Goal: Obtain resource: Obtain resource

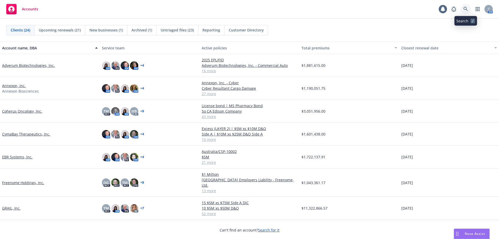
click at [465, 7] on icon at bounding box center [465, 9] width 4 height 4
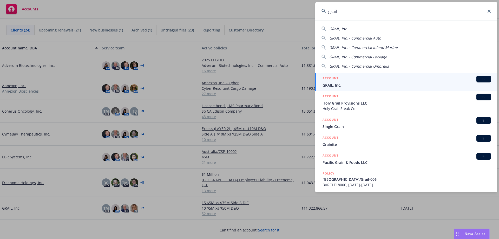
type input "grail"
click at [354, 82] on div "ACCOUNT BI" at bounding box center [406, 79] width 168 height 7
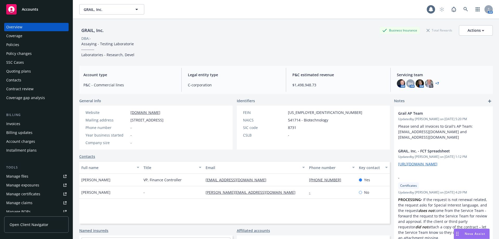
click at [24, 43] on div "Policies" at bounding box center [36, 45] width 60 height 8
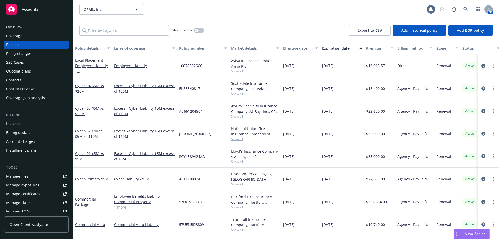
click at [23, 71] on div "Quoting plans" at bounding box center [18, 71] width 25 height 8
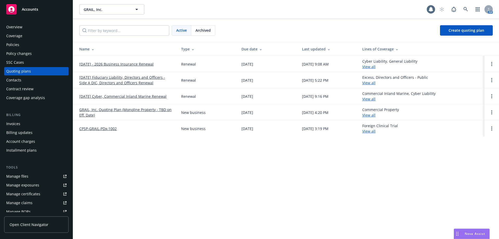
click at [94, 64] on link "09/01/2025 - 2026 Business Insurance Renewal" at bounding box center [116, 63] width 74 height 5
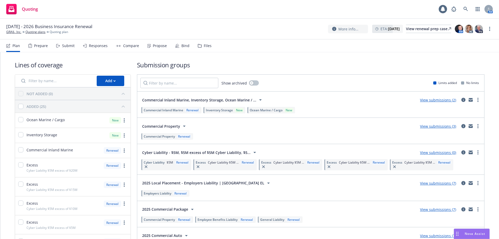
click at [39, 45] on div "Prepare" at bounding box center [41, 46] width 14 height 4
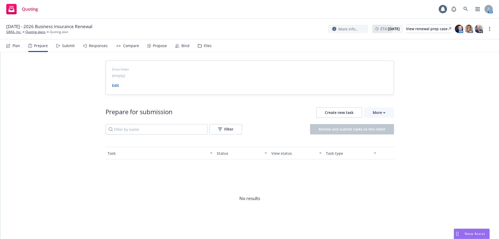
click at [63, 46] on div "Submit" at bounding box center [68, 46] width 12 height 4
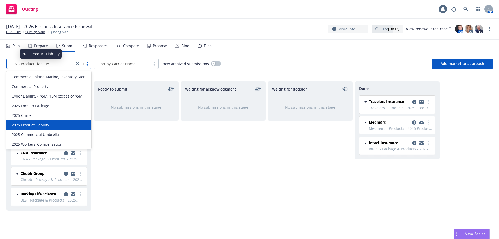
click at [61, 64] on div "2025 Product Liability" at bounding box center [40, 63] width 63 height 5
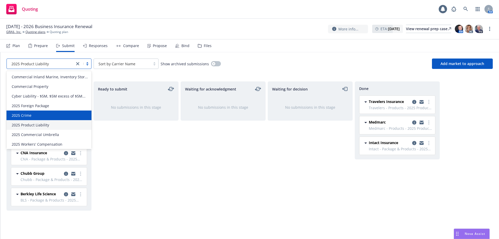
click at [49, 117] on div "2025 Crime" at bounding box center [48, 115] width 85 height 10
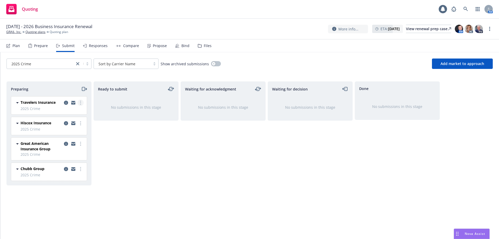
click at [82, 103] on link "more" at bounding box center [80, 103] width 6 height 6
click at [64, 144] on span "Add accepted decision" at bounding box center [57, 144] width 52 height 5
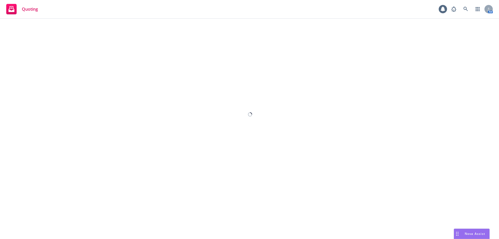
select select "12"
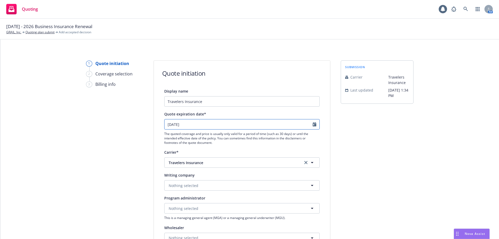
click at [237, 126] on input "09/10/2025" at bounding box center [238, 124] width 148 height 10
select select "9"
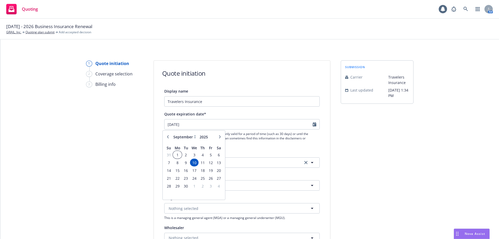
click at [176, 156] on span "1" at bounding box center [177, 154] width 8 height 6
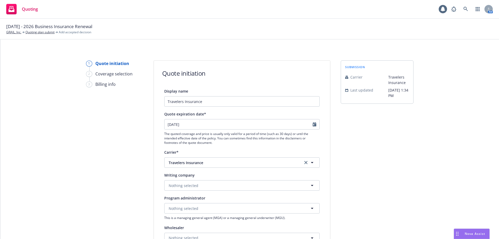
type input "09/01/2025"
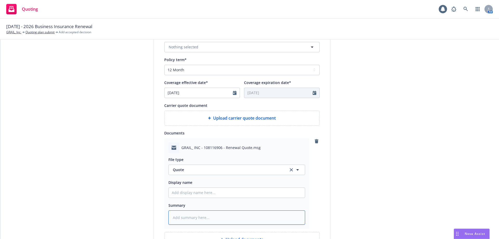
click at [191, 220] on textarea at bounding box center [236, 217] width 137 height 14
type textarea "x"
type textarea "C"
type textarea "x"
type textarea "Cr"
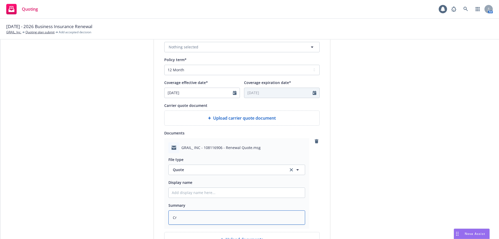
type textarea "x"
type textarea "Cr,"
type textarea "x"
type textarea "Cri"
type textarea "x"
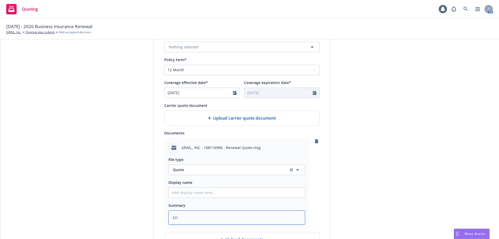
type textarea "Crio"
type textarea "x"
type textarea "Criom"
type textarea "x"
type textarea "Crio"
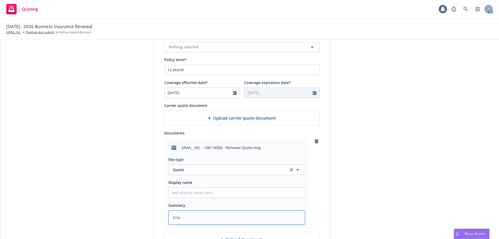
type textarea "x"
type textarea "Cri"
type textarea "x"
type textarea "Crim"
type textarea "x"
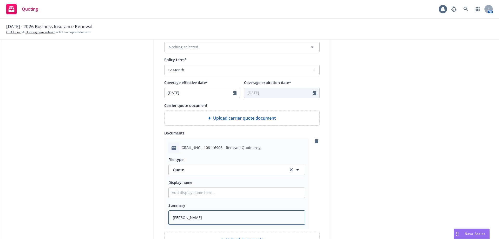
type textarea "Crime"
type textarea "x"
type textarea "Crime"
type textarea "x"
type textarea "Crime q"
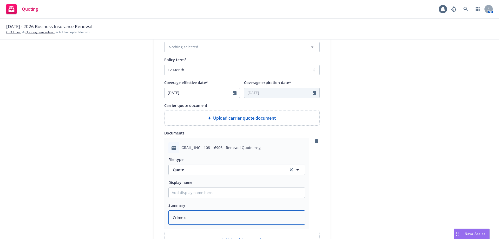
type textarea "x"
type textarea "Crime quo"
type textarea "x"
type textarea "Crime quot"
type textarea "x"
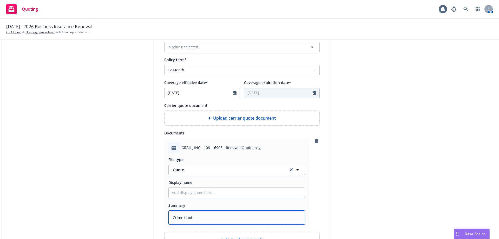
type textarea "Crime quote"
type textarea "x"
type textarea "Crime quote"
type textarea "x"
type textarea "Crime quote f"
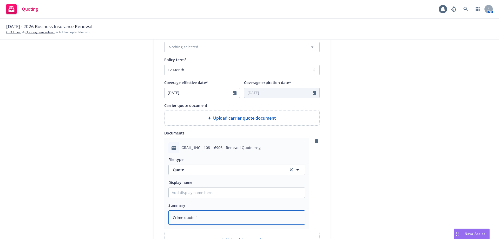
type textarea "x"
type textarea "Crime quote fr"
type textarea "x"
type textarea "Crime quote from"
type textarea "x"
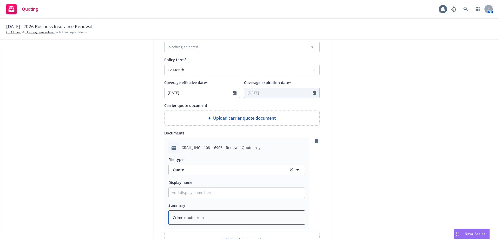
type textarea "Crime quote from"
type textarea "x"
type textarea "Crime quote from T"
type textarea "x"
type textarea "Crime quote from Tr"
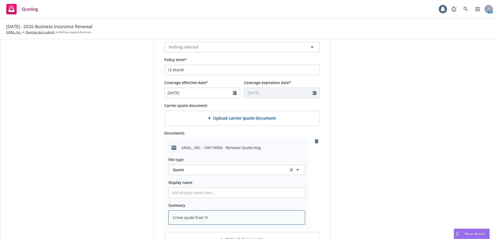
type textarea "x"
type textarea "Crime quote from Tra"
type textarea "x"
type textarea "Crime quote from Trav"
type textarea "x"
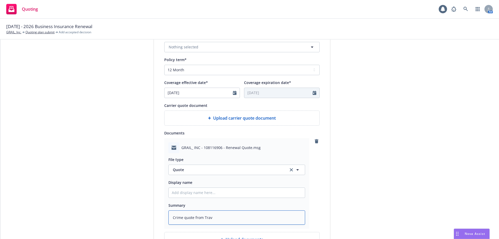
type textarea "Crime quote from Trave"
type textarea "x"
type textarea "Crime quote from Travel"
type textarea "x"
type textarea "Crime quote from Travele"
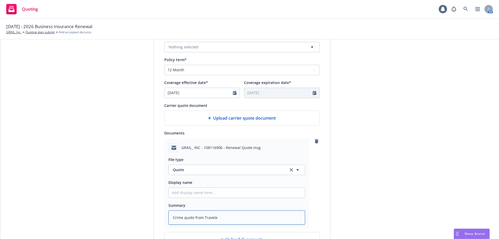
type textarea "x"
type textarea "Crime quote from Traveler"
type textarea "x"
type textarea "Crime quote from Travelers"
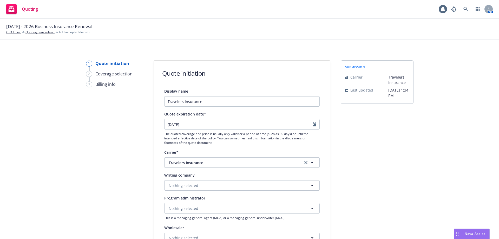
scroll to position [174, 0]
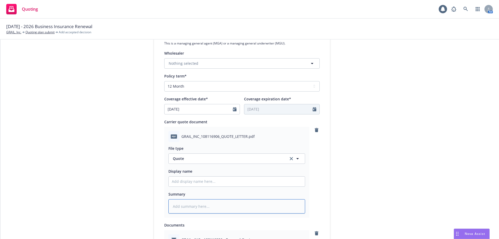
click at [182, 208] on textarea at bounding box center [236, 206] width 137 height 14
type textarea "x"
type textarea "T"
type textarea "x"
type textarea "Tr"
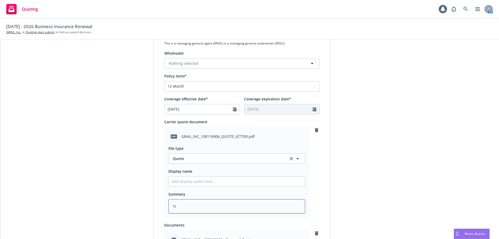
type textarea "x"
type textarea "Tra"
type textarea "x"
type textarea "Trav"
type textarea "x"
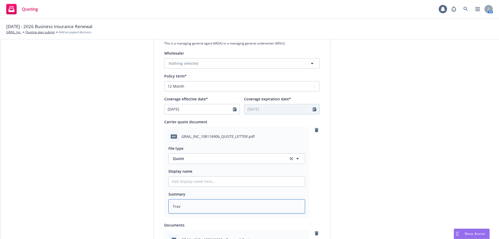
type textarea "Trave"
type textarea "x"
type textarea "Travel"
type textarea "x"
type textarea "Traveler"
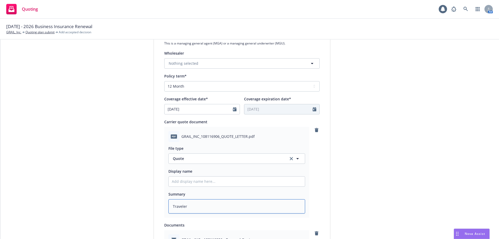
type textarea "x"
type textarea "Travelers"
type textarea "x"
type textarea "Travelers"
type textarea "x"
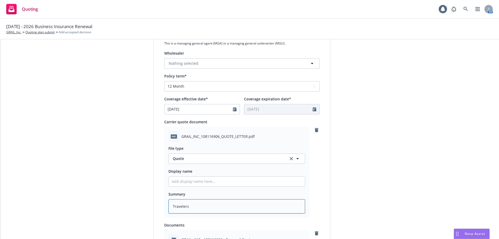
type textarea "Travelers C"
type textarea "x"
type textarea "Travelers Cr"
type textarea "x"
type textarea "Travelers Cri"
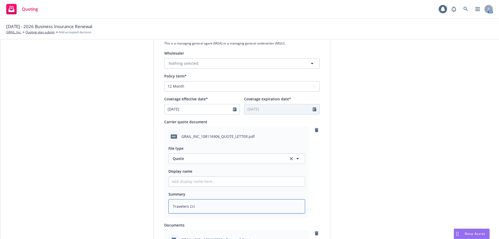
type textarea "x"
type textarea "Travelers Crim"
type textarea "x"
type textarea "Travelers Crime"
type textarea "x"
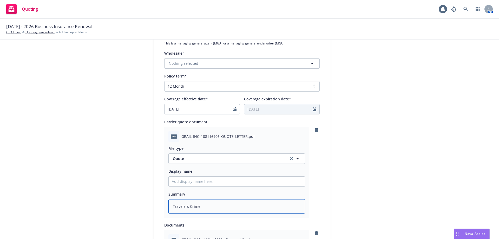
type textarea "Travelers Crime"
type textarea "x"
type textarea "Travelers Crime Q"
type textarea "x"
type textarea "Travelers Crime Qu"
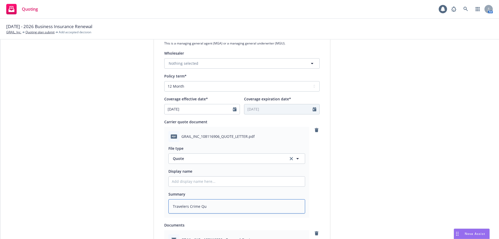
type textarea "x"
type textarea "Travelers Crime Quo"
type textarea "x"
type textarea "Travelers Crime Quot"
type textarea "x"
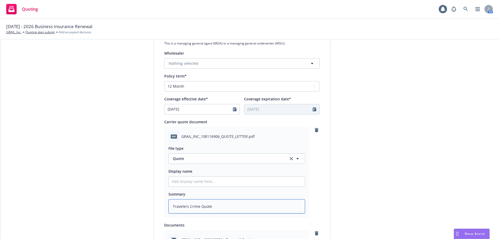
type textarea "Travelers Crime Quote"
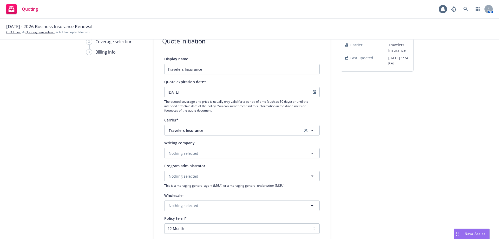
scroll to position [0, 0]
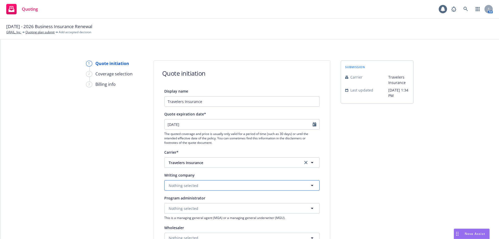
click at [192, 188] on button "Nothing selected" at bounding box center [241, 185] width 155 height 10
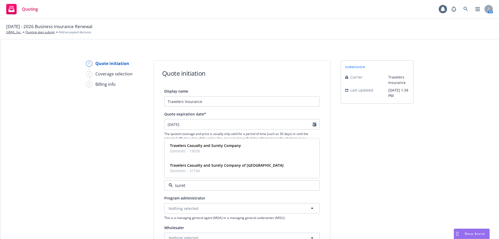
type input "surety"
click at [253, 167] on strong "Travelers Casualty and Surety Company of America" at bounding box center [227, 165] width 114 height 5
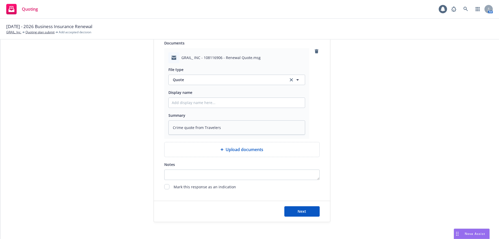
scroll to position [360, 0]
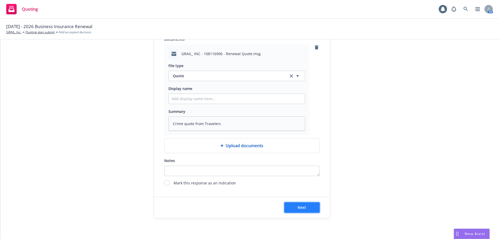
click at [300, 206] on span "Next" at bounding box center [302, 207] width 9 height 5
type textarea "x"
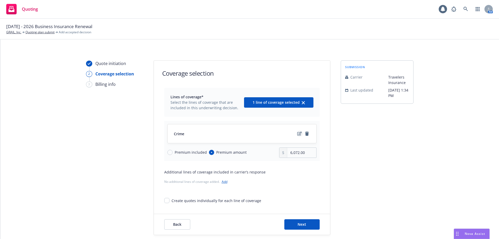
click at [297, 134] on icon "edit" at bounding box center [299, 133] width 4 height 4
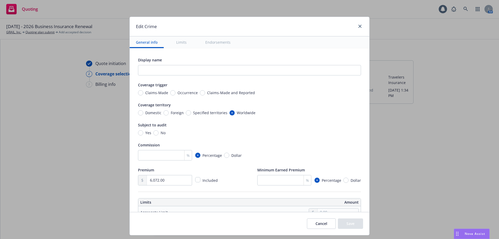
click at [158, 133] on span "No" at bounding box center [161, 132] width 7 height 5
click at [156, 133] on input "No" at bounding box center [155, 132] width 5 height 5
radio input "true"
click at [158, 154] on input "number" at bounding box center [165, 155] width 54 height 10
type input "15"
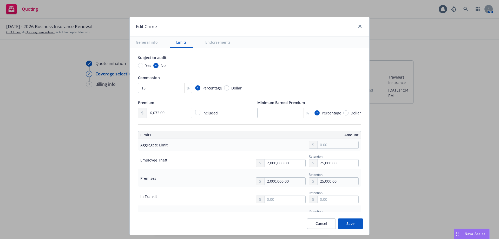
scroll to position [58, 0]
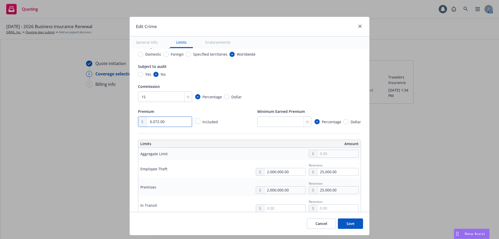
click at [151, 124] on input "6,072.00" at bounding box center [169, 122] width 45 height 10
type input "6,043.00"
click at [320, 88] on div "Commission" at bounding box center [249, 86] width 223 height 6
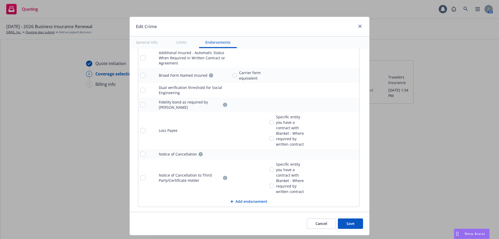
scroll to position [592, 0]
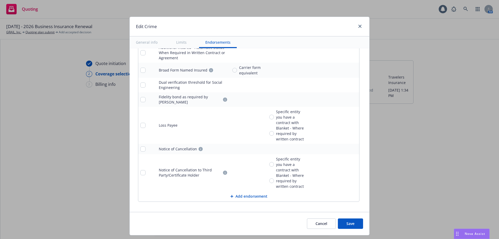
click at [345, 226] on button "Save" at bounding box center [350, 223] width 25 height 10
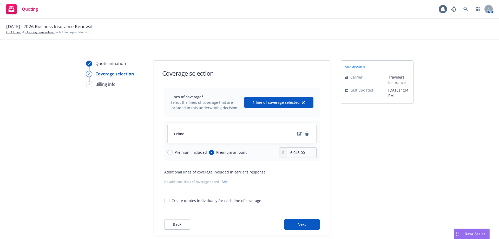
type input "6,043.00"
click at [301, 223] on span "Next" at bounding box center [302, 224] width 9 height 5
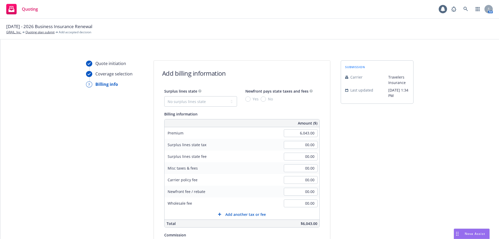
scroll to position [108, 0]
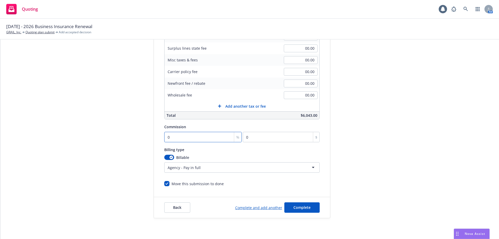
click at [193, 134] on input "0" at bounding box center [203, 137] width 78 height 10
type input "1"
type input "60.43"
type input "15"
type input "906.45"
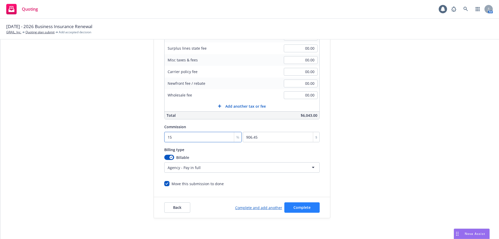
type input "15"
click at [297, 206] on span "Complete" at bounding box center [301, 207] width 17 height 5
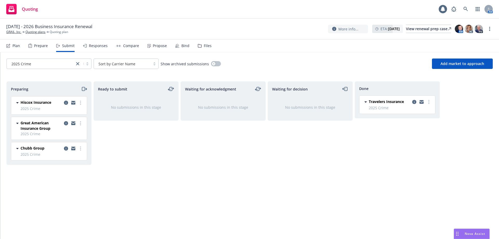
click at [61, 64] on div "2025 Crime" at bounding box center [40, 63] width 63 height 5
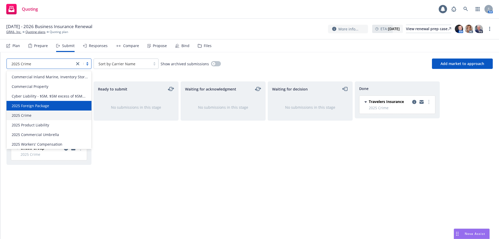
click at [55, 108] on div "2025 Foreign Package" at bounding box center [49, 105] width 79 height 5
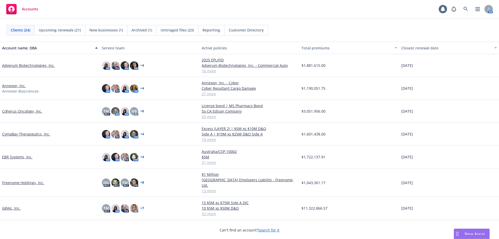
click at [181, 31] on span "Untriaged files (23)" at bounding box center [177, 29] width 33 height 5
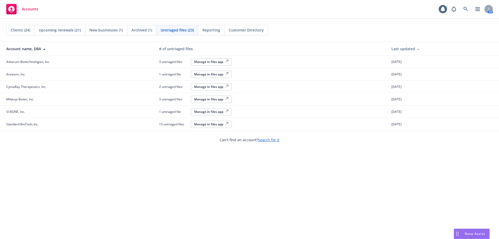
click at [24, 29] on span "Clients (24)" at bounding box center [20, 29] width 19 height 5
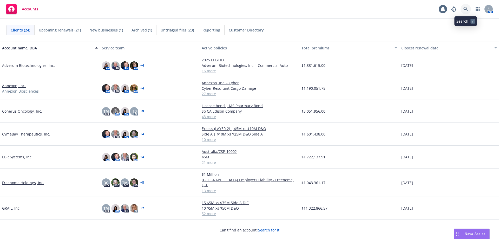
click at [464, 8] on icon at bounding box center [465, 9] width 4 height 4
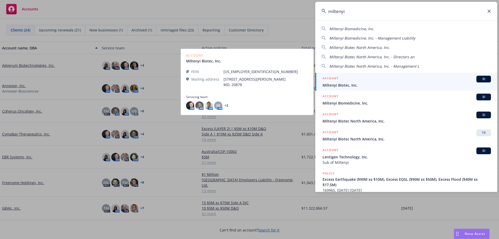
type input "miltenyi"
click at [342, 84] on span "Miltenyi Biotec, Inc." at bounding box center [406, 84] width 168 height 5
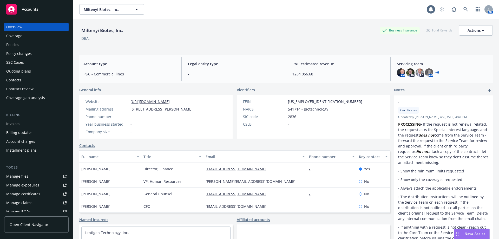
click at [22, 46] on div "Policies" at bounding box center [36, 45] width 60 height 8
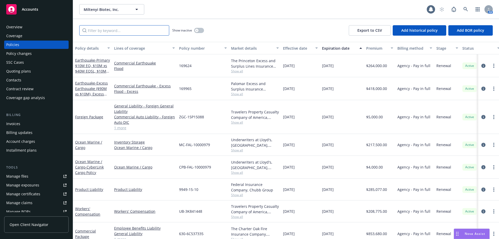
click at [99, 31] on input "Filter by keyword..." at bounding box center [124, 30] width 90 height 10
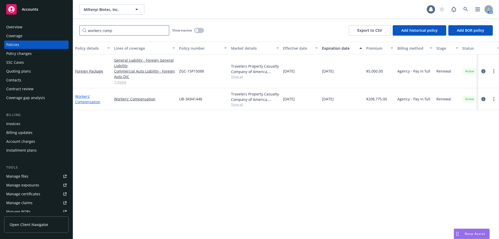
type input "workers comp"
click at [85, 97] on link "Workers' Compensation" at bounding box center [87, 99] width 25 height 10
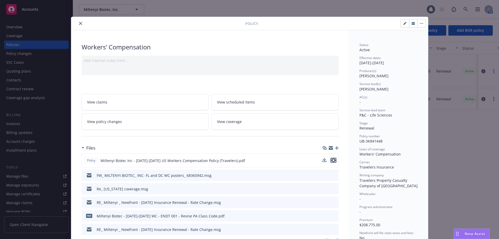
click at [331, 160] on icon "preview file" at bounding box center [333, 160] width 5 height 4
click at [79, 23] on icon "close" at bounding box center [80, 23] width 3 height 3
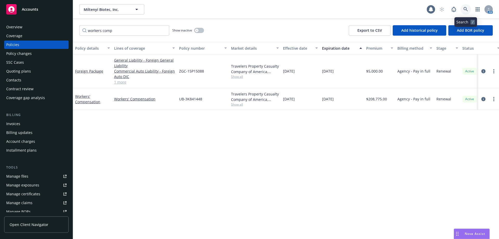
click at [463, 10] on link at bounding box center [465, 9] width 10 height 10
click at [462, 9] on link at bounding box center [465, 9] width 10 height 10
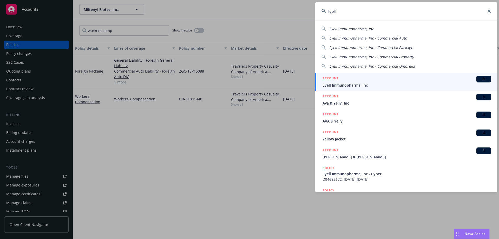
type input "lyell"
click at [374, 83] on span "Lyell Immunopharma, Inc" at bounding box center [406, 84] width 168 height 5
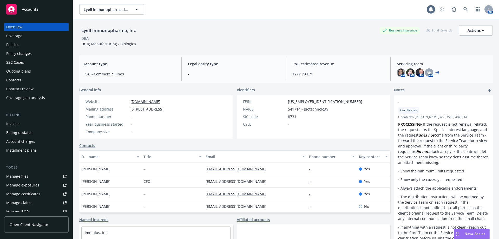
click at [25, 45] on div "Policies" at bounding box center [36, 45] width 60 height 8
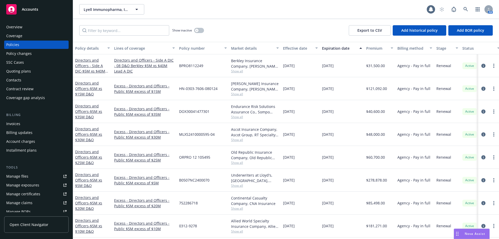
scroll to position [100, 0]
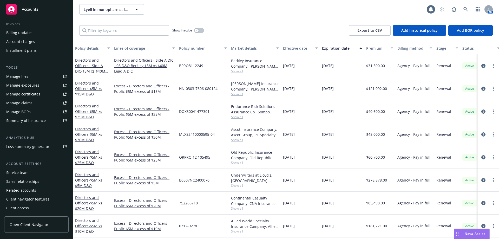
click at [43, 121] on div "Summary of insurance" at bounding box center [25, 120] width 39 height 8
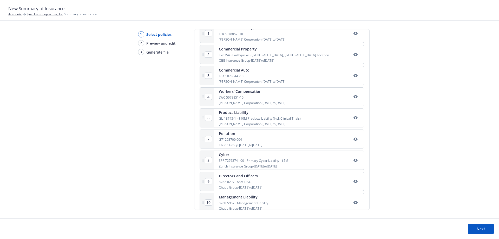
scroll to position [145, 0]
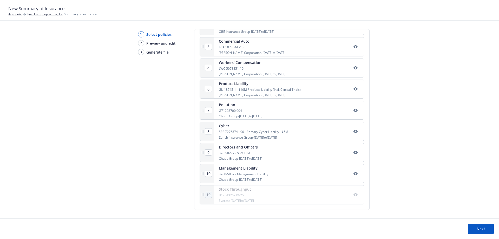
click at [353, 195] on icon "button" at bounding box center [355, 195] width 4 height 4
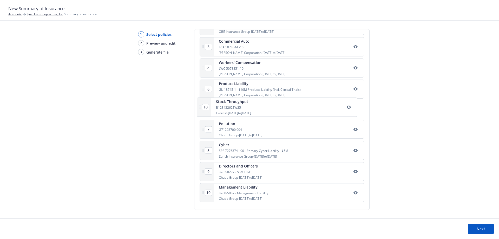
drag, startPoint x: 294, startPoint y: 196, endPoint x: 291, endPoint y: 107, distance: 89.2
click at [291, 107] on div "1 Commercial Package LPK 5078852 -10 [PERSON_NAME] Corporation - [DATE] to [DAT…" at bounding box center [282, 99] width 164 height 209
type input "8"
type input "9"
type input "10"
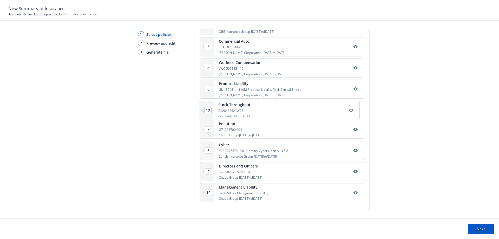
type input "7"
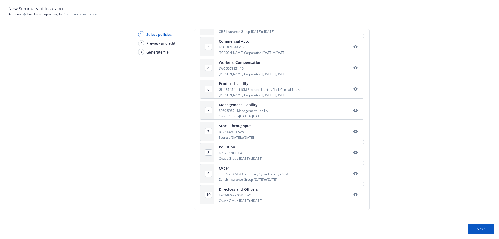
scroll to position [0, 0]
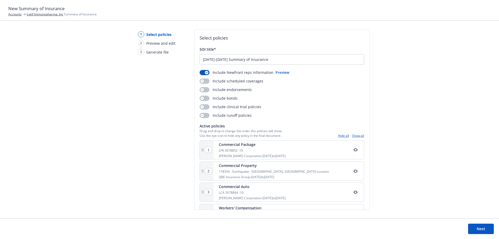
click at [482, 226] on button "Next" at bounding box center [481, 228] width 26 height 10
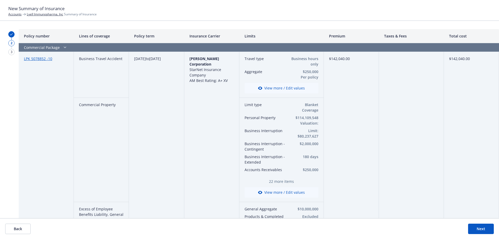
click at [284, 191] on button "View more / Edit values" at bounding box center [281, 192] width 74 height 10
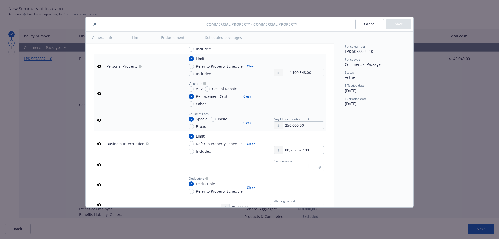
scroll to position [257, 0]
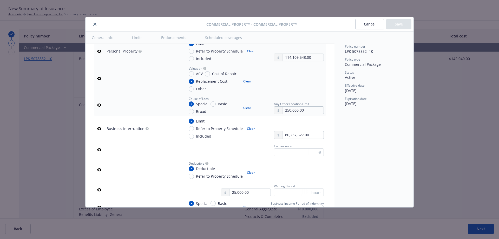
click at [100, 105] on icon "button" at bounding box center [99, 104] width 4 height 3
click at [100, 78] on icon "button" at bounding box center [99, 78] width 4 height 4
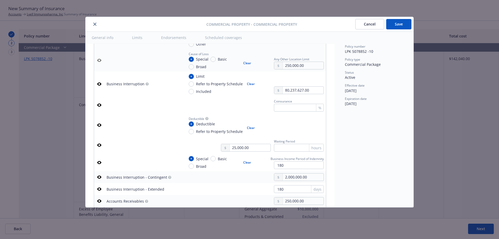
scroll to position [320, 0]
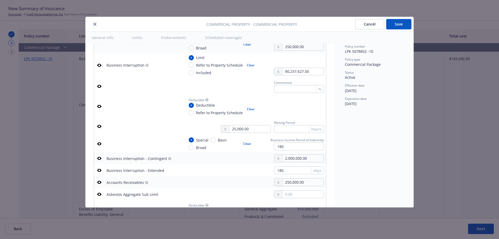
click at [98, 85] on icon "button" at bounding box center [99, 86] width 4 height 4
click at [99, 143] on icon "button" at bounding box center [99, 144] width 4 height 4
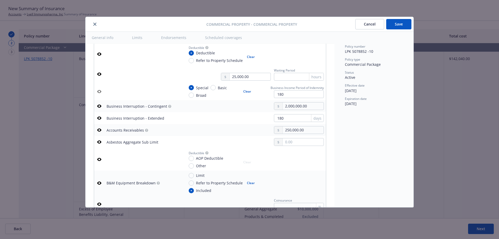
scroll to position [395, 0]
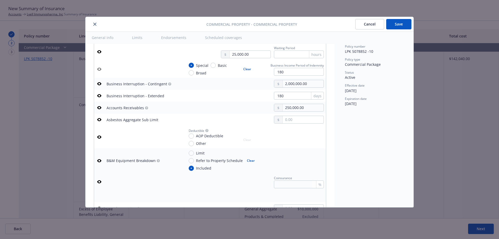
click at [100, 109] on icon "button" at bounding box center [99, 107] width 4 height 3
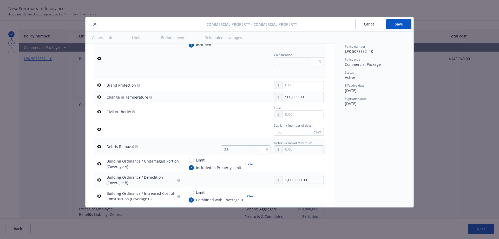
scroll to position [522, 0]
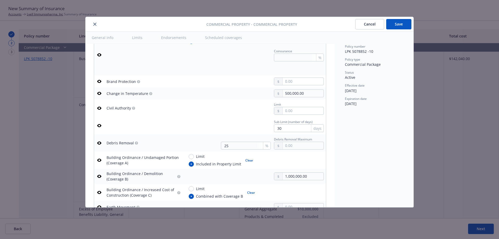
click at [100, 92] on icon "button" at bounding box center [99, 93] width 4 height 3
click at [100, 160] on icon "button" at bounding box center [99, 159] width 4 height 3
click at [98, 176] on icon "button" at bounding box center [99, 176] width 4 height 4
click at [97, 143] on icon "button" at bounding box center [99, 142] width 4 height 3
click at [101, 107] on icon "button" at bounding box center [99, 108] width 4 height 4
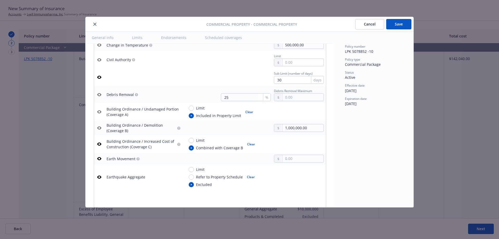
scroll to position [600, 0]
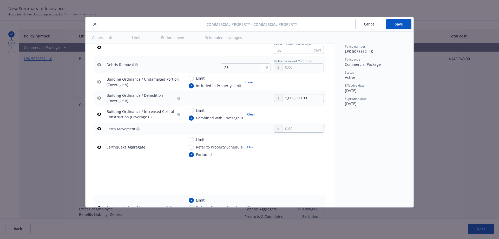
click at [100, 115] on icon "button" at bounding box center [99, 114] width 4 height 3
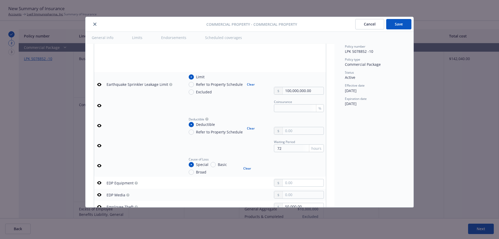
scroll to position [734, 0]
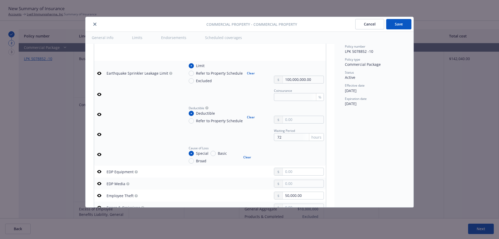
click at [99, 113] on icon "button" at bounding box center [99, 114] width 4 height 3
click at [300, 120] on input "text" at bounding box center [303, 119] width 41 height 7
click at [99, 116] on icon "button" at bounding box center [99, 114] width 4 height 3
click at [100, 154] on icon "button" at bounding box center [99, 154] width 4 height 4
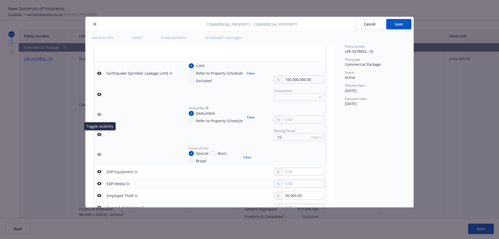
click at [99, 135] on icon "button" at bounding box center [99, 134] width 4 height 4
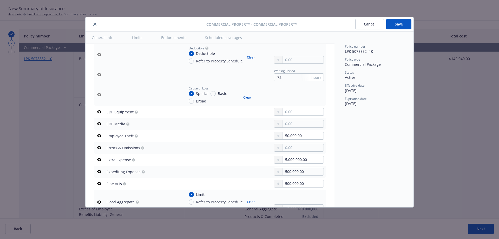
scroll to position [805, 0]
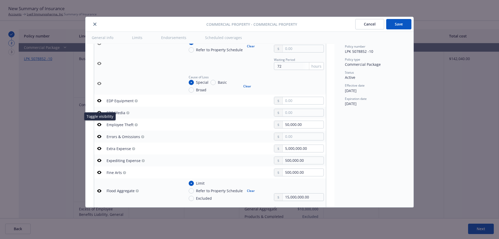
click at [100, 124] on icon "button" at bounding box center [99, 124] width 4 height 3
click at [98, 148] on icon "button" at bounding box center [99, 148] width 4 height 3
click at [98, 158] on button "button" at bounding box center [99, 160] width 6 height 6
click at [98, 171] on icon "button" at bounding box center [99, 172] width 4 height 4
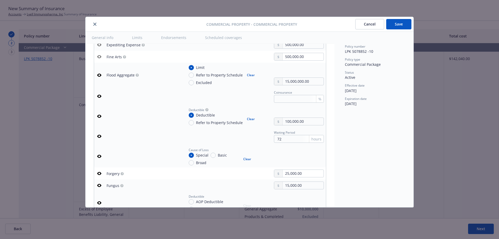
scroll to position [932, 0]
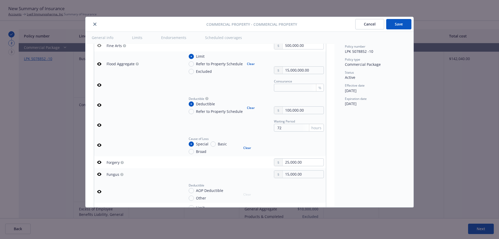
click at [100, 144] on icon "button" at bounding box center [99, 144] width 4 height 3
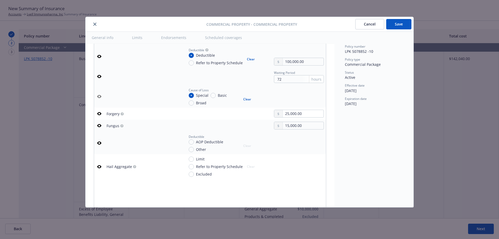
scroll to position [995, 0]
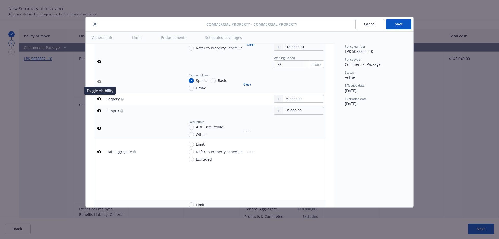
click at [99, 100] on icon "button" at bounding box center [99, 98] width 4 height 3
click at [98, 112] on icon "button" at bounding box center [99, 111] width 4 height 4
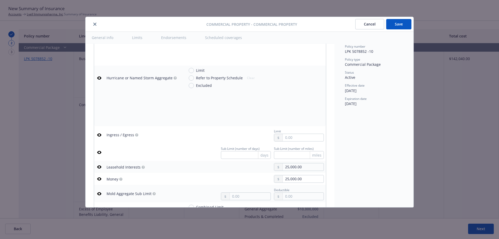
scroll to position [1174, 0]
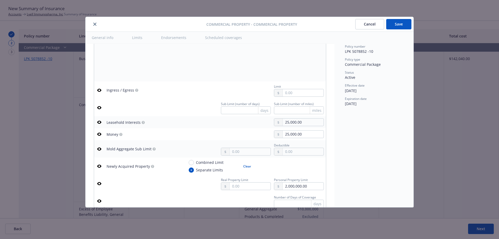
click at [98, 122] on icon "button" at bounding box center [99, 122] width 4 height 4
click at [101, 135] on icon "button" at bounding box center [99, 134] width 4 height 4
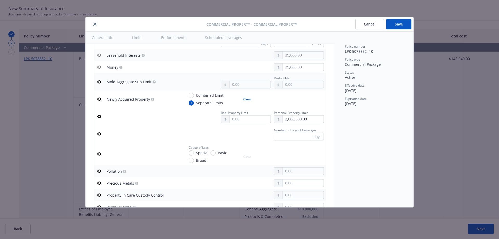
scroll to position [1253, 0]
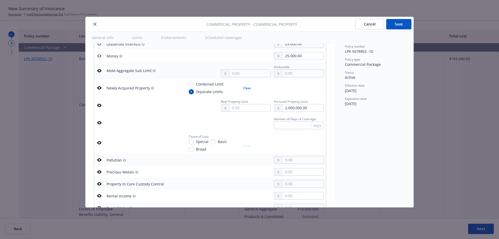
click at [98, 89] on icon "button" at bounding box center [99, 88] width 4 height 4
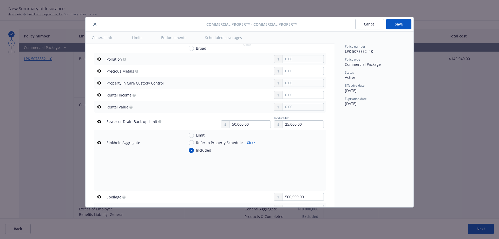
scroll to position [1361, 0]
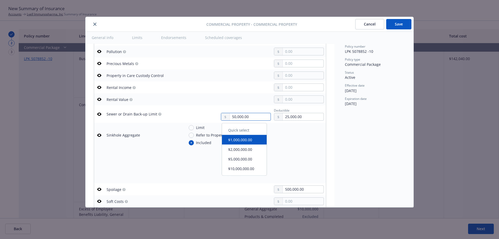
drag, startPoint x: 261, startPoint y: 118, endPoint x: 213, endPoint y: 116, distance: 47.9
click at [217, 116] on div "50,000.00 Deductible 25,000.00" at bounding box center [270, 113] width 107 height 13
click at [232, 137] on button "$1,000,000.00" at bounding box center [244, 140] width 45 height 10
type input "1,000,000.00"
click at [99, 134] on icon "button" at bounding box center [99, 135] width 4 height 4
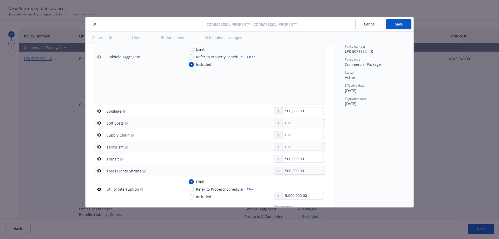
scroll to position [1465, 0]
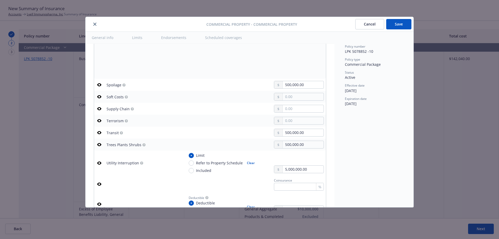
click at [100, 133] on icon "button" at bounding box center [99, 132] width 4 height 4
click at [98, 144] on icon "button" at bounding box center [99, 144] width 4 height 3
click at [99, 163] on icon "button" at bounding box center [99, 163] width 4 height 4
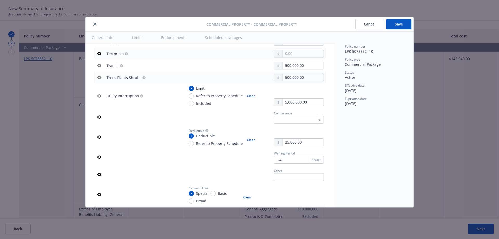
scroll to position [1566, 0]
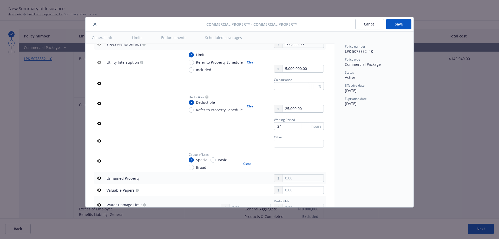
click at [100, 84] on icon "button" at bounding box center [99, 83] width 4 height 3
click at [100, 105] on icon "button" at bounding box center [99, 103] width 4 height 4
click at [99, 122] on icon "button" at bounding box center [99, 123] width 4 height 3
click at [98, 160] on icon "button" at bounding box center [99, 160] width 4 height 3
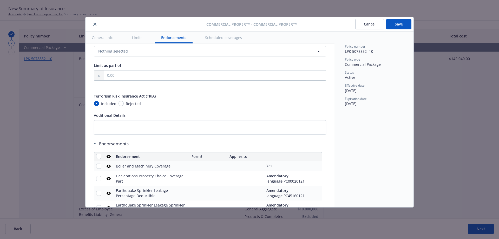
scroll to position [1891, 0]
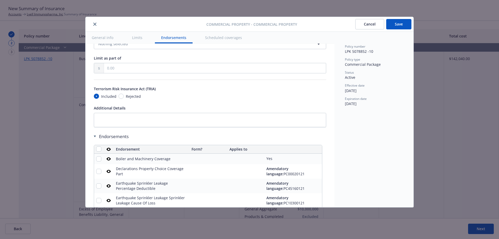
click at [129, 95] on span "Rejected" at bounding box center [133, 96] width 15 height 5
click at [124, 95] on input "Rejected" at bounding box center [120, 96] width 5 height 5
radio input "true"
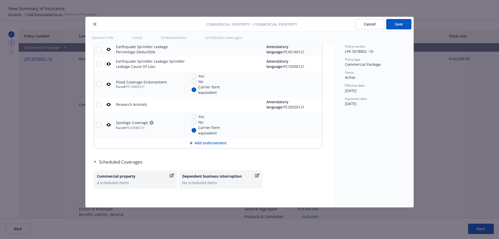
scroll to position [988, 0]
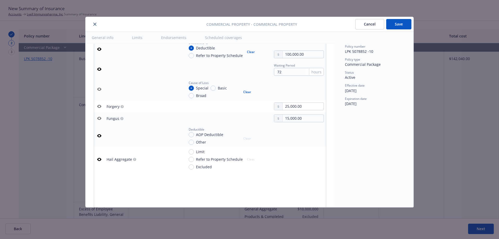
click at [399, 21] on button "Save" at bounding box center [398, 24] width 25 height 10
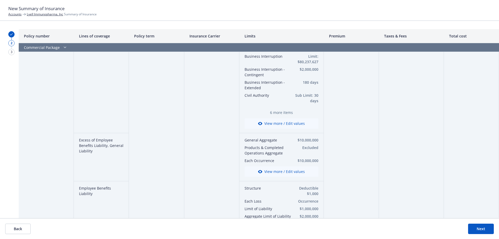
scroll to position [105, 0]
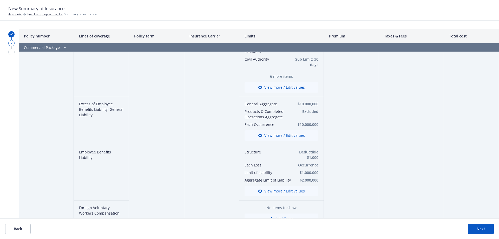
click at [296, 134] on button "View more / Edit values" at bounding box center [281, 135] width 74 height 10
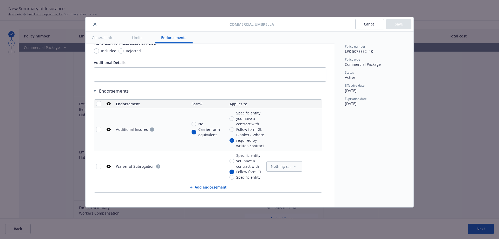
scroll to position [53, 0]
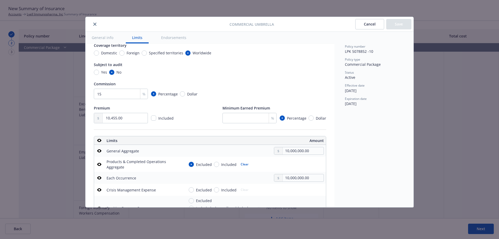
click at [365, 27] on button "Cancel" at bounding box center [369, 24] width 29 height 10
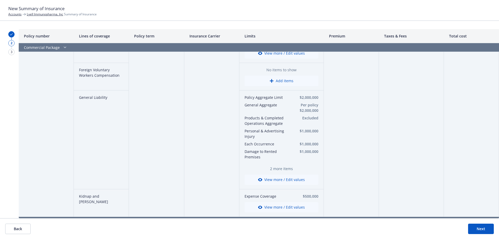
scroll to position [255, 0]
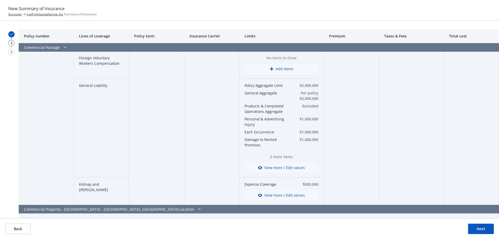
click at [270, 168] on button "View more / Edit values" at bounding box center [281, 167] width 74 height 10
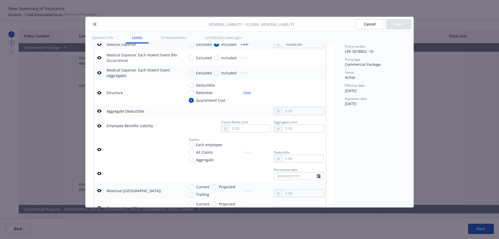
scroll to position [241, 0]
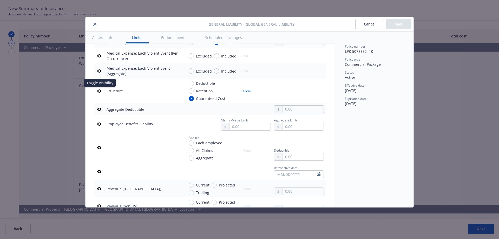
click at [99, 90] on icon "button" at bounding box center [99, 90] width 4 height 3
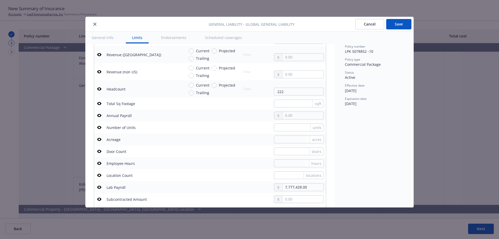
scroll to position [385, 0]
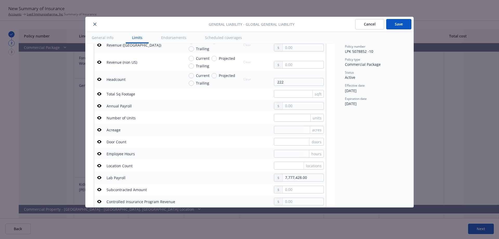
click at [102, 79] on button "button" at bounding box center [99, 79] width 6 height 6
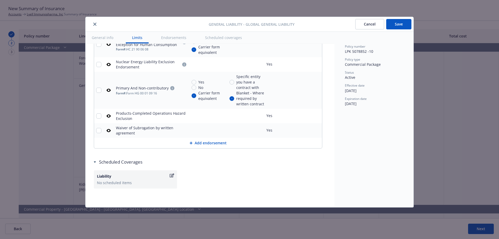
scroll to position [0, 0]
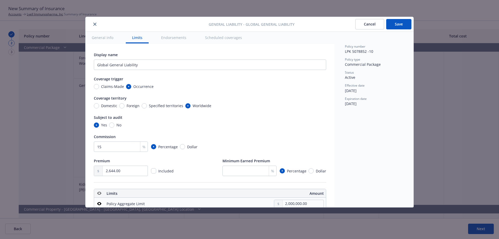
click at [398, 23] on button "Save" at bounding box center [398, 24] width 25 height 10
type textarea "x"
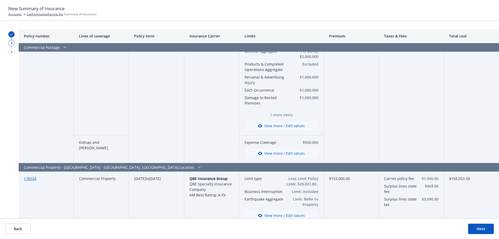
scroll to position [300, 0]
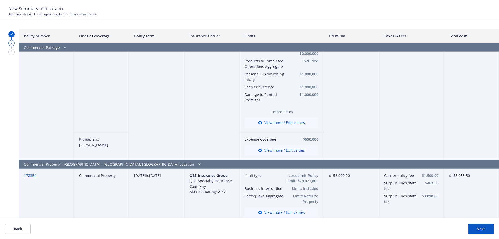
click at [297, 150] on button "View more / Edit values" at bounding box center [281, 150] width 74 height 10
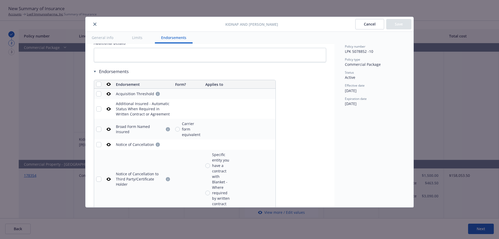
scroll to position [501, 0]
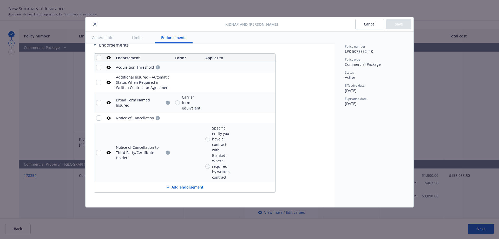
click at [365, 26] on button "Cancel" at bounding box center [369, 24] width 29 height 10
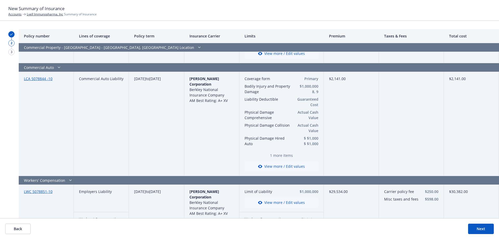
scroll to position [461, 0]
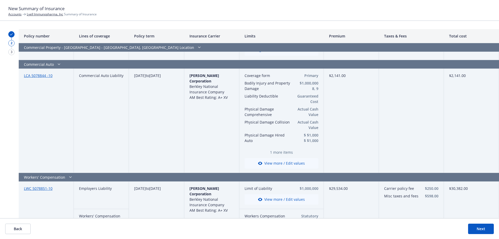
click at [276, 164] on button "View more / Edit values" at bounding box center [281, 163] width 74 height 10
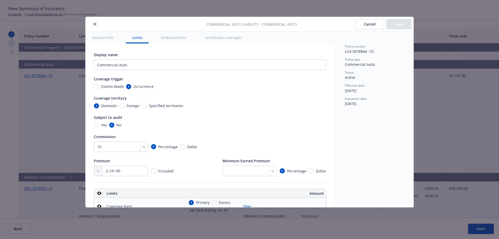
scroll to position [145, 0]
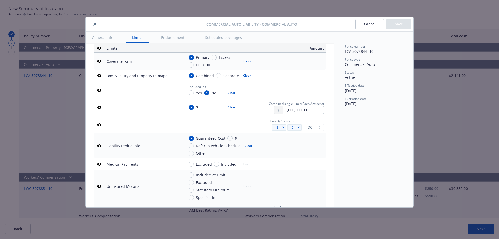
click at [98, 61] on icon "button" at bounding box center [99, 61] width 4 height 3
click at [99, 78] on icon "button" at bounding box center [99, 76] width 4 height 4
click at [99, 92] on icon "button" at bounding box center [99, 90] width 4 height 4
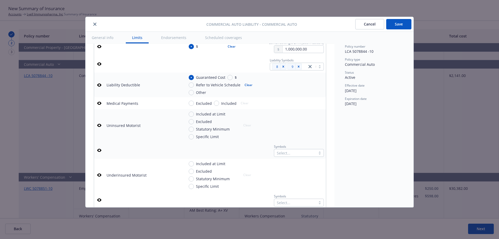
scroll to position [222, 0]
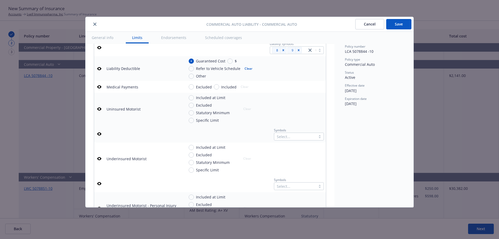
click at [99, 71] on icon "button" at bounding box center [99, 69] width 4 height 4
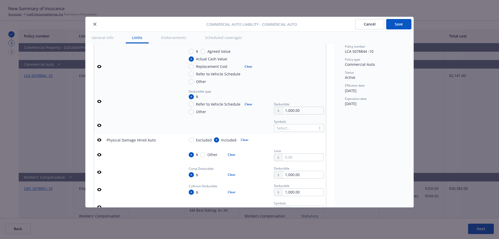
scroll to position [531, 0]
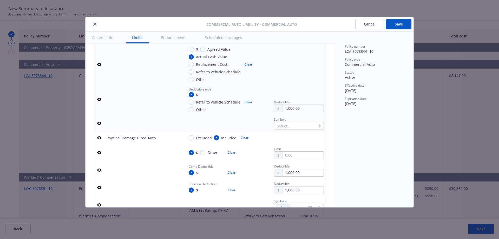
click at [100, 101] on icon "button" at bounding box center [99, 99] width 4 height 4
click at [100, 101] on icon "button" at bounding box center [99, 99] width 4 height 3
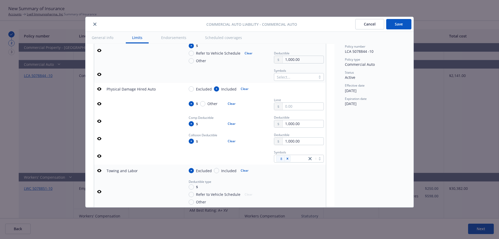
click at [100, 90] on icon "button" at bounding box center [99, 88] width 4 height 3
click at [100, 123] on icon "button" at bounding box center [99, 121] width 4 height 3
click at [100, 140] on icon "button" at bounding box center [99, 138] width 4 height 3
click at [97, 159] on button "button" at bounding box center [99, 156] width 6 height 6
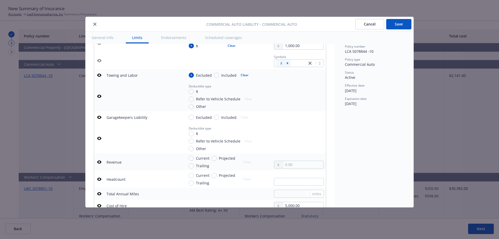
scroll to position [673, 0]
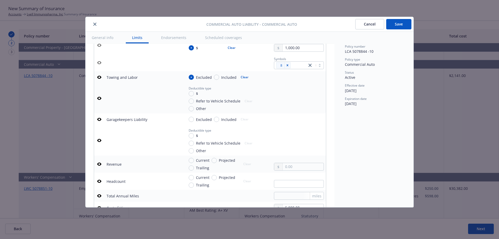
click at [100, 79] on icon "button" at bounding box center [99, 77] width 4 height 3
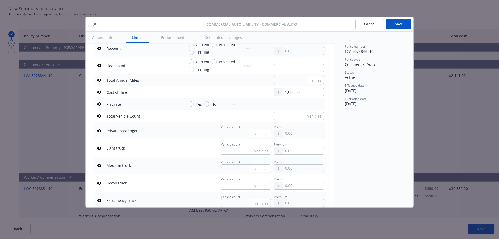
scroll to position [815, 0]
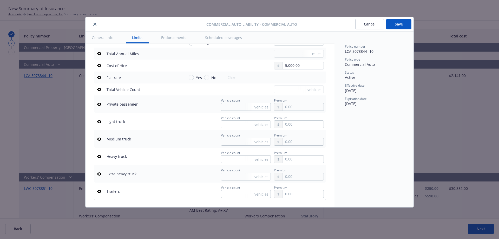
click at [98, 67] on icon "button" at bounding box center [99, 65] width 4 height 3
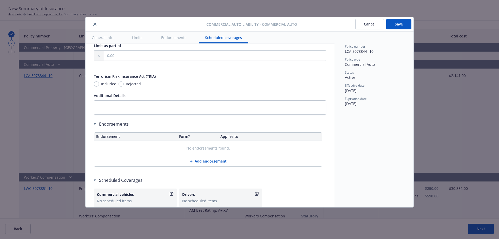
scroll to position [1041, 0]
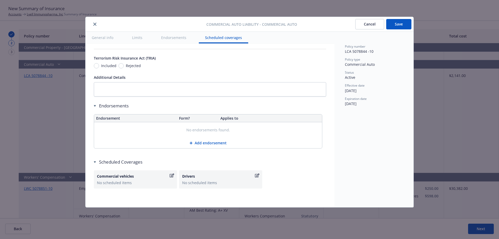
click at [393, 22] on button "Save" at bounding box center [398, 24] width 25 height 10
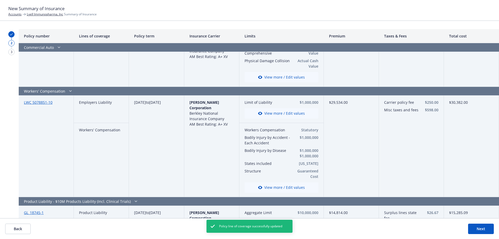
scroll to position [467, 0]
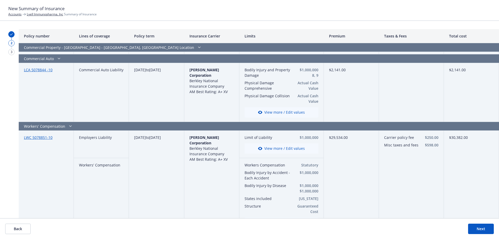
click at [281, 110] on button "View more / Edit values" at bounding box center [281, 112] width 74 height 10
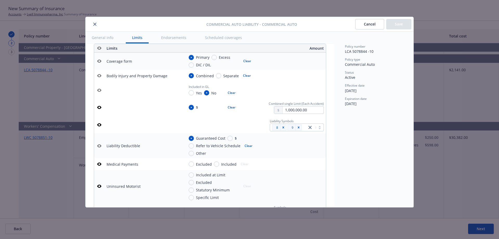
scroll to position [0, 0]
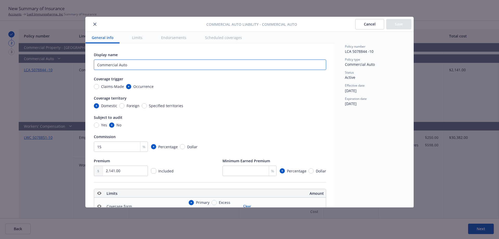
click at [152, 64] on input "Commercial Auto" at bounding box center [210, 65] width 232 height 10
type input "Commercial Auto - Hired & Non-Owned Autos Only"
click at [396, 23] on button "Save" at bounding box center [398, 24] width 25 height 10
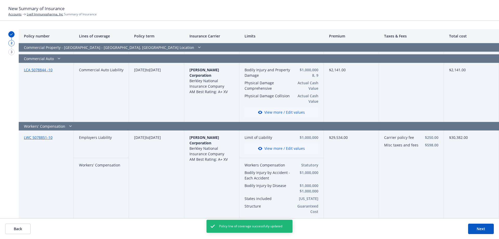
scroll to position [523, 0]
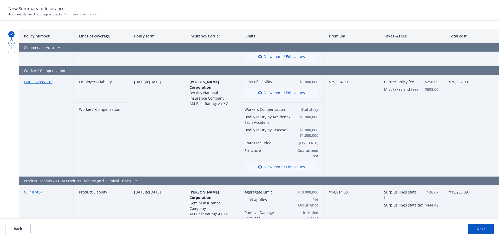
click at [286, 94] on button "View more / Edit values" at bounding box center [281, 93] width 74 height 10
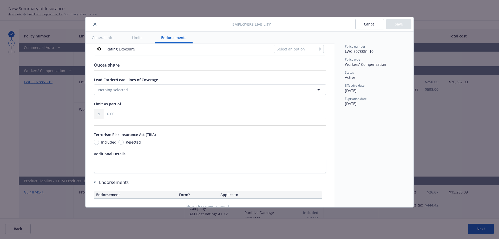
scroll to position [263, 0]
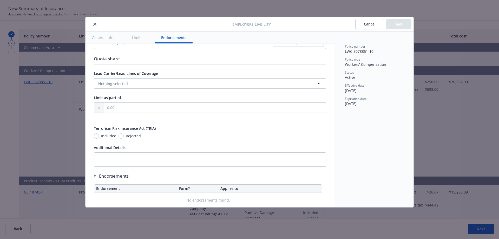
click at [367, 23] on button "Cancel" at bounding box center [369, 24] width 29 height 10
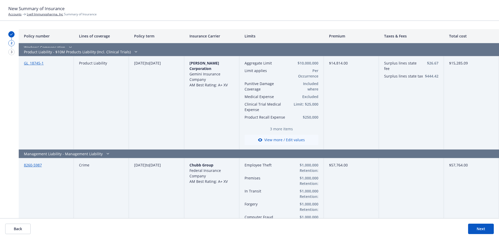
scroll to position [658, 0]
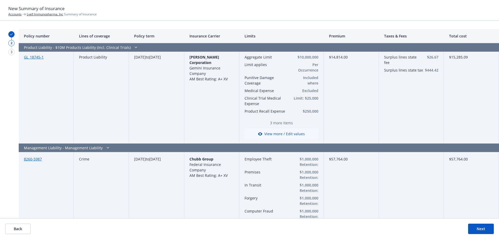
click at [280, 136] on button "View more / Edit values" at bounding box center [281, 134] width 74 height 10
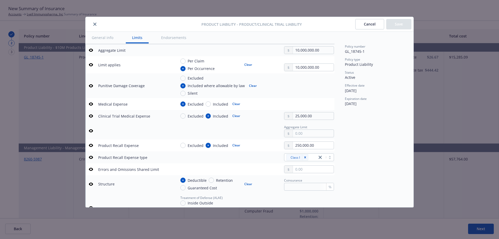
scroll to position [179, 8]
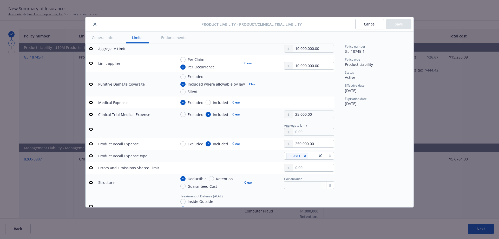
click at [89, 85] on icon "button" at bounding box center [91, 84] width 4 height 4
click at [90, 103] on icon "button" at bounding box center [91, 102] width 4 height 3
click at [231, 103] on button "Clear" at bounding box center [236, 102] width 14 height 7
radio input "false"
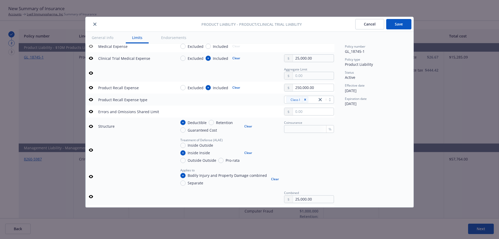
scroll to position [238, 8]
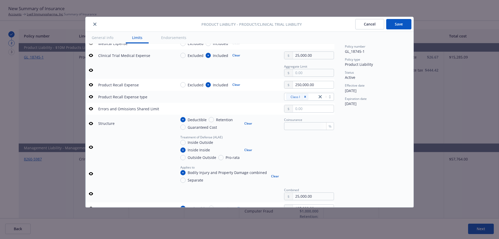
click at [92, 84] on icon "button" at bounding box center [91, 85] width 4 height 4
click at [91, 98] on icon "button" at bounding box center [91, 96] width 4 height 3
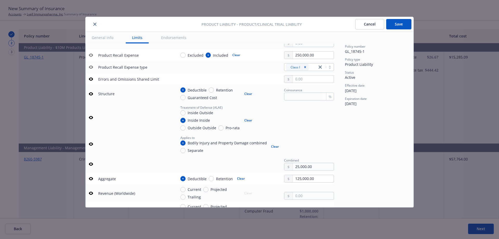
scroll to position [269, 8]
click at [90, 143] on icon "button" at bounding box center [91, 143] width 4 height 4
click at [91, 92] on icon "button" at bounding box center [91, 92] width 4 height 4
click at [91, 116] on icon "button" at bounding box center [91, 116] width 4 height 4
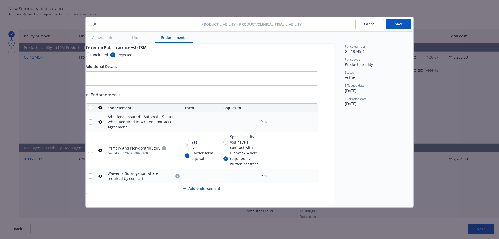
scroll to position [654, 8]
click at [403, 23] on button "Save" at bounding box center [398, 24] width 25 height 10
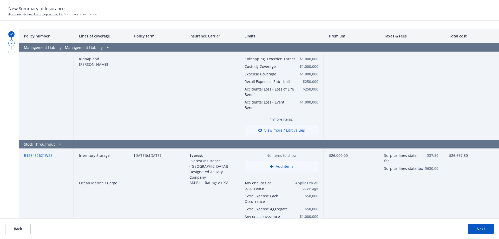
scroll to position [1064, 0]
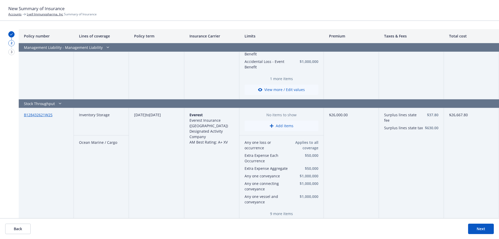
click at [52, 99] on div "Stock Throughput" at bounding box center [199, 103] width 360 height 9
click at [57, 101] on icon "button" at bounding box center [60, 103] width 6 height 4
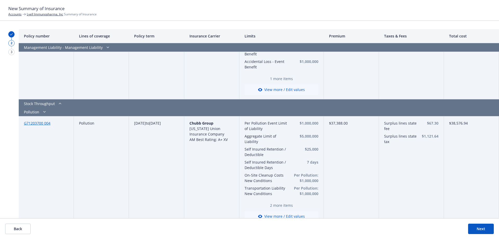
click at [57, 101] on icon "button" at bounding box center [60, 103] width 6 height 4
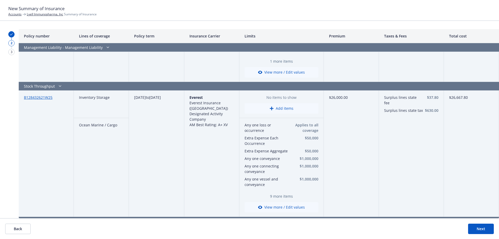
scroll to position [1128, 0]
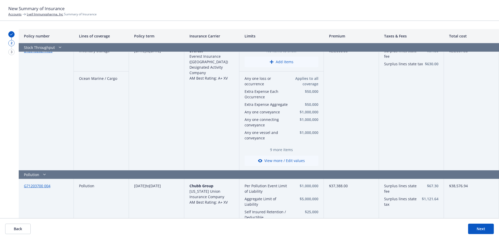
click at [289, 155] on button "View more / Edit values" at bounding box center [281, 160] width 74 height 10
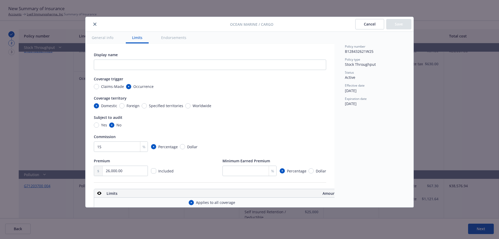
scroll to position [145, 6]
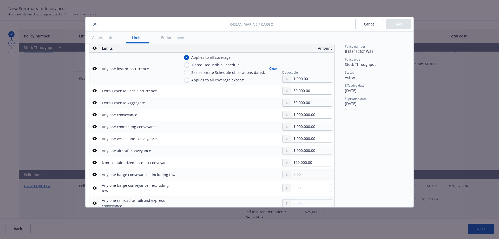
type textarea "x"
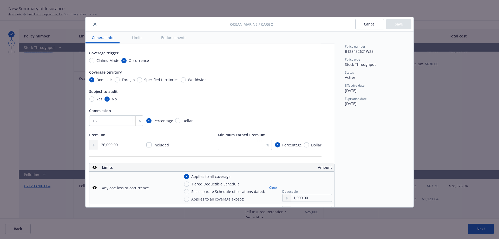
scroll to position [9, 6]
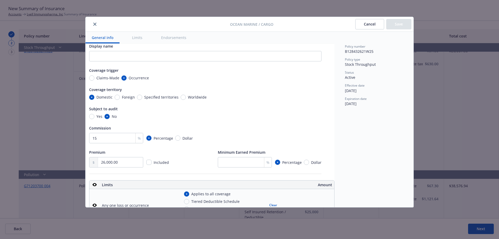
click at [191, 97] on span "Worldwide" at bounding box center [197, 96] width 19 height 5
click at [186, 97] on input "Worldwide" at bounding box center [183, 97] width 5 height 5
radio input "true"
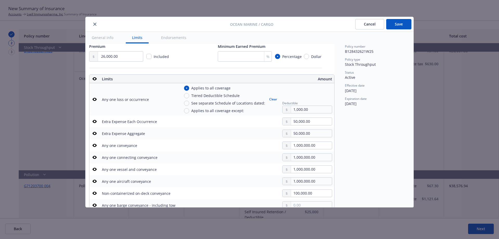
scroll to position [150, 6]
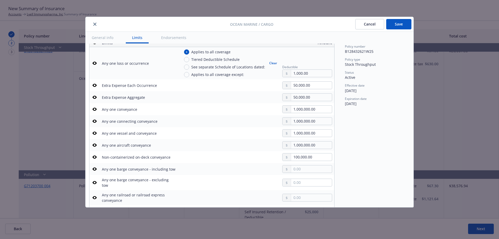
click at [95, 84] on button "button" at bounding box center [94, 85] width 6 height 6
click at [91, 97] on button "button" at bounding box center [94, 97] width 6 height 6
click at [92, 120] on icon "button" at bounding box center [94, 121] width 4 height 3
click at [92, 134] on icon "button" at bounding box center [94, 133] width 4 height 4
click at [92, 147] on icon "button" at bounding box center [94, 145] width 4 height 4
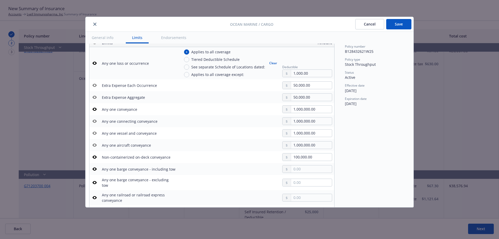
click at [94, 155] on button "button" at bounding box center [94, 157] width 6 height 6
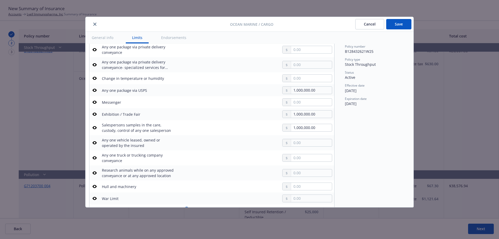
scroll to position [317, 6]
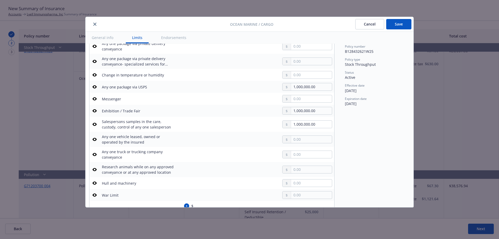
click at [94, 85] on icon "button" at bounding box center [94, 87] width 4 height 4
click at [92, 109] on icon "button" at bounding box center [94, 111] width 4 height 4
click at [94, 123] on icon "button" at bounding box center [94, 124] width 4 height 3
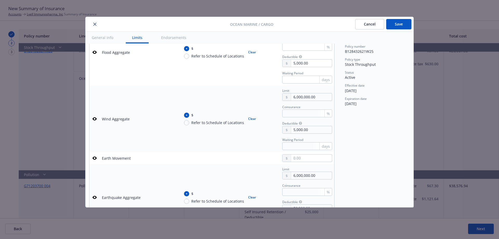
scroll to position [556, 6]
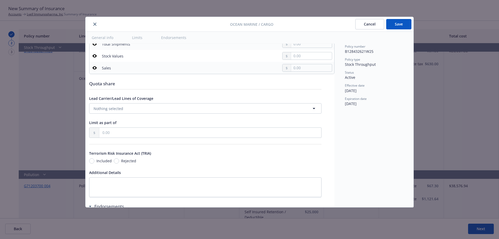
type textarea "x"
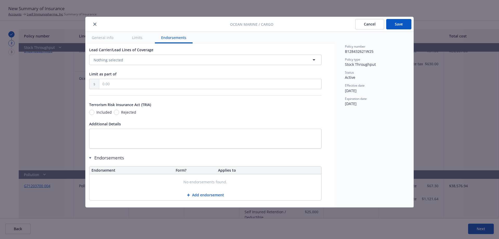
scroll to position [841, 6]
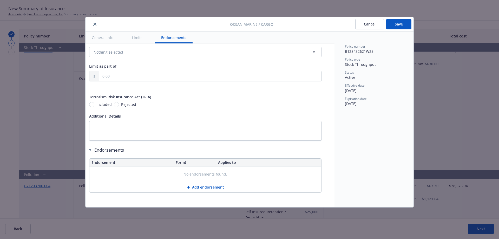
click at [122, 102] on span "Rejected" at bounding box center [128, 104] width 15 height 5
click at [119, 102] on input "Rejected" at bounding box center [116, 104] width 5 height 5
radio input "true"
click at [122, 102] on span "Rejected" at bounding box center [128, 104] width 15 height 5
click at [119, 102] on input "Rejected" at bounding box center [116, 104] width 5 height 5
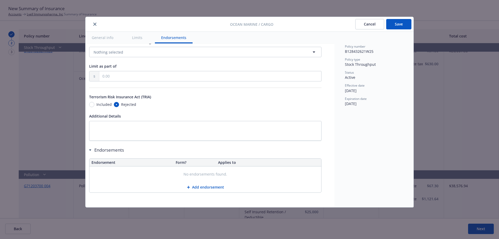
click at [395, 23] on button "Save" at bounding box center [398, 24] width 25 height 10
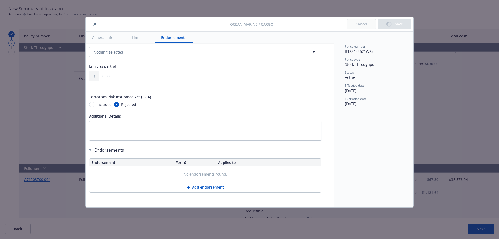
type textarea "x"
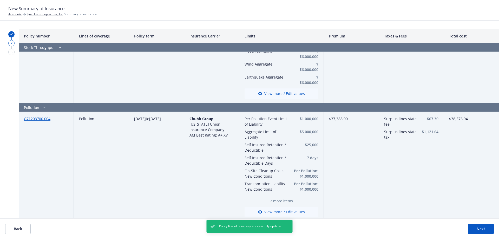
scroll to position [1206, 0]
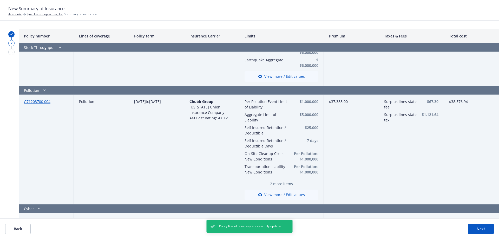
click at [284, 189] on button "View more / Edit values" at bounding box center [281, 194] width 74 height 10
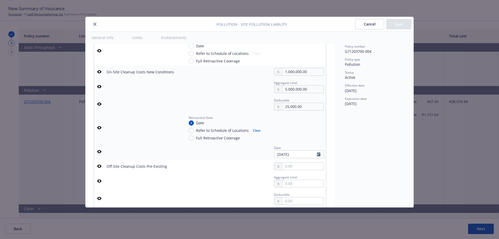
scroll to position [309, 0]
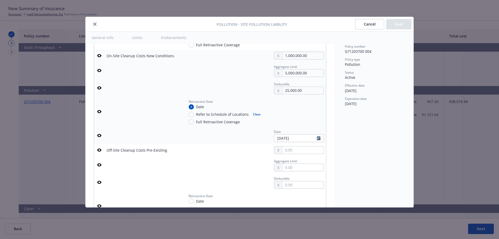
click at [99, 57] on icon "button" at bounding box center [99, 56] width 4 height 4
click at [101, 70] on icon "button" at bounding box center [99, 70] width 4 height 3
click at [101, 88] on button "button" at bounding box center [99, 88] width 6 height 6
click at [99, 111] on icon "button" at bounding box center [99, 111] width 4 height 4
click at [98, 135] on icon "button" at bounding box center [99, 135] width 4 height 3
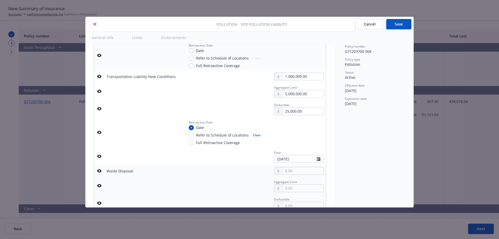
scroll to position [1014, 0]
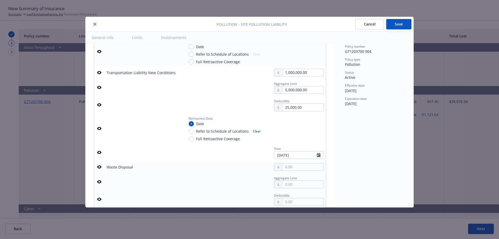
click at [98, 73] on icon "button" at bounding box center [99, 72] width 4 height 3
click at [100, 87] on icon "button" at bounding box center [99, 87] width 4 height 4
click at [100, 105] on icon "button" at bounding box center [99, 104] width 4 height 3
click at [100, 128] on icon "button" at bounding box center [99, 128] width 4 height 4
click at [95, 149] on td at bounding box center [99, 151] width 10 height 17
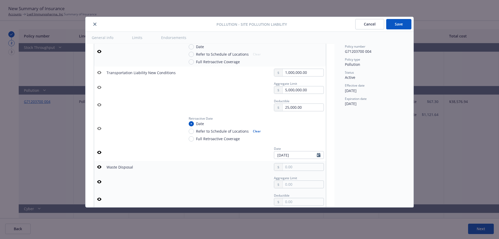
click at [98, 152] on icon "button" at bounding box center [99, 152] width 4 height 3
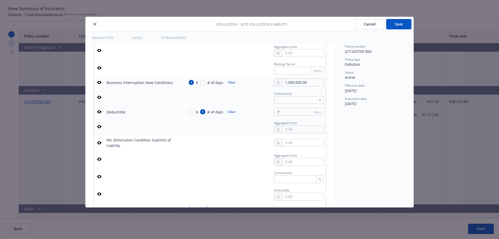
scroll to position [1428, 0]
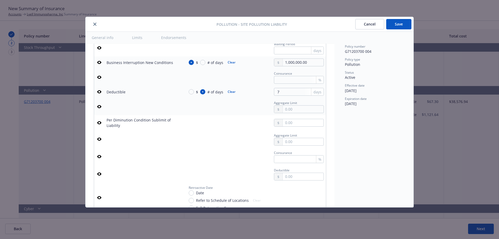
click at [97, 61] on icon "button" at bounding box center [99, 62] width 4 height 4
click at [98, 92] on icon "button" at bounding box center [99, 91] width 4 height 3
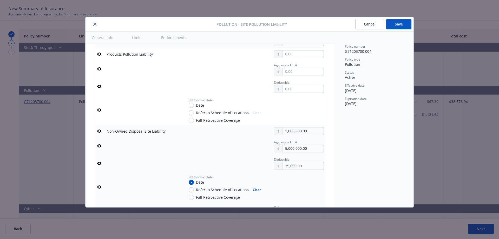
scroll to position [1655, 0]
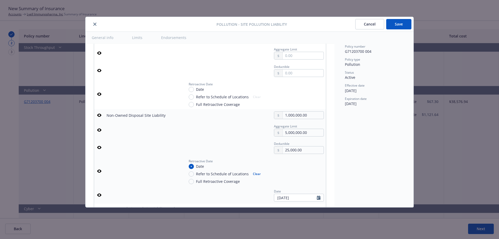
click at [100, 114] on icon "button" at bounding box center [99, 115] width 4 height 4
click at [101, 130] on icon "button" at bounding box center [99, 129] width 4 height 3
click at [100, 148] on icon "button" at bounding box center [99, 147] width 4 height 4
click at [99, 172] on icon "button" at bounding box center [99, 171] width 4 height 4
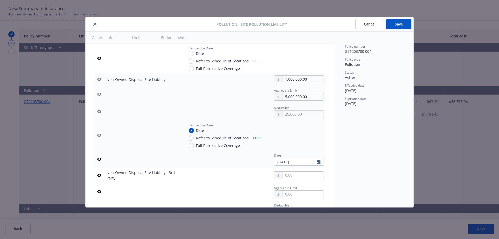
scroll to position [1743, 0]
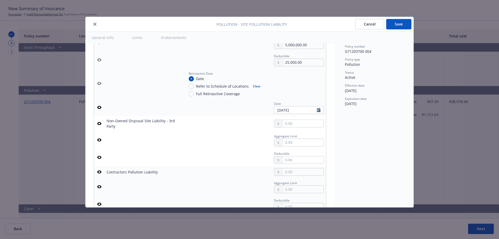
click at [101, 107] on icon "button" at bounding box center [99, 107] width 4 height 3
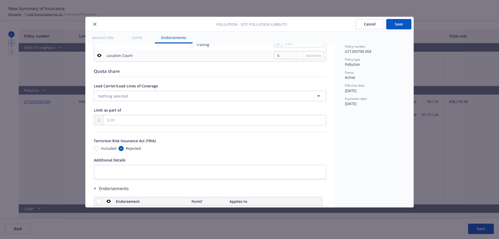
scroll to position [2199, 0]
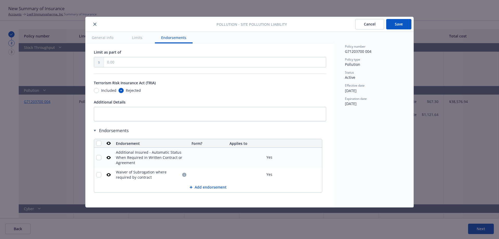
click at [393, 23] on button "Save" at bounding box center [398, 24] width 25 height 10
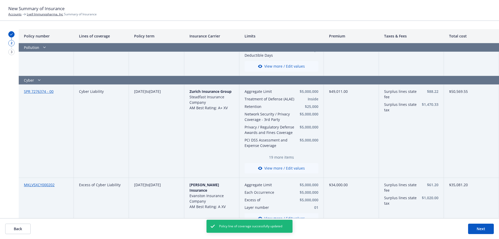
scroll to position [1317, 0]
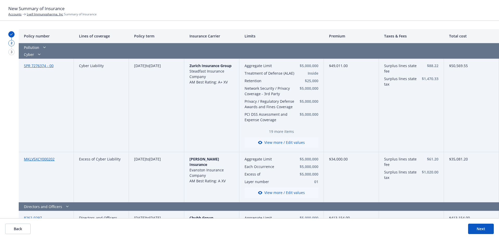
click at [282, 137] on button "View more / Edit values" at bounding box center [281, 142] width 74 height 10
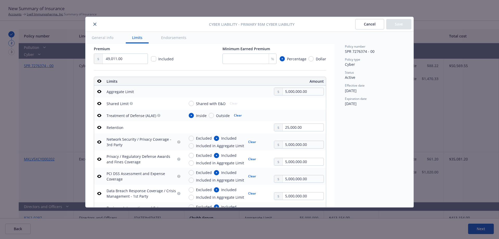
scroll to position [155, 0]
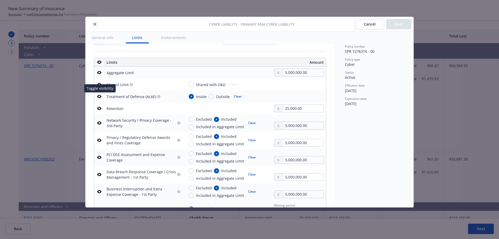
click at [98, 96] on icon "button" at bounding box center [99, 96] width 4 height 3
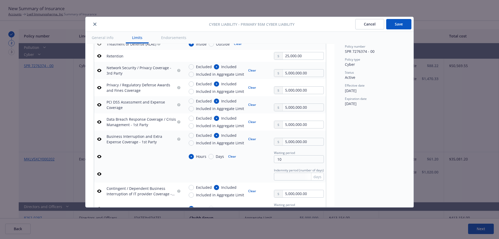
scroll to position [218, 0]
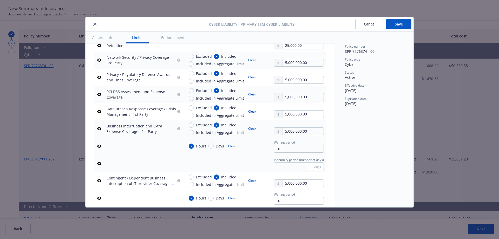
click at [98, 78] on icon "button" at bounding box center [99, 77] width 4 height 3
click at [100, 94] on icon "button" at bounding box center [99, 94] width 4 height 4
click at [101, 111] on icon "button" at bounding box center [99, 111] width 4 height 3
click at [100, 130] on icon "button" at bounding box center [99, 129] width 4 height 4
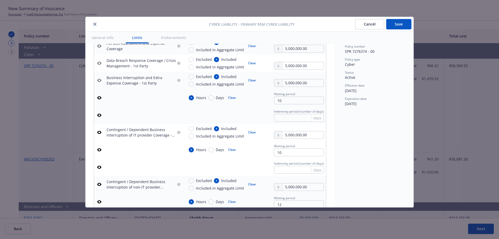
scroll to position [268, 0]
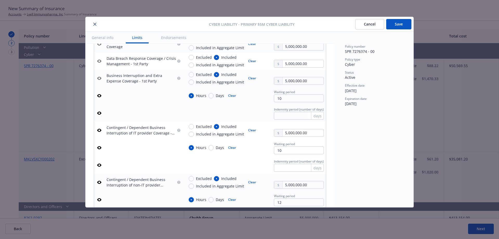
click at [101, 94] on icon "button" at bounding box center [99, 96] width 4 height 4
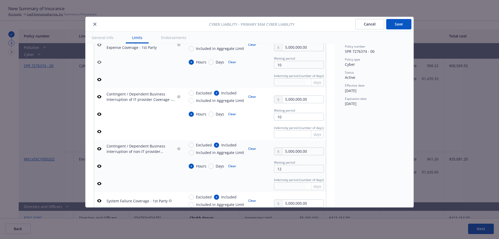
scroll to position [333, 0]
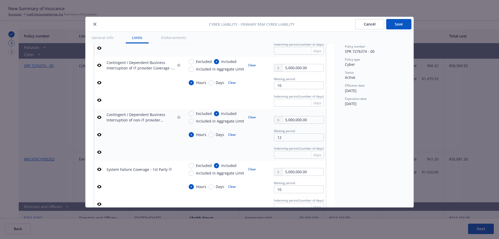
click at [98, 65] on icon "button" at bounding box center [99, 65] width 4 height 4
click at [97, 117] on icon "button" at bounding box center [99, 117] width 4 height 3
click at [100, 169] on icon "button" at bounding box center [99, 169] width 4 height 4
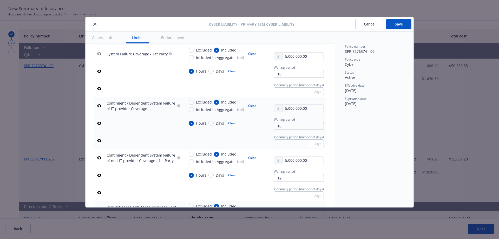
scroll to position [463, 0]
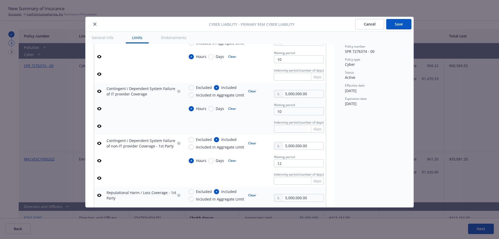
click at [98, 92] on icon "button" at bounding box center [99, 91] width 4 height 3
click at [99, 144] on icon "button" at bounding box center [99, 143] width 4 height 3
click at [99, 108] on icon "button" at bounding box center [99, 109] width 4 height 4
click at [99, 55] on icon "button" at bounding box center [99, 56] width 4 height 3
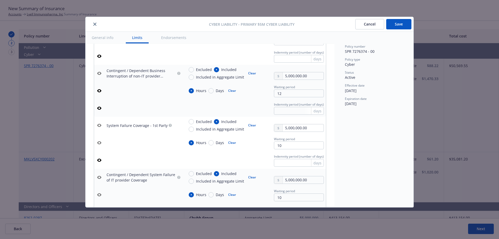
scroll to position [373, 0]
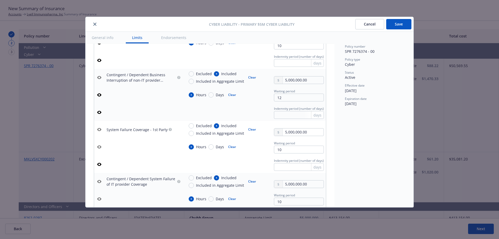
click at [101, 95] on icon "button" at bounding box center [99, 94] width 4 height 3
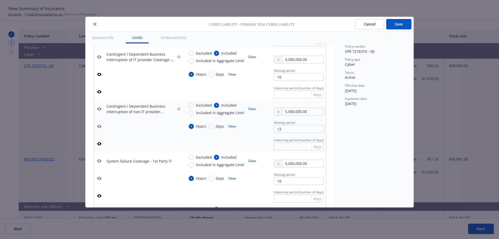
click at [99, 74] on icon "button" at bounding box center [99, 74] width 4 height 4
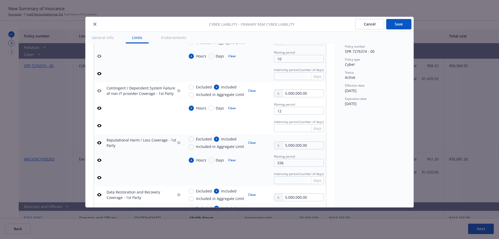
scroll to position [530, 0]
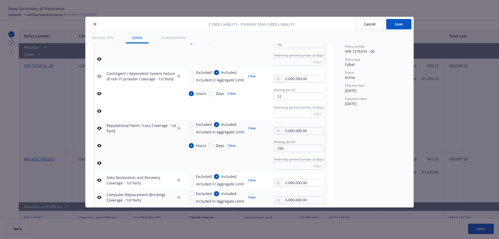
click at [99, 94] on icon "button" at bounding box center [99, 93] width 4 height 4
click at [100, 130] on icon "button" at bounding box center [99, 128] width 4 height 4
click at [100, 143] on icon "button" at bounding box center [99, 145] width 4 height 4
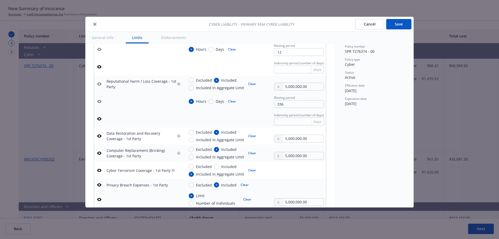
scroll to position [627, 0]
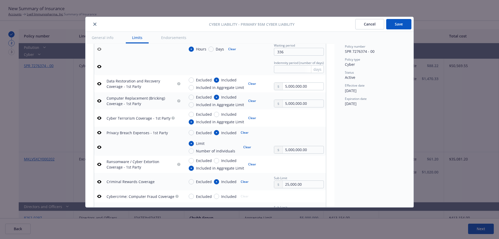
click at [99, 83] on icon "button" at bounding box center [99, 84] width 4 height 4
click at [100, 102] on icon "button" at bounding box center [99, 100] width 4 height 3
click at [99, 118] on icon "button" at bounding box center [99, 118] width 4 height 4
click at [97, 130] on button "button" at bounding box center [99, 132] width 6 height 6
click at [100, 147] on icon "button" at bounding box center [99, 147] width 4 height 4
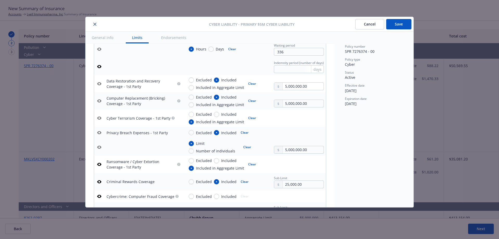
click at [99, 164] on icon "button" at bounding box center [99, 164] width 4 height 4
click at [99, 181] on icon "button" at bounding box center [99, 182] width 4 height 4
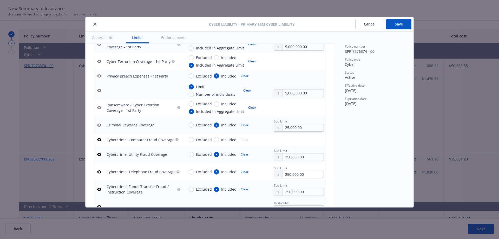
scroll to position [723, 0]
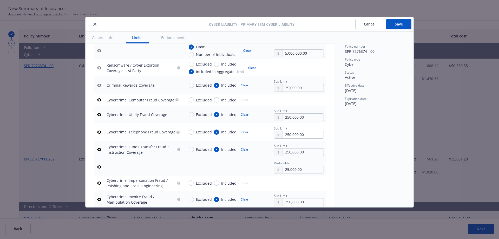
click at [100, 114] on icon "button" at bounding box center [99, 115] width 4 height 4
click at [101, 133] on icon "button" at bounding box center [99, 132] width 4 height 4
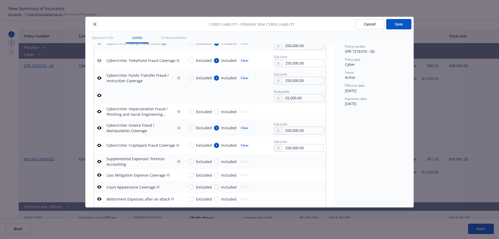
scroll to position [799, 0]
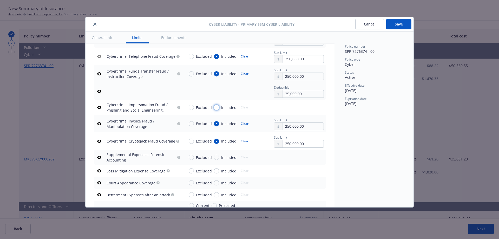
click at [217, 108] on input "Included" at bounding box center [216, 107] width 5 height 5
radio input "true"
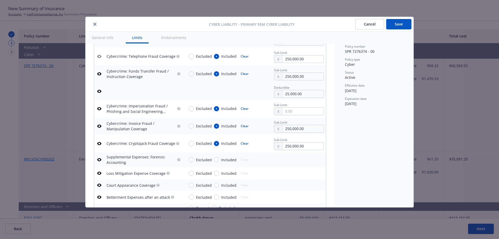
click at [99, 72] on icon "button" at bounding box center [99, 73] width 4 height 3
click at [284, 112] on input "text" at bounding box center [303, 111] width 41 height 7
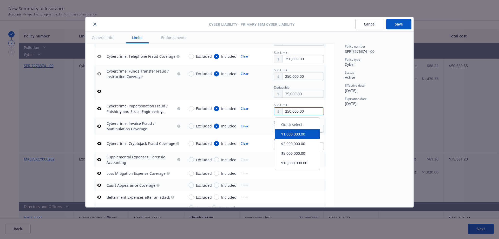
type input "250,000.00"
click at [215, 92] on div "Deductible 25,000.00" at bounding box center [253, 90] width 139 height 13
click at [101, 125] on icon "button" at bounding box center [99, 125] width 4 height 3
click at [100, 143] on icon "button" at bounding box center [99, 143] width 4 height 4
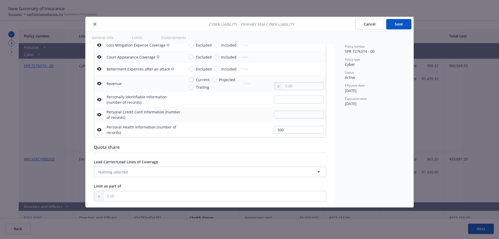
scroll to position [952, 0]
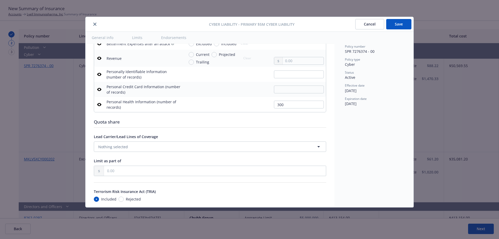
click at [99, 105] on icon "button" at bounding box center [99, 104] width 4 height 4
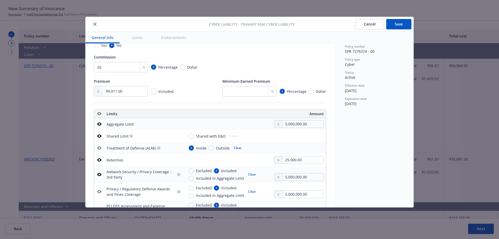
scroll to position [0, 0]
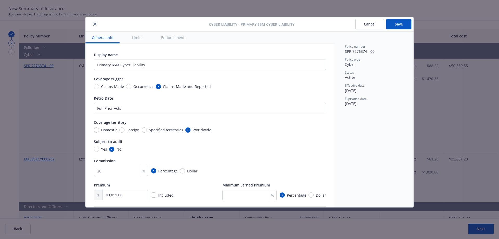
click at [395, 21] on button "Save" at bounding box center [398, 24] width 25 height 10
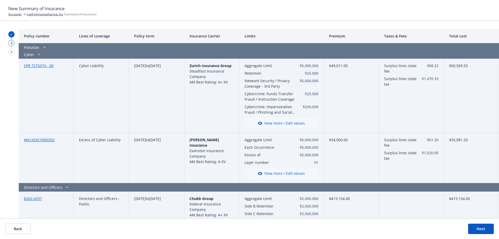
click at [297, 120] on button "View more / Edit values" at bounding box center [281, 123] width 74 height 10
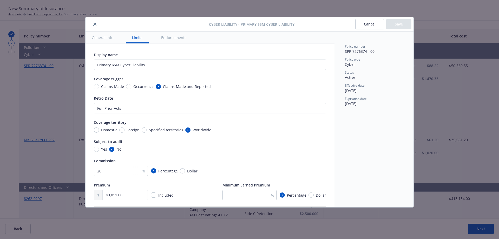
radio input "true"
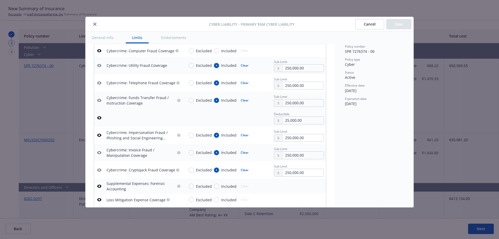
scroll to position [778, 0]
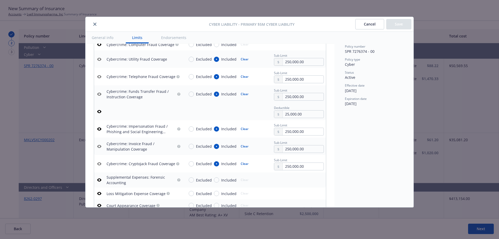
click at [368, 28] on button "Cancel" at bounding box center [369, 24] width 29 height 10
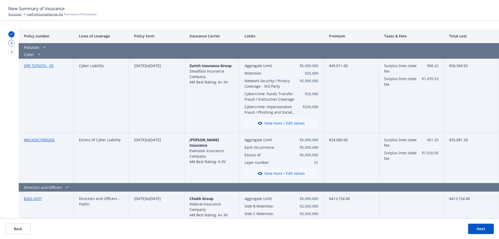
click at [291, 118] on button "View more / Edit values" at bounding box center [281, 123] width 74 height 10
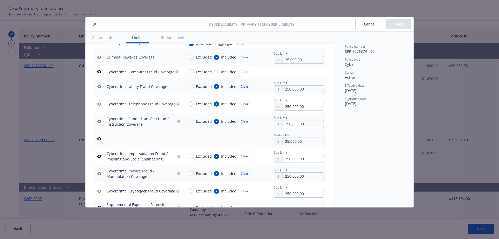
scroll to position [759, 0]
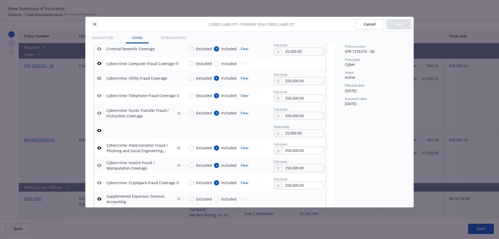
click at [99, 131] on icon "button" at bounding box center [99, 130] width 4 height 3
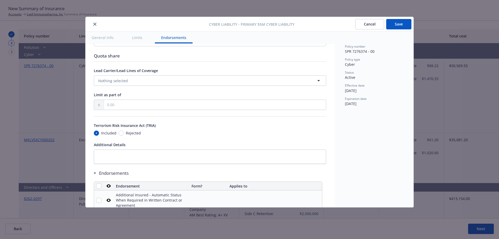
scroll to position [1070, 0]
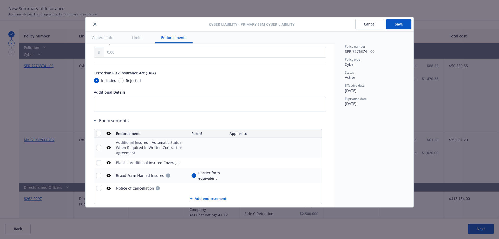
click at [403, 25] on button "Save" at bounding box center [398, 24] width 25 height 10
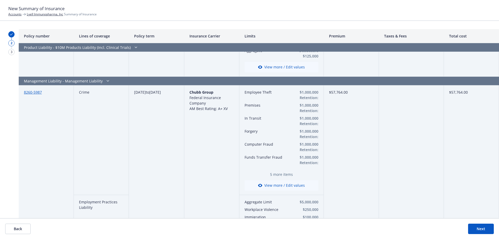
scroll to position [711, 0]
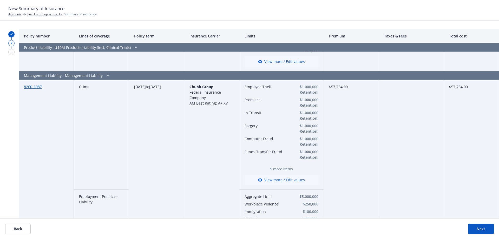
click at [286, 181] on button "View more / Edit values" at bounding box center [281, 180] width 74 height 10
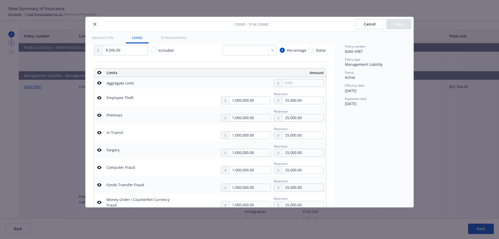
scroll to position [120, 0]
click at [97, 116] on button "button" at bounding box center [99, 116] width 6 height 6
click at [99, 134] on icon "button" at bounding box center [99, 133] width 4 height 4
click at [98, 150] on icon "button" at bounding box center [99, 150] width 4 height 3
click at [99, 172] on td at bounding box center [99, 167] width 10 height 17
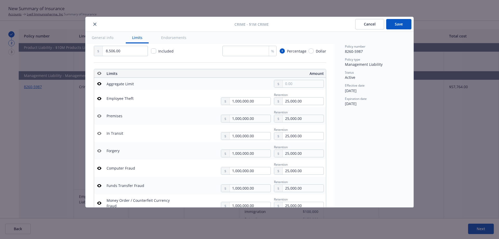
click at [97, 188] on button at bounding box center [99, 185] width 6 height 6
click at [100, 167] on icon "button" at bounding box center [99, 168] width 4 height 3
click at [100, 185] on icon "button" at bounding box center [99, 185] width 4 height 4
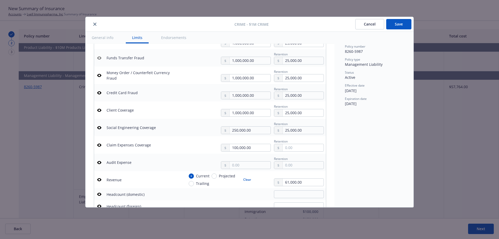
scroll to position [249, 0]
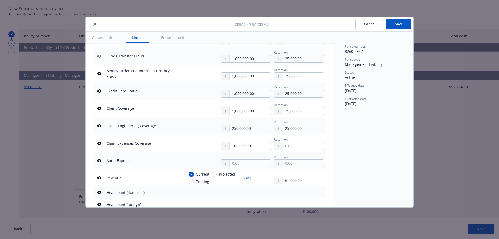
click at [99, 108] on icon "button" at bounding box center [99, 108] width 4 height 4
click at [99, 89] on icon "button" at bounding box center [99, 91] width 4 height 4
click at [100, 73] on icon "button" at bounding box center [99, 73] width 4 height 4
click at [98, 143] on icon "button" at bounding box center [99, 143] width 4 height 3
click at [97, 177] on button "button" at bounding box center [99, 178] width 6 height 6
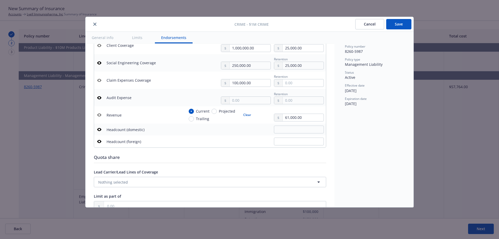
scroll to position [21, 0]
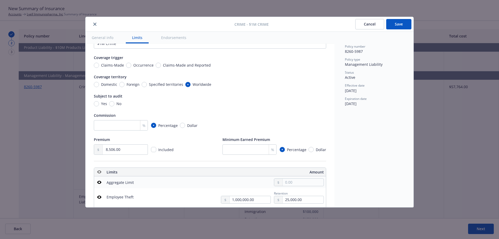
click at [398, 24] on button "Save" at bounding box center [398, 24] width 25 height 10
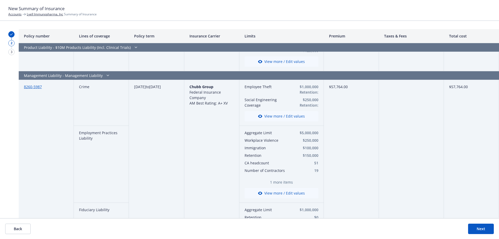
click at [280, 115] on button "View more / Edit values" at bounding box center [281, 116] width 74 height 10
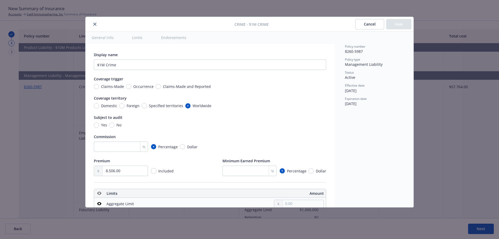
scroll to position [145, 0]
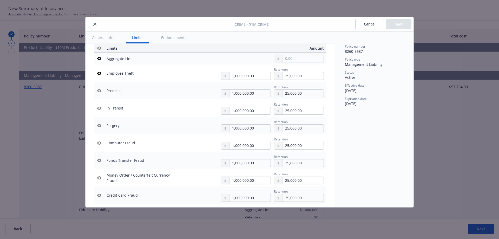
click at [367, 28] on button "Cancel" at bounding box center [369, 24] width 29 height 10
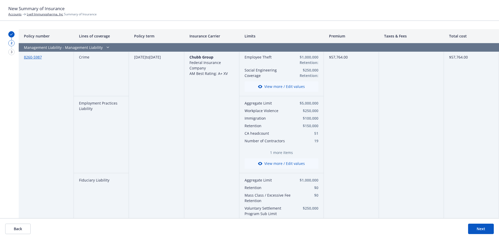
scroll to position [759, 0]
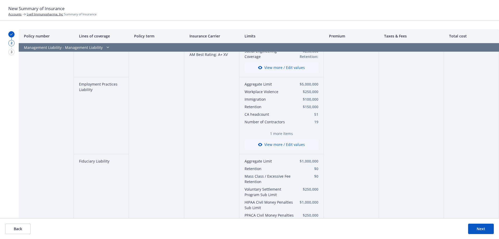
click at [285, 144] on button "View more / Edit values" at bounding box center [281, 144] width 74 height 10
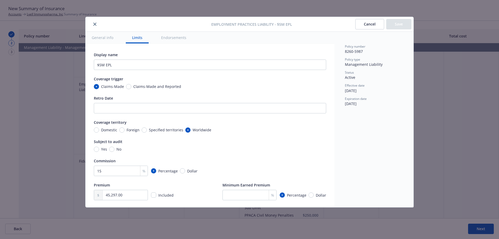
scroll to position [169, 0]
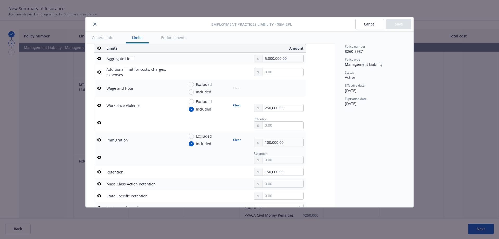
click at [98, 106] on icon "button" at bounding box center [99, 105] width 4 height 3
click at [97, 141] on icon "button" at bounding box center [99, 140] width 4 height 4
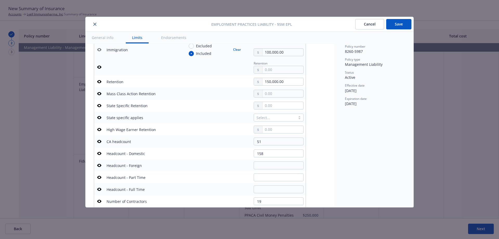
scroll to position [263, 0]
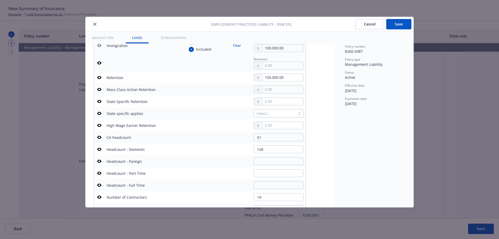
click at [98, 137] on icon "button" at bounding box center [99, 137] width 4 height 3
click at [98, 148] on icon "button" at bounding box center [99, 149] width 4 height 3
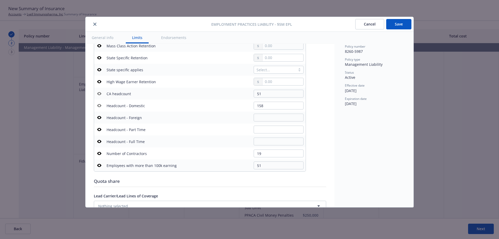
scroll to position [315, 0]
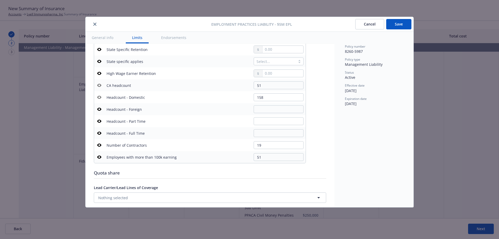
click at [100, 146] on icon "button" at bounding box center [99, 145] width 4 height 4
click at [100, 157] on icon "button" at bounding box center [99, 157] width 4 height 4
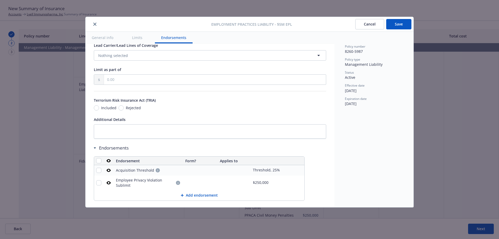
scroll to position [466, 0]
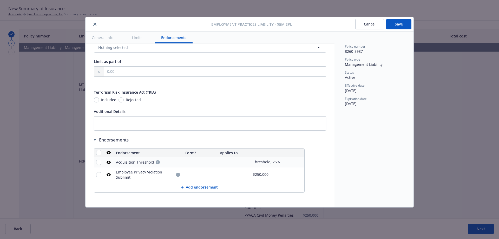
click at [398, 20] on button "Save" at bounding box center [398, 24] width 25 height 10
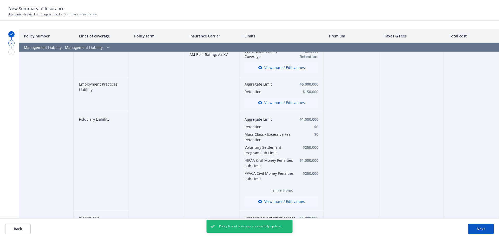
click at [288, 202] on button "View more / Edit values" at bounding box center [281, 201] width 74 height 10
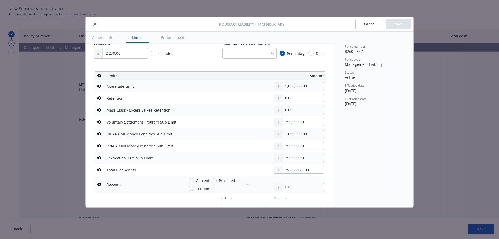
scroll to position [166, 0]
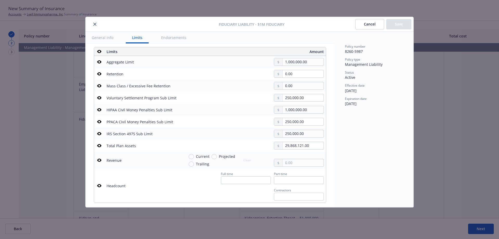
click at [102, 99] on button "button" at bounding box center [99, 98] width 6 height 6
click at [100, 109] on icon "button" at bounding box center [99, 109] width 4 height 3
click at [101, 118] on td at bounding box center [99, 122] width 10 height 12
click at [98, 134] on icon "button" at bounding box center [99, 133] width 4 height 3
click at [97, 119] on button at bounding box center [99, 121] width 6 height 6
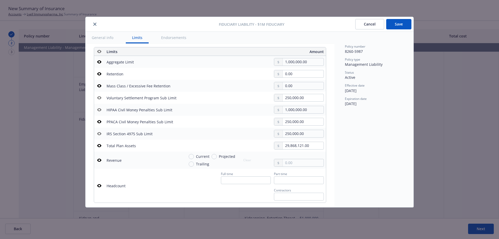
click at [98, 122] on icon "button" at bounding box center [99, 121] width 4 height 3
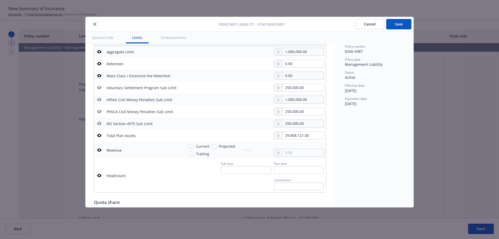
scroll to position [171, 0]
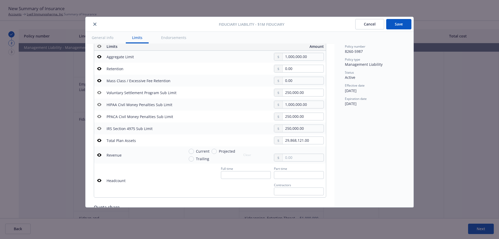
click at [99, 80] on icon "button" at bounding box center [99, 80] width 4 height 3
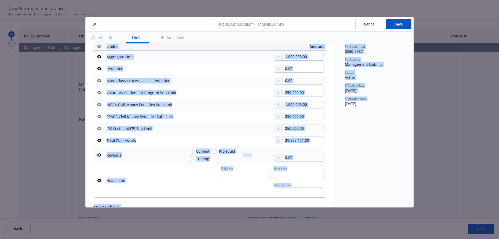
drag, startPoint x: 335, startPoint y: 120, endPoint x: 334, endPoint y: 127, distance: 6.8
click at [334, 127] on div "General info Limits Endorsements Display name $1M Fiduciary Coverage trigger Cl…" at bounding box center [249, 119] width 328 height 175
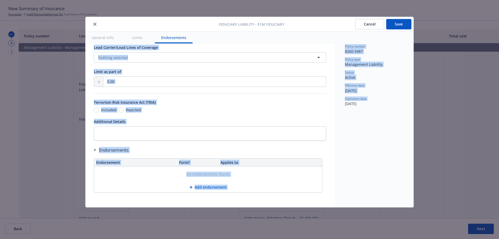
scroll to position [22, 0]
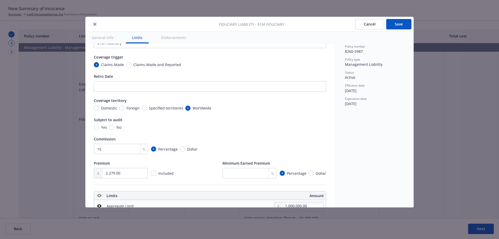
click at [402, 18] on div "Fiduciary Liability - $1M Fiduciary Cancel Save" at bounding box center [249, 24] width 328 height 15
click at [401, 21] on button "Save" at bounding box center [398, 24] width 25 height 10
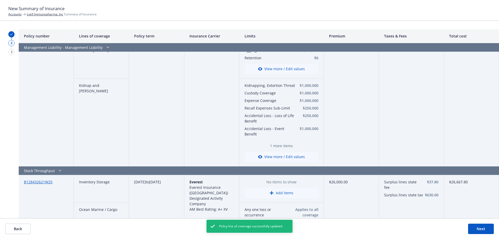
scroll to position [815, 0]
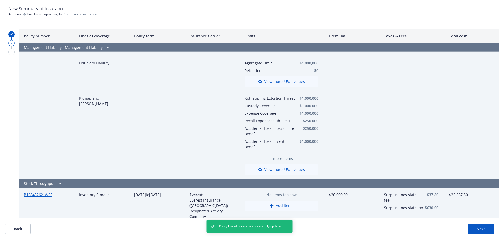
click at [285, 165] on button "View more / Edit values" at bounding box center [281, 169] width 74 height 10
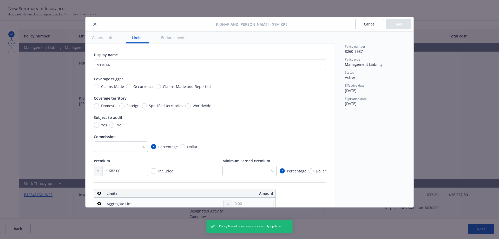
scroll to position [145, 0]
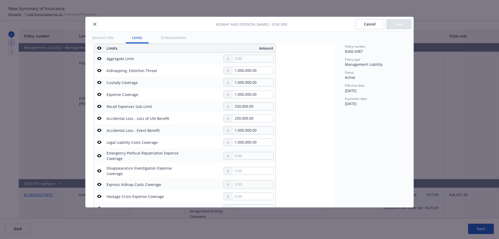
click at [98, 82] on icon "button" at bounding box center [99, 82] width 4 height 3
click at [98, 93] on icon "button" at bounding box center [99, 94] width 4 height 3
click at [100, 106] on icon "button" at bounding box center [99, 106] width 4 height 4
click at [100, 118] on icon "button" at bounding box center [99, 118] width 4 height 4
click at [97, 128] on button "button" at bounding box center [99, 130] width 6 height 6
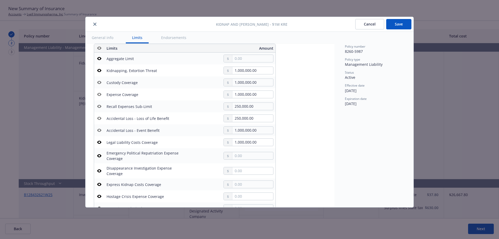
click at [97, 143] on button "button" at bounding box center [99, 142] width 6 height 6
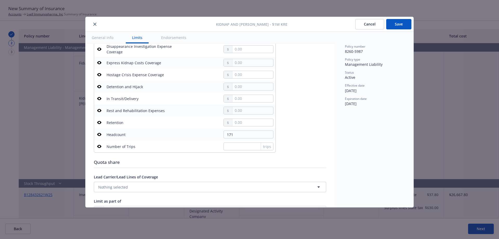
scroll to position [81, 0]
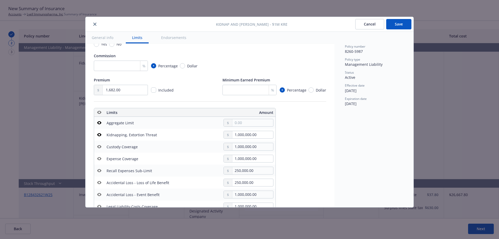
click at [399, 28] on button "Save" at bounding box center [398, 24] width 25 height 10
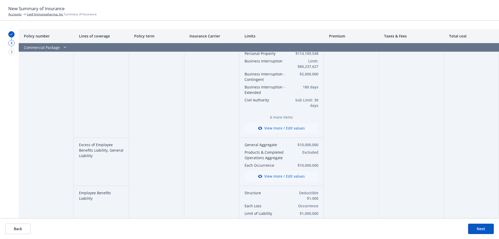
scroll to position [0, 0]
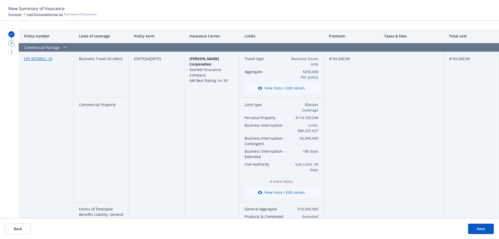
click at [18, 225] on button "Back" at bounding box center [17, 228] width 25 height 10
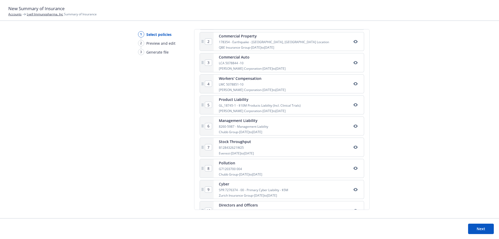
scroll to position [145, 0]
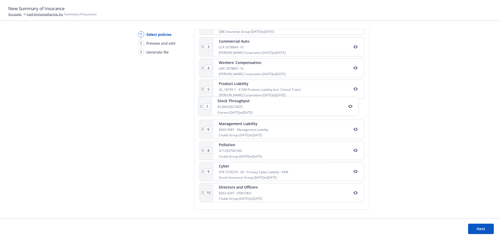
drag, startPoint x: 247, startPoint y: 135, endPoint x: 246, endPoint y: 109, distance: 26.8
click at [246, 109] on div "1 Commercial Package LPK 5078852 -10 W.R. Berkley Corporation - 08/01/2025 to 0…" at bounding box center [282, 99] width 164 height 209
type input "7"
type input "6"
drag, startPoint x: 235, startPoint y: 154, endPoint x: 240, endPoint y: 126, distance: 28.1
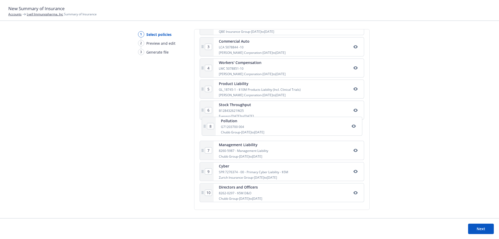
click at [240, 126] on div "1 Commercial Package LPK 5078852 -10 W.R. Berkley Corporation - 08/01/2025 to 0…" at bounding box center [282, 99] width 164 height 209
type input "7"
type input "8"
drag, startPoint x: 241, startPoint y: 175, endPoint x: 245, endPoint y: 148, distance: 27.5
click at [245, 148] on div "1 Commercial Package LPK 5078852 -10 W.R. Berkley Corporation - 08/01/2025 to 0…" at bounding box center [282, 99] width 164 height 209
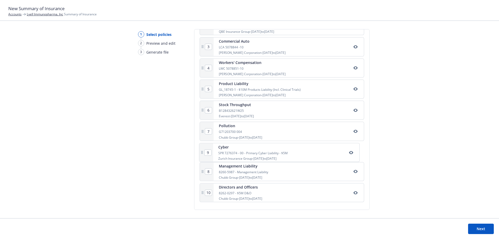
type input "8"
type input "9"
click at [478, 230] on button "Next" at bounding box center [481, 228] width 26 height 10
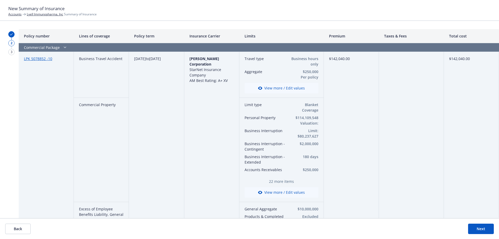
click at [286, 86] on button "View more / Edit values" at bounding box center [281, 88] width 74 height 10
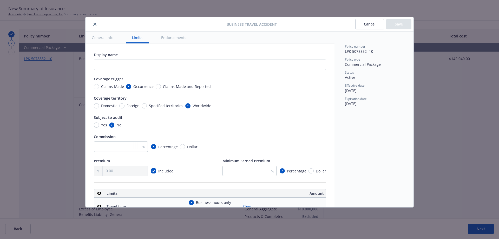
scroll to position [145, 0]
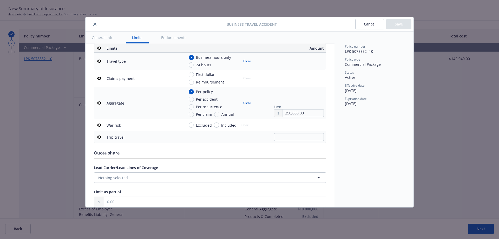
click at [101, 61] on icon "button" at bounding box center [99, 61] width 4 height 3
click at [399, 25] on button "Save" at bounding box center [398, 24] width 25 height 10
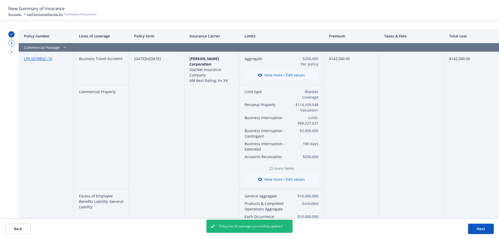
click at [280, 178] on button "View more / Edit values" at bounding box center [281, 179] width 74 height 10
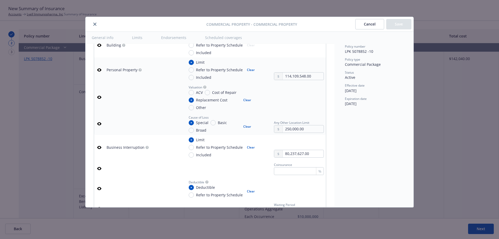
scroll to position [253, 0]
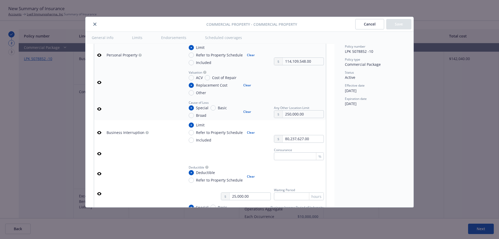
click at [100, 82] on icon "button" at bounding box center [99, 82] width 4 height 4
click at [98, 108] on icon "button" at bounding box center [99, 108] width 4 height 3
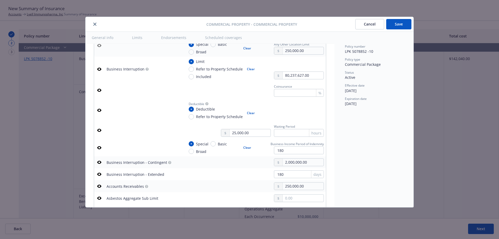
scroll to position [320, 0]
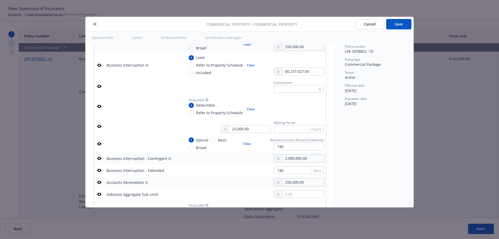
click at [99, 85] on icon "button" at bounding box center [99, 86] width 4 height 3
click at [294, 127] on input "text" at bounding box center [299, 129] width 50 height 8
type input "24"
click at [307, 106] on div at bounding box center [299, 106] width 50 height 18
click at [94, 144] on td at bounding box center [99, 143] width 10 height 17
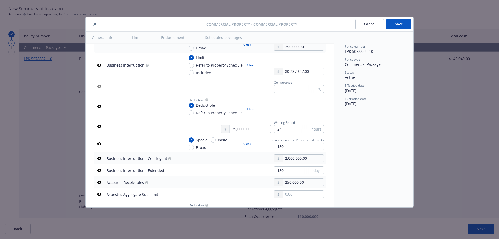
click at [101, 143] on icon "button" at bounding box center [99, 143] width 4 height 3
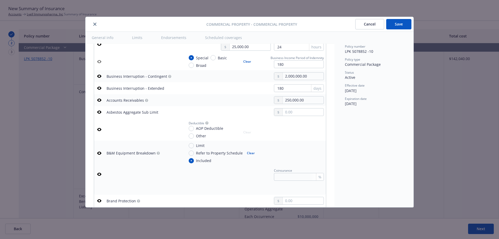
scroll to position [410, 0]
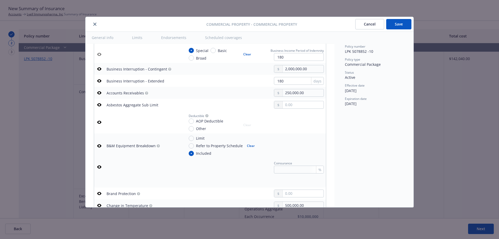
click at [100, 79] on icon "button" at bounding box center [99, 81] width 4 height 4
click at [98, 92] on icon "button" at bounding box center [99, 92] width 4 height 3
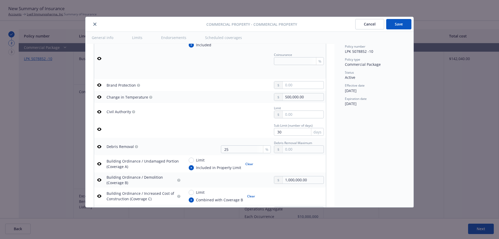
scroll to position [540, 0]
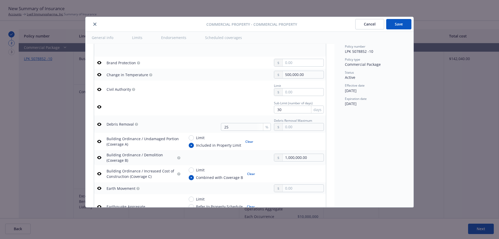
click at [98, 75] on icon "button" at bounding box center [99, 74] width 4 height 3
click at [101, 91] on button "button" at bounding box center [99, 89] width 6 height 6
click at [100, 106] on icon "button" at bounding box center [99, 106] width 4 height 3
click at [99, 123] on icon "button" at bounding box center [99, 124] width 4 height 3
click at [99, 142] on icon "button" at bounding box center [99, 141] width 4 height 4
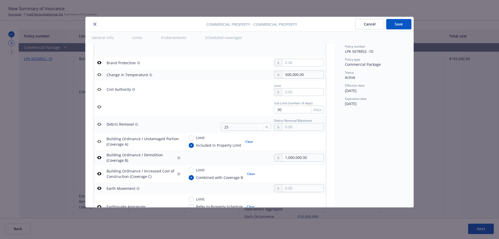
click at [98, 155] on button "button" at bounding box center [99, 157] width 6 height 6
click at [101, 176] on button "button" at bounding box center [99, 173] width 6 height 6
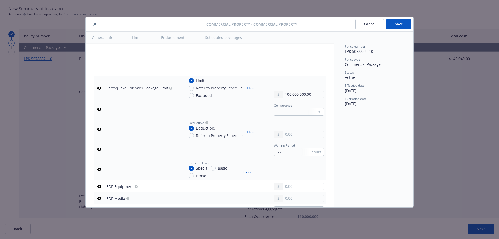
scroll to position [742, 0]
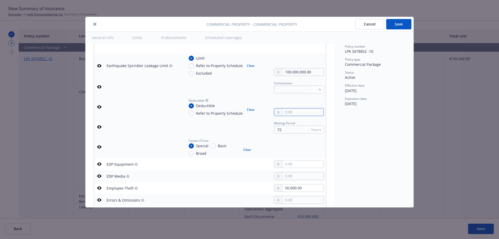
click at [299, 114] on input "text" at bounding box center [303, 111] width 41 height 7
type input "5.00"
click at [100, 107] on icon "button" at bounding box center [99, 107] width 4 height 4
type input "0.00"
click at [100, 147] on icon "button" at bounding box center [99, 147] width 4 height 4
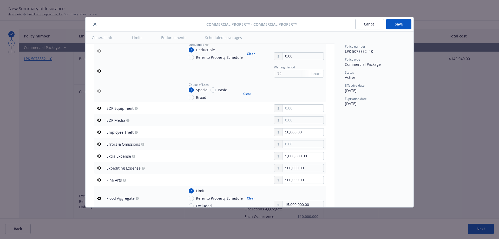
scroll to position [839, 0]
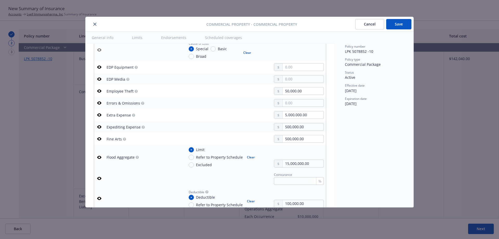
click at [99, 90] on icon "button" at bounding box center [99, 90] width 4 height 3
click at [97, 113] on icon "button" at bounding box center [99, 115] width 4 height 4
click at [98, 127] on icon "button" at bounding box center [99, 126] width 4 height 3
click at [100, 139] on icon "button" at bounding box center [99, 138] width 4 height 3
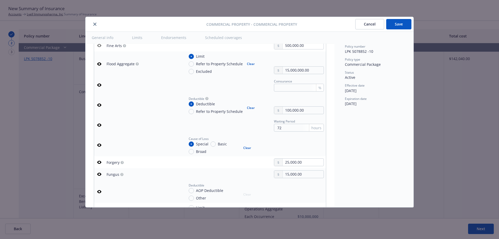
scroll to position [940, 0]
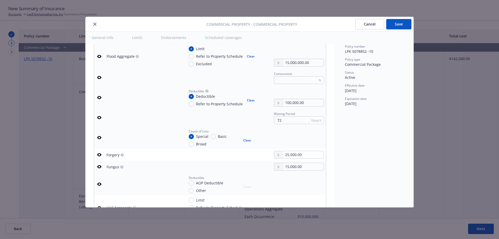
click at [101, 138] on icon "button" at bounding box center [99, 137] width 4 height 4
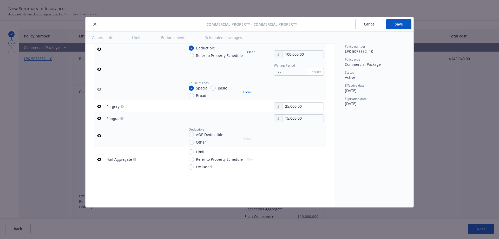
click at [101, 106] on button "button" at bounding box center [99, 106] width 6 height 6
click at [100, 119] on icon "button" at bounding box center [99, 118] width 4 height 4
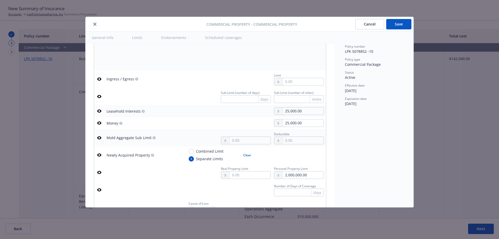
scroll to position [1208, 0]
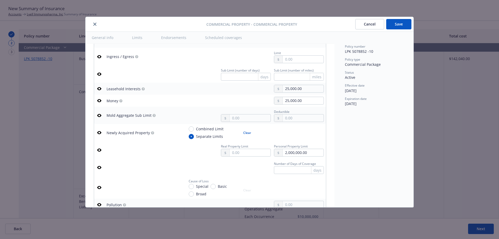
click at [98, 90] on icon "button" at bounding box center [99, 88] width 4 height 3
click at [98, 99] on icon "button" at bounding box center [99, 100] width 4 height 4
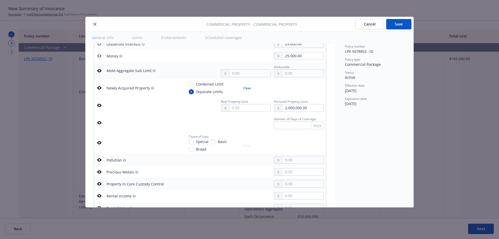
click at [100, 89] on icon "button" at bounding box center [99, 87] width 4 height 3
click at [100, 105] on icon "button" at bounding box center [99, 105] width 4 height 4
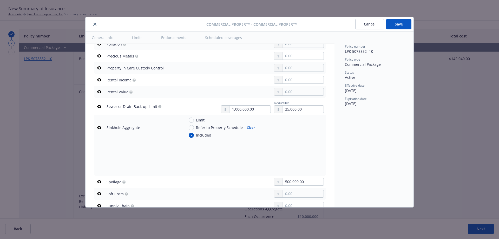
scroll to position [1376, 0]
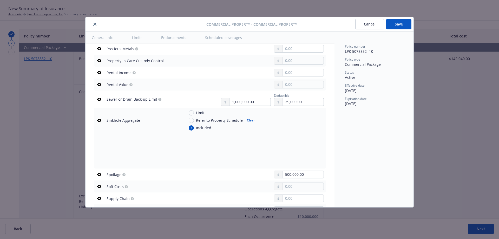
click at [98, 121] on icon "button" at bounding box center [99, 120] width 4 height 3
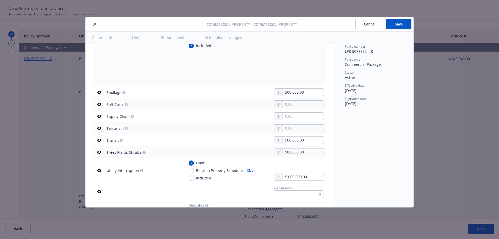
scroll to position [1484, 0]
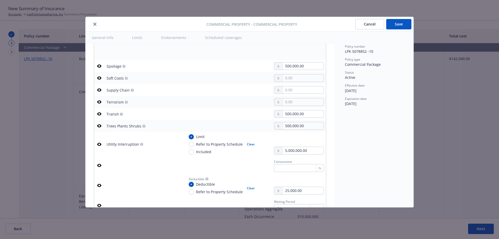
click at [102, 112] on button at bounding box center [99, 114] width 6 height 6
click at [100, 115] on icon "button" at bounding box center [99, 114] width 4 height 4
click at [101, 125] on button "button" at bounding box center [99, 126] width 6 height 6
click at [100, 143] on icon "button" at bounding box center [99, 144] width 4 height 3
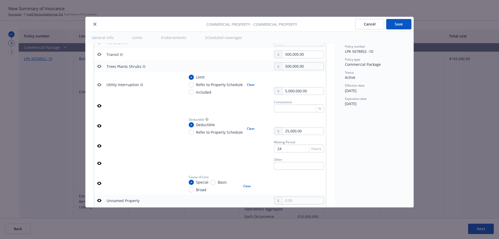
scroll to position [1562, 0]
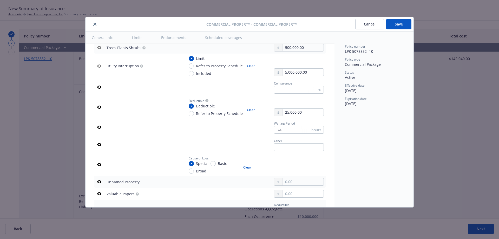
click at [99, 107] on icon "button" at bounding box center [99, 107] width 4 height 4
click at [99, 128] on icon "button" at bounding box center [99, 127] width 4 height 4
click at [100, 164] on icon "button" at bounding box center [99, 164] width 4 height 3
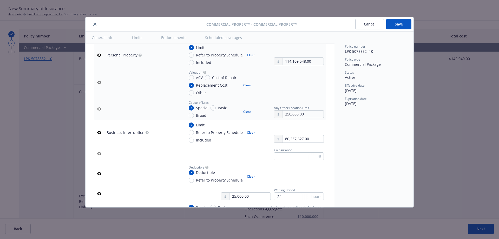
scroll to position [0, 0]
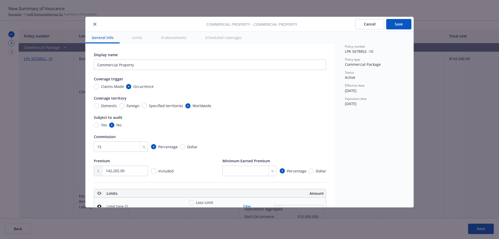
click at [402, 23] on button "Save" at bounding box center [398, 24] width 25 height 10
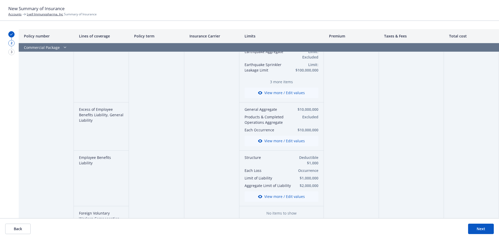
scroll to position [95, 0]
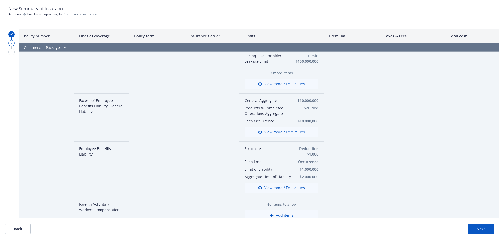
click at [270, 131] on button "View more / Edit values" at bounding box center [281, 132] width 74 height 10
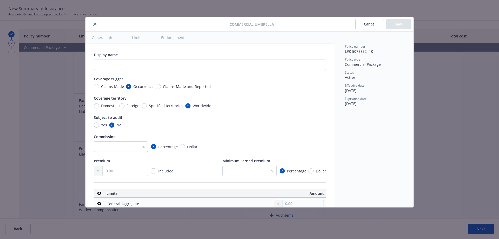
radio input "true"
type input "15"
type input "10,455.00"
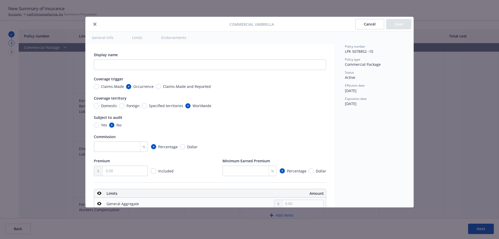
type input "10,000,000.00"
radio input "true"
type input "10,000,000.00"
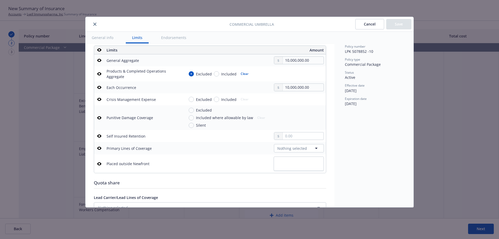
scroll to position [162, 0]
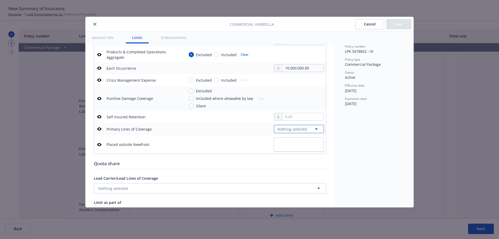
click at [293, 127] on span "Nothing selected" at bounding box center [292, 128] width 30 height 5
click at [295, 127] on link "Select all" at bounding box center [304, 128] width 18 height 5
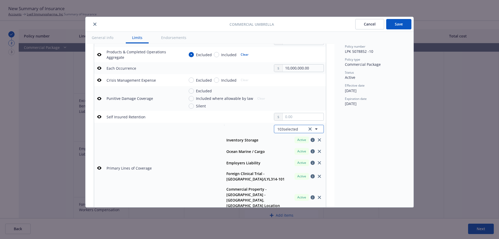
click at [293, 127] on span "103 selected" at bounding box center [287, 128] width 21 height 5
click at [298, 127] on link "Unselect all" at bounding box center [309, 128] width 22 height 5
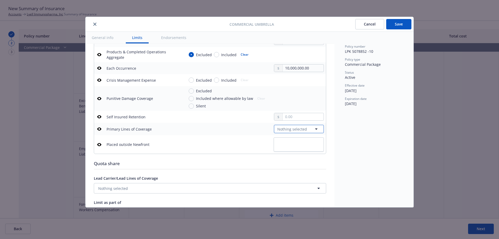
click at [293, 127] on span "Nothing selected" at bounding box center [292, 128] width 30 height 5
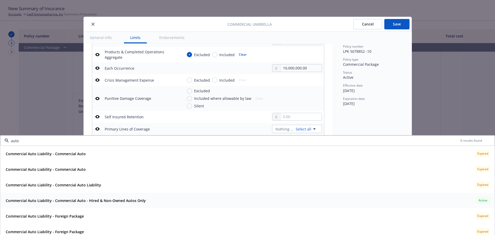
click at [120, 199] on strong "Commercial Auto Liability - Commercial Auto - Hired & Non-Owned Autos Only" at bounding box center [76, 200] width 140 height 5
type input "auto"
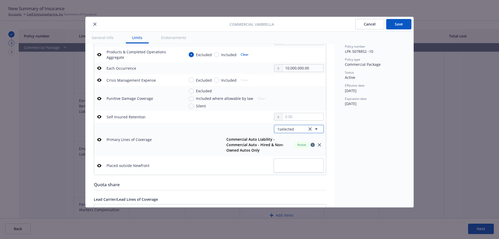
click at [291, 129] on button "1 selected" at bounding box center [299, 129] width 50 height 8
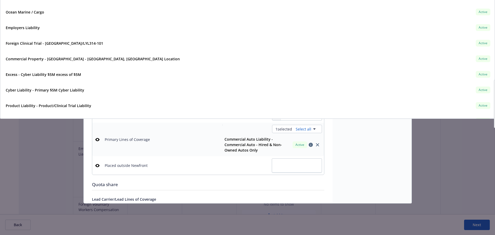
click at [359, 150] on div "Policy number LPK 5078852 -10 Policy type Commercial Package Status Active Effe…" at bounding box center [372, 117] width 79 height 171
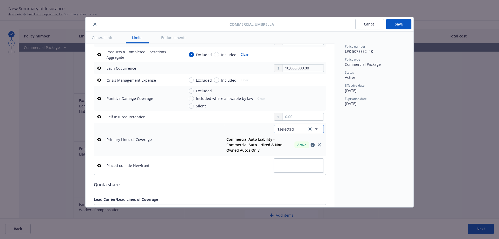
click at [287, 129] on span "1 selected" at bounding box center [285, 128] width 17 height 5
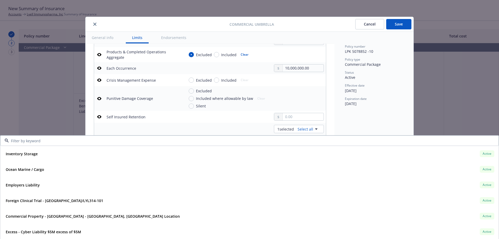
click at [207, 141] on input at bounding box center [248, 140] width 479 height 5
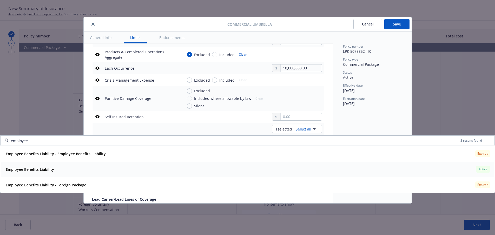
click at [120, 172] on div "Employee Benefits Liability Active" at bounding box center [248, 169] width 488 height 9
type input "employee"
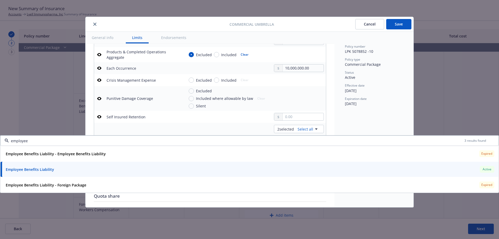
click at [349, 116] on div "Policy number LPK 5078852 -10 Policy type Commercial Package Status Active Effe…" at bounding box center [373, 119] width 79 height 175
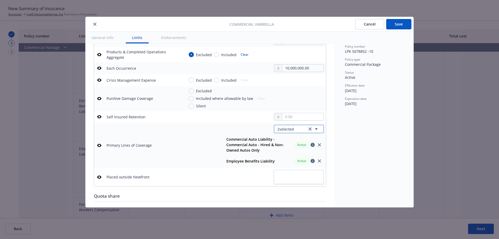
click at [297, 127] on button "2 selected" at bounding box center [299, 129] width 50 height 8
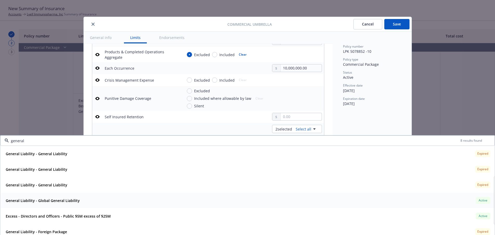
click at [72, 202] on strong "General Liability - Global General Liability" at bounding box center [43, 200] width 74 height 5
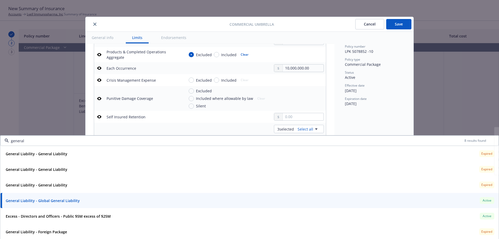
type input "general"
click at [337, 126] on div "Policy number LPK 5078852 -10 Policy type Commercial Package Status Active Effe…" at bounding box center [373, 119] width 79 height 175
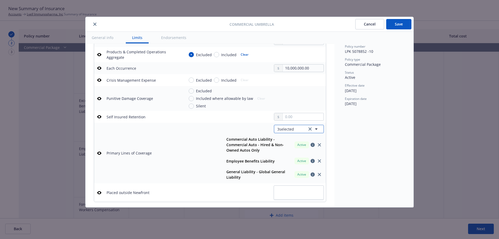
click at [297, 128] on button "3 selected" at bounding box center [299, 129] width 50 height 8
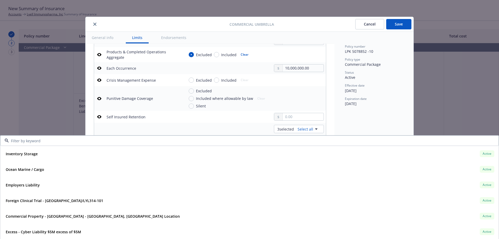
click at [111, 141] on input at bounding box center [248, 140] width 479 height 5
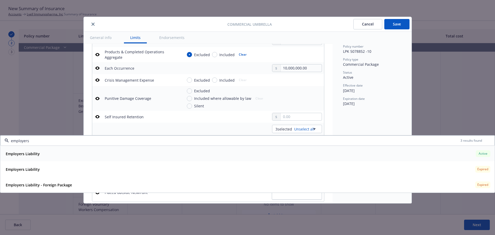
click at [95, 155] on div "Employers Liability Active" at bounding box center [248, 153] width 488 height 9
type input "employers"
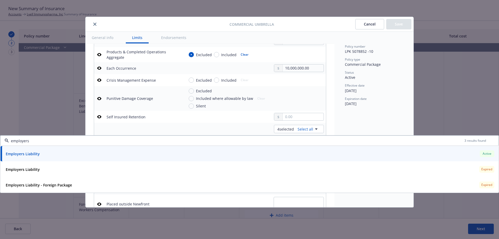
click at [355, 126] on div "Policy number LPK 5078852 -10 Policy type Commercial Package Status Active Effe…" at bounding box center [373, 119] width 79 height 175
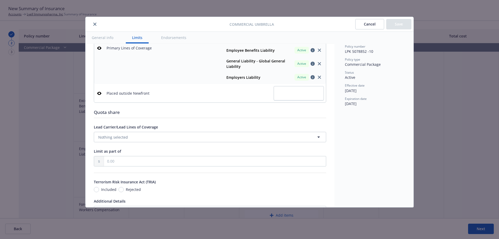
scroll to position [277, 0]
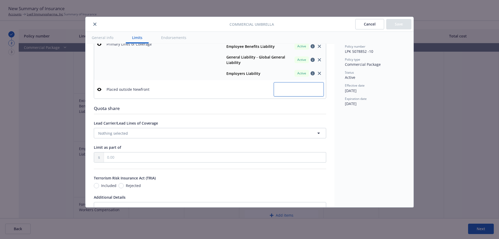
click at [289, 90] on textarea at bounding box center [299, 89] width 50 height 14
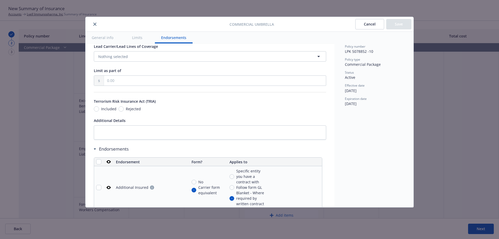
scroll to position [349, 0]
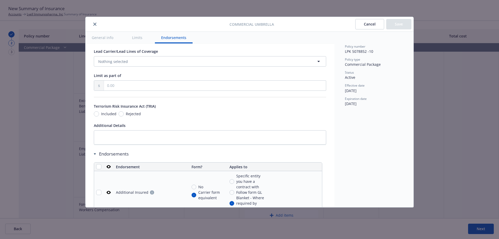
click at [134, 114] on span "Rejected" at bounding box center [133, 113] width 15 height 5
click at [124, 114] on input "Rejected" at bounding box center [120, 113] width 5 height 5
radio input "true"
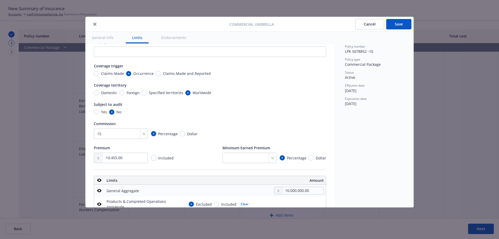
scroll to position [0, 0]
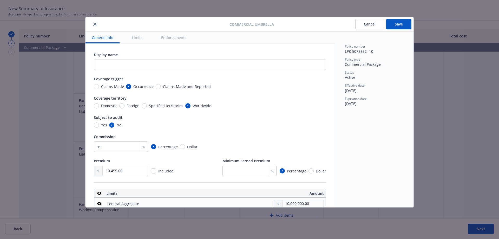
click at [395, 22] on button "Save" at bounding box center [398, 24] width 25 height 10
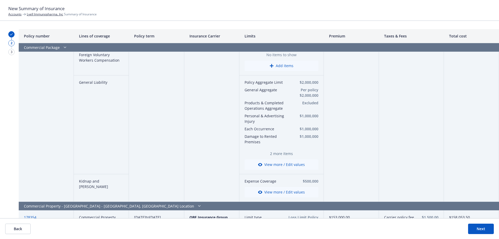
scroll to position [248, 0]
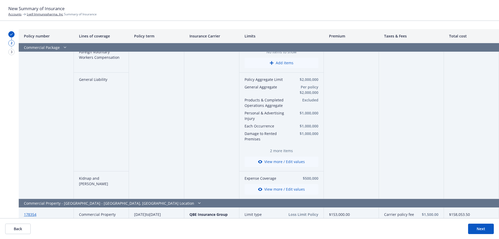
click at [267, 160] on button "View more / Edit values" at bounding box center [281, 161] width 74 height 10
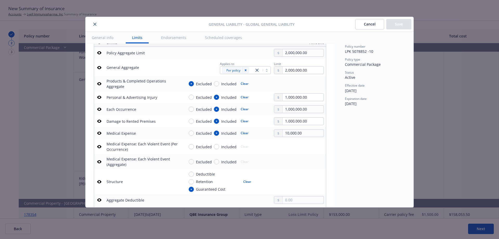
scroll to position [164, 0]
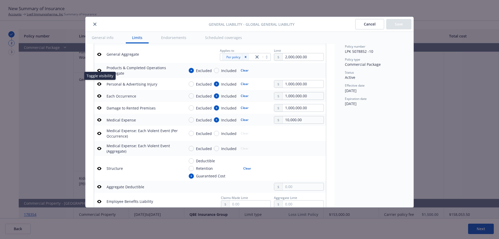
click at [97, 83] on icon "button" at bounding box center [99, 84] width 4 height 4
click at [97, 168] on button "button" at bounding box center [99, 168] width 6 height 6
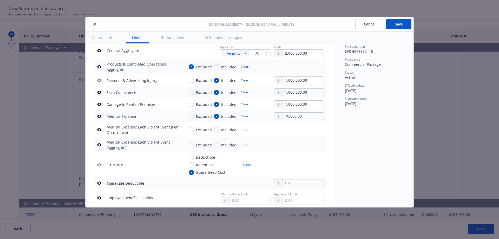
scroll to position [147, 0]
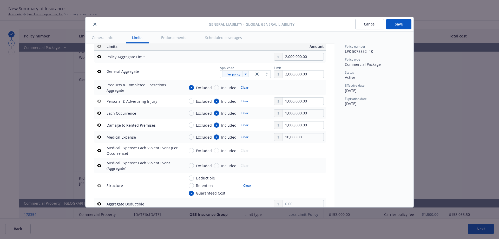
click at [98, 57] on icon "button" at bounding box center [99, 56] width 4 height 3
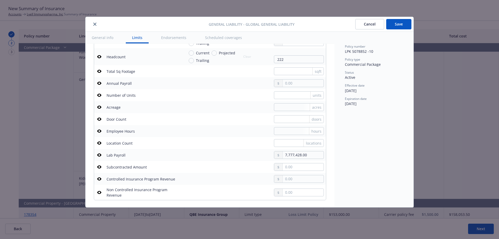
scroll to position [398, 0]
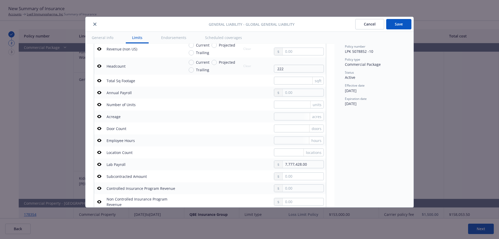
click at [100, 67] on icon "button" at bounding box center [99, 65] width 4 height 3
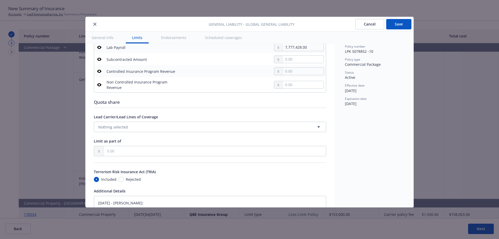
type textarea "x"
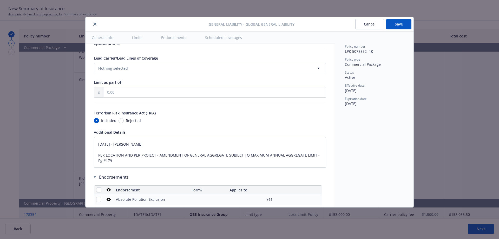
click at [124, 121] on span "Rejected" at bounding box center [132, 120] width 17 height 5
click at [123, 121] on input "Rejected" at bounding box center [120, 120] width 5 height 5
radio input "true"
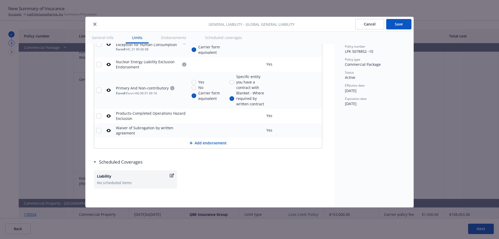
scroll to position [0, 0]
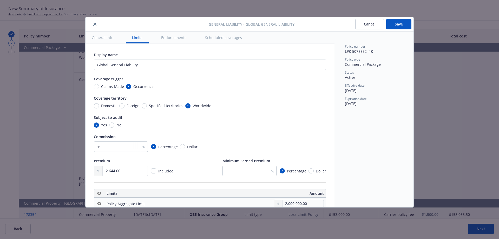
click at [394, 21] on button "Save" at bounding box center [398, 24] width 25 height 10
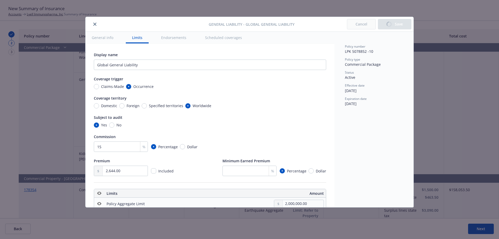
type textarea "x"
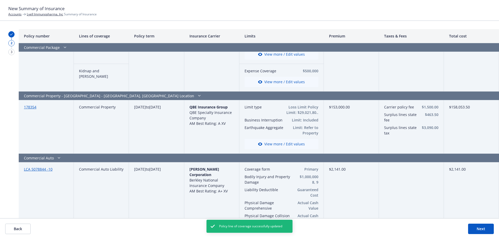
scroll to position [333, 0]
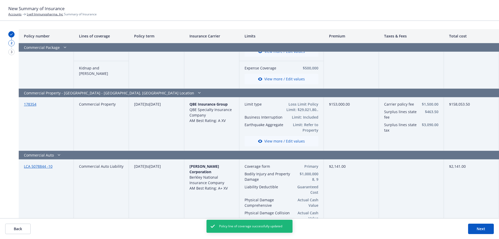
click at [281, 139] on button "View more / Edit values" at bounding box center [281, 141] width 74 height 10
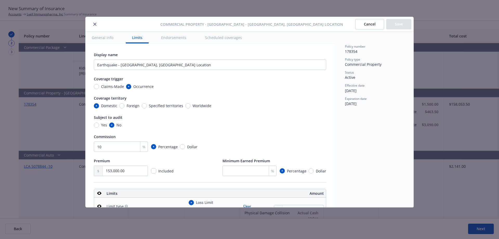
scroll to position [145, 0]
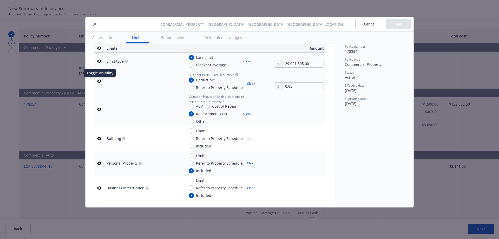
click at [100, 80] on icon "button" at bounding box center [99, 81] width 4 height 3
click at [100, 110] on icon "button" at bounding box center [99, 109] width 4 height 3
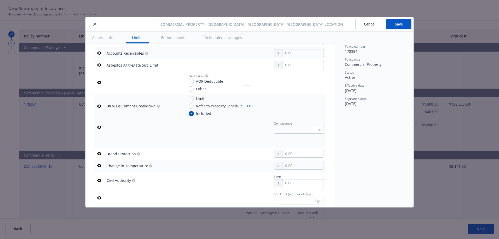
scroll to position [360, 0]
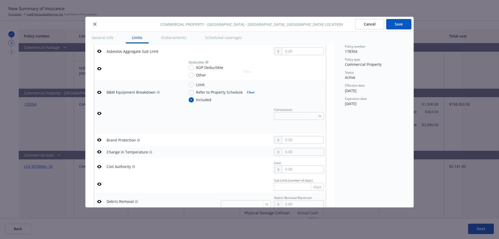
click at [99, 91] on icon "button" at bounding box center [99, 92] width 4 height 4
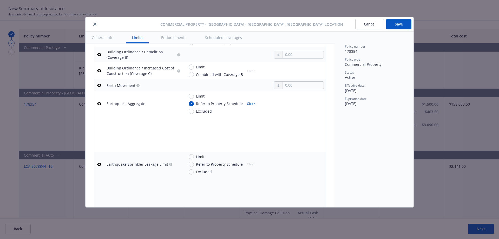
scroll to position [560, 0]
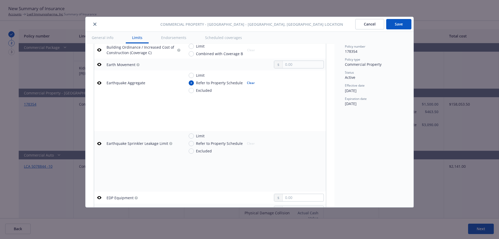
click at [99, 83] on icon "button" at bounding box center [99, 83] width 4 height 4
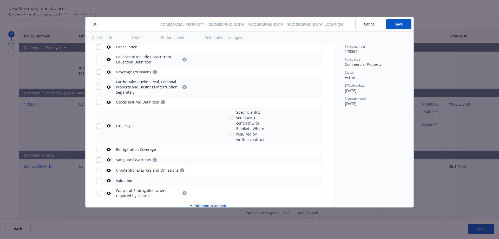
scroll to position [0, 0]
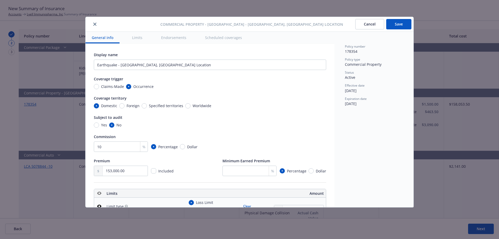
drag, startPoint x: 391, startPoint y: 22, endPoint x: 386, endPoint y: 26, distance: 6.1
click at [391, 22] on button "Save" at bounding box center [398, 24] width 25 height 10
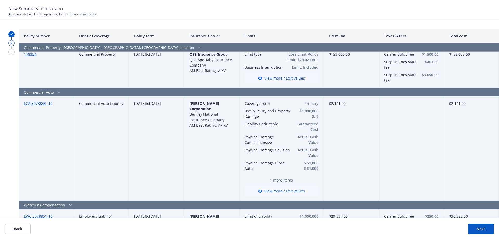
scroll to position [395, 0]
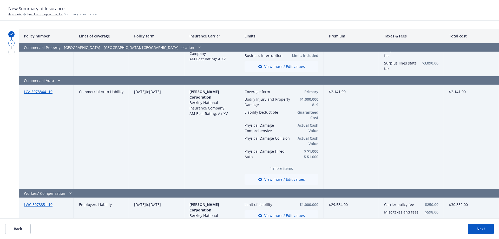
click at [295, 176] on button "View more / Edit values" at bounding box center [281, 179] width 74 height 10
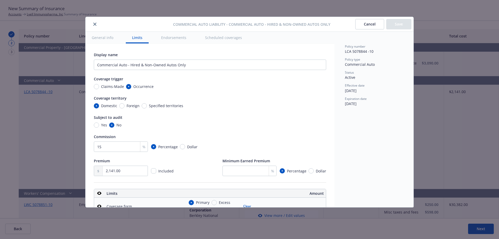
scroll to position [145, 0]
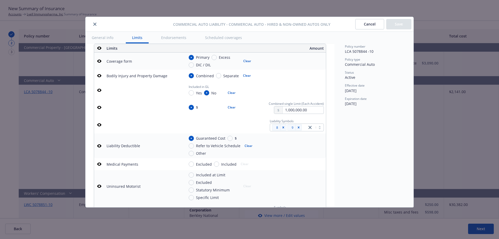
click at [100, 60] on icon "button" at bounding box center [99, 61] width 4 height 4
click at [98, 78] on icon "button" at bounding box center [99, 76] width 4 height 4
click at [99, 92] on icon "button" at bounding box center [99, 90] width 4 height 4
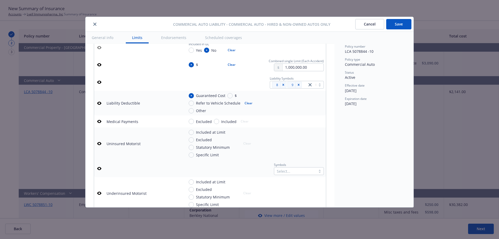
scroll to position [190, 0]
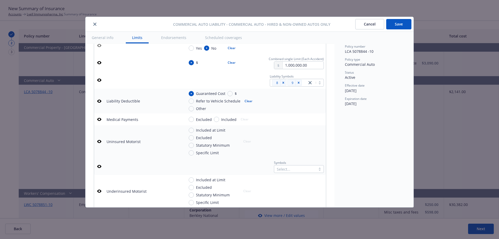
click at [98, 103] on icon "button" at bounding box center [99, 101] width 4 height 3
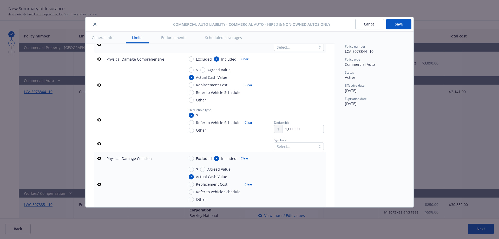
scroll to position [423, 0]
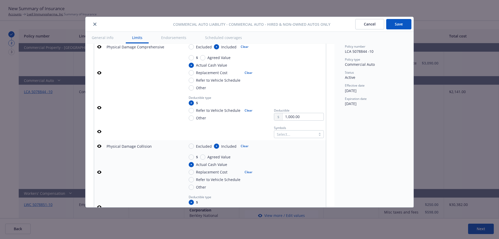
click at [285, 137] on div at bounding box center [295, 134] width 36 height 6
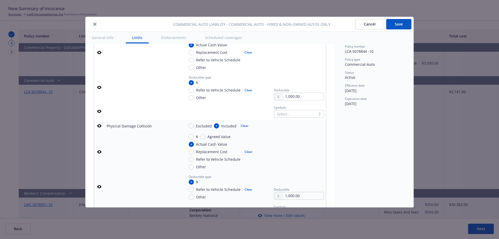
scroll to position [405, 0]
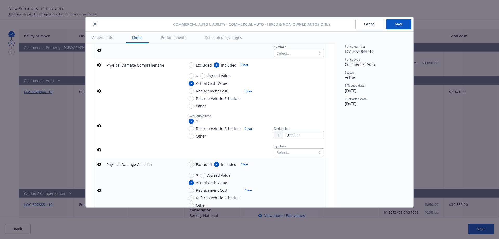
click at [100, 67] on icon "button" at bounding box center [99, 64] width 4 height 3
click at [99, 93] on button "button" at bounding box center [99, 91] width 6 height 6
click at [100, 128] on icon "button" at bounding box center [99, 126] width 4 height 4
drag, startPoint x: 99, startPoint y: 154, endPoint x: 99, endPoint y: 163, distance: 8.3
click at [99, 152] on icon "button" at bounding box center [99, 150] width 4 height 4
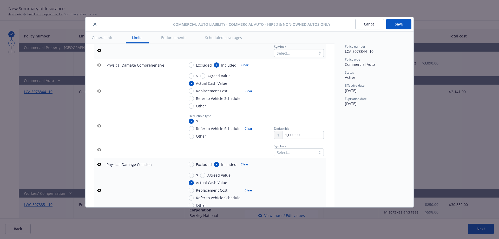
click at [98, 166] on icon "button" at bounding box center [99, 164] width 4 height 3
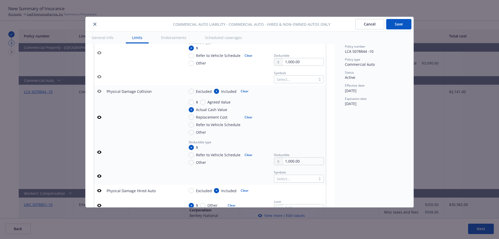
scroll to position [480, 0]
click at [99, 117] on icon "button" at bounding box center [99, 115] width 4 height 3
click at [99, 152] on icon "button" at bounding box center [99, 150] width 4 height 4
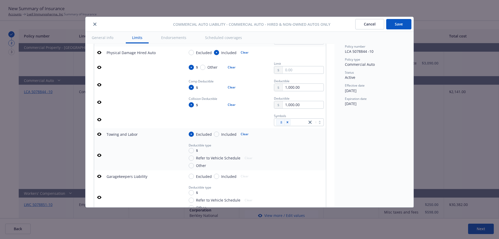
scroll to position [618, 0]
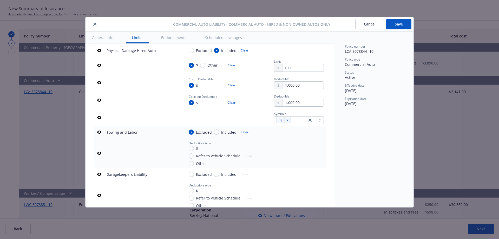
click at [100, 67] on icon "button" at bounding box center [99, 65] width 4 height 4
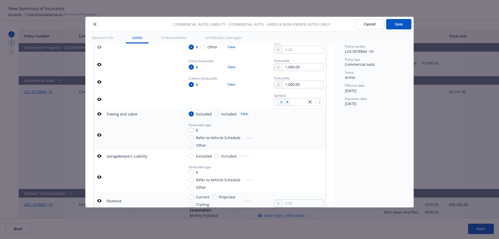
scroll to position [646, 0]
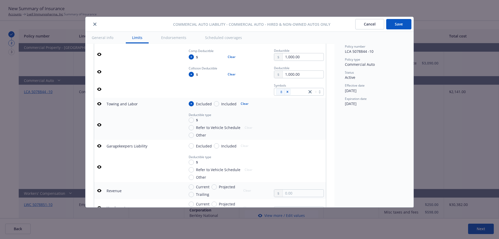
click at [101, 107] on button "button" at bounding box center [99, 104] width 6 height 6
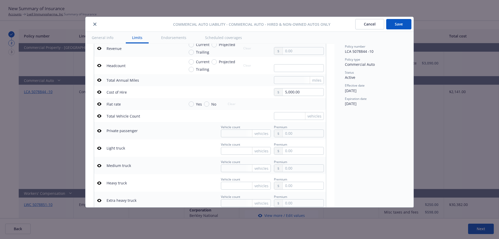
scroll to position [813, 0]
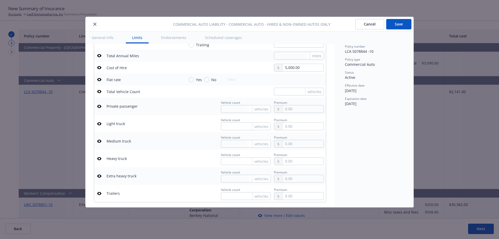
click at [100, 70] on icon "button" at bounding box center [99, 67] width 4 height 4
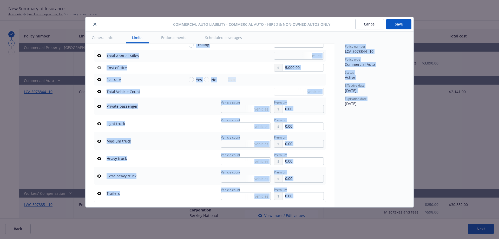
click at [334, 158] on div "General info Limits Endorsements Scheduled coverages Display name Commercial Au…" at bounding box center [249, 119] width 328 height 175
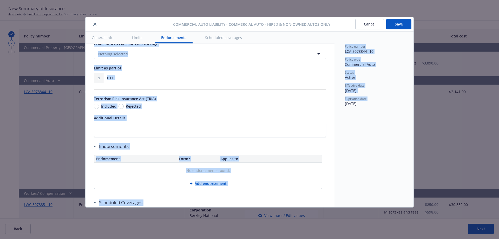
scroll to position [1001, 0]
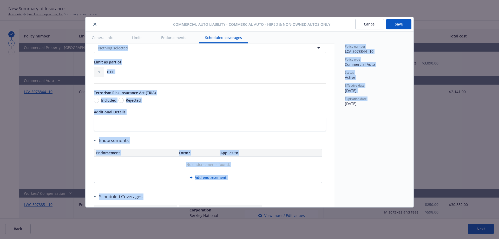
click at [273, 103] on div "Included Rejected" at bounding box center [210, 99] width 232 height 5
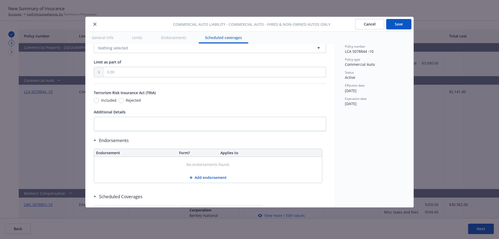
click at [135, 103] on span "Rejected" at bounding box center [133, 99] width 15 height 5
click at [124, 103] on input "Rejected" at bounding box center [120, 100] width 5 height 5
radio input "true"
click at [398, 28] on button "Save" at bounding box center [398, 24] width 25 height 10
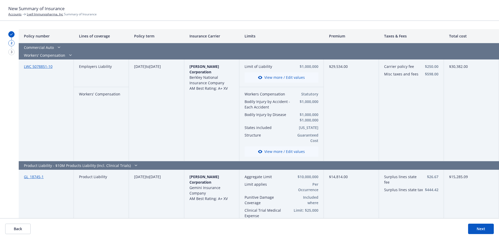
scroll to position [472, 0]
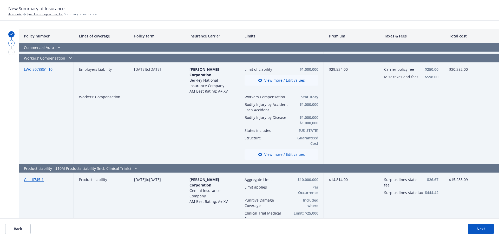
click at [283, 154] on button "View more / Edit values" at bounding box center [281, 154] width 74 height 10
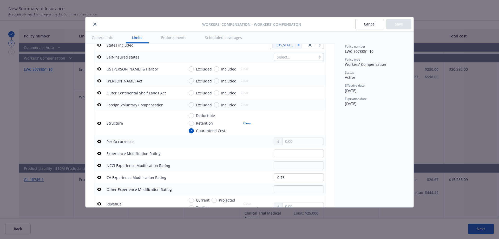
scroll to position [211, 0]
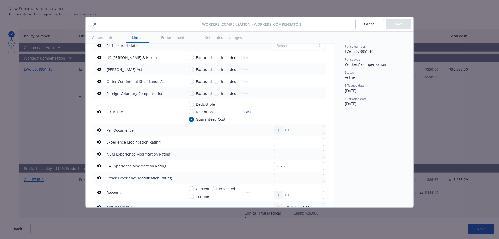
click at [100, 111] on icon "button" at bounding box center [99, 111] width 4 height 3
click at [98, 165] on icon "button" at bounding box center [99, 165] width 4 height 3
click at [400, 24] on button "Save" at bounding box center [398, 24] width 25 height 10
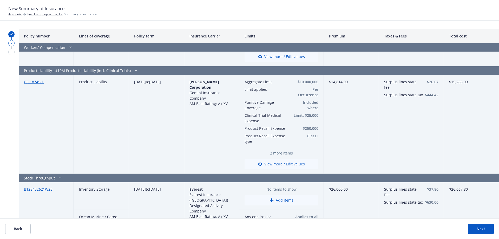
scroll to position [559, 0]
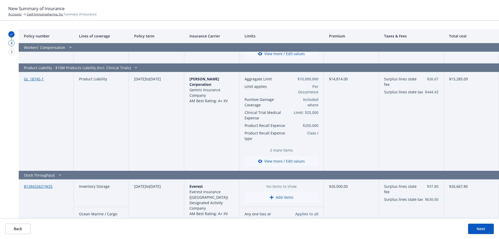
click at [285, 159] on button "View more / Edit values" at bounding box center [281, 161] width 74 height 10
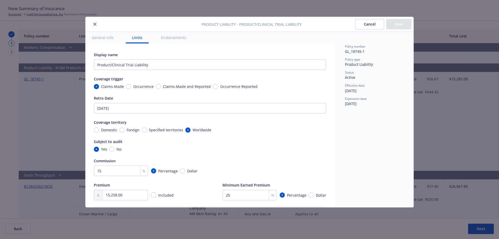
scroll to position [169, 0]
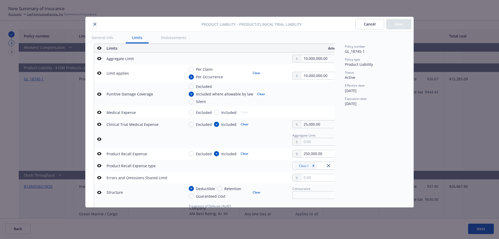
click at [99, 94] on icon "button" at bounding box center [99, 94] width 4 height 4
click at [100, 154] on icon "button" at bounding box center [99, 153] width 4 height 4
click at [97, 166] on icon "button" at bounding box center [99, 165] width 4 height 4
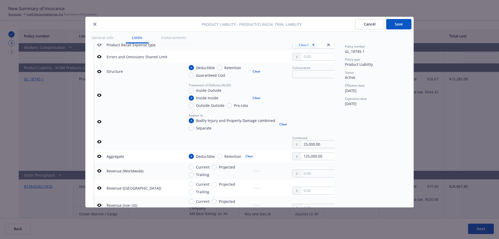
scroll to position [294, 0]
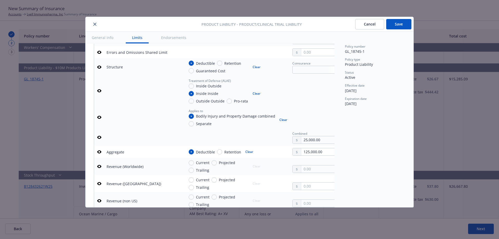
click at [99, 90] on icon "button" at bounding box center [99, 91] width 4 height 4
click at [100, 118] on icon "button" at bounding box center [99, 117] width 4 height 3
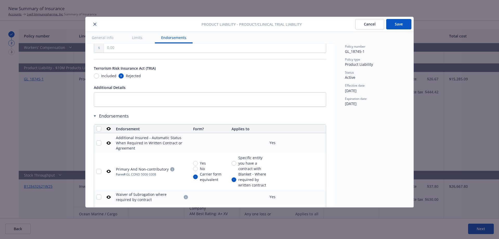
scroll to position [640, 0]
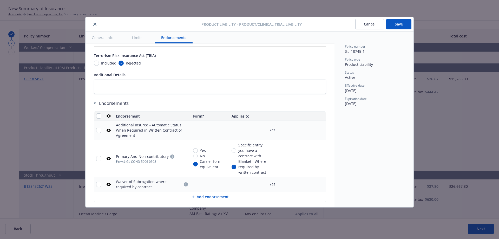
click at [396, 23] on button "Save" at bounding box center [398, 24] width 25 height 10
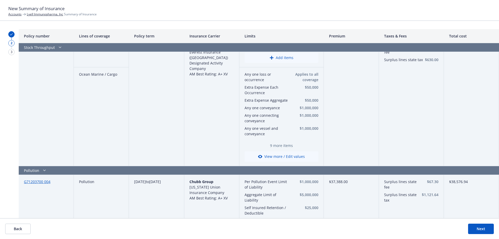
scroll to position [691, 0]
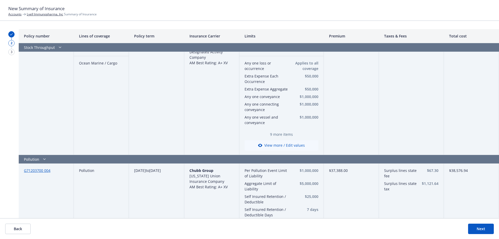
click at [282, 143] on button "View more / Edit values" at bounding box center [281, 145] width 74 height 10
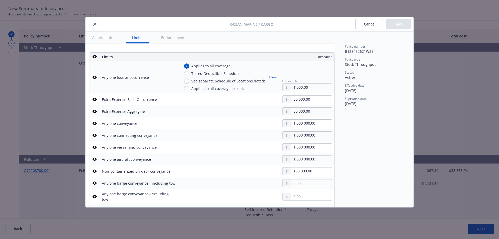
scroll to position [147, 6]
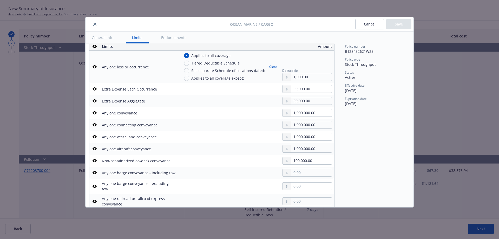
click at [93, 88] on icon "button" at bounding box center [94, 89] width 4 height 4
click at [93, 100] on icon "button" at bounding box center [94, 101] width 4 height 4
click at [94, 124] on icon "button" at bounding box center [94, 124] width 4 height 3
click at [92, 136] on icon "button" at bounding box center [94, 136] width 4 height 3
click at [92, 150] on icon "button" at bounding box center [94, 149] width 4 height 4
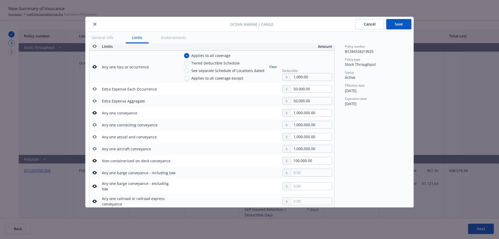
click at [94, 162] on icon "button" at bounding box center [94, 160] width 4 height 4
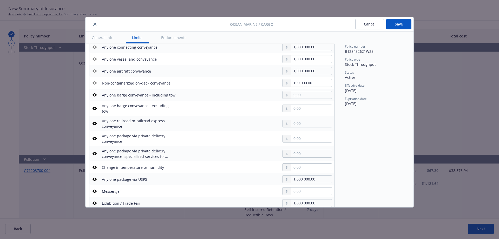
scroll to position [247, 6]
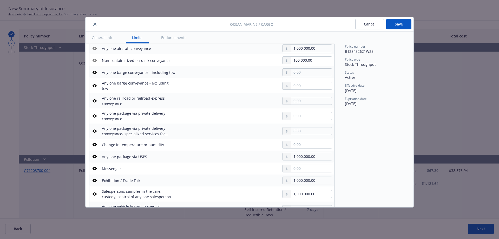
click at [92, 155] on icon "button" at bounding box center [94, 156] width 4 height 3
click at [92, 178] on icon "button" at bounding box center [94, 180] width 4 height 4
click at [93, 192] on icon "button" at bounding box center [94, 194] width 4 height 4
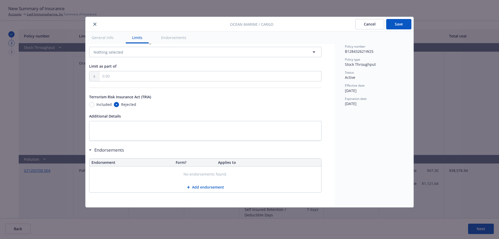
scroll to position [88, 6]
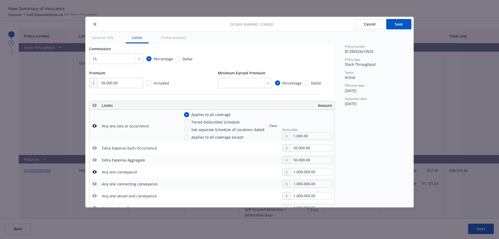
click at [407, 23] on button "Save" at bounding box center [398, 24] width 25 height 10
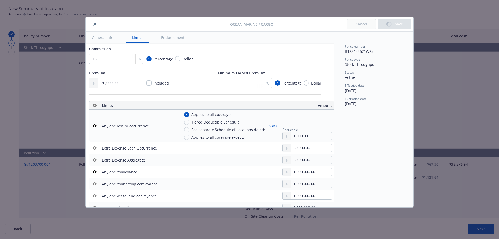
type textarea "x"
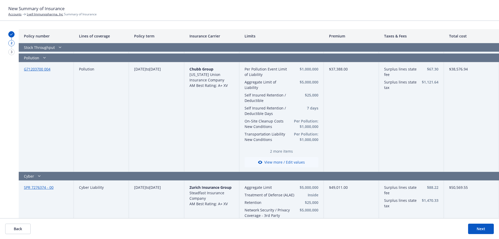
scroll to position [788, 0]
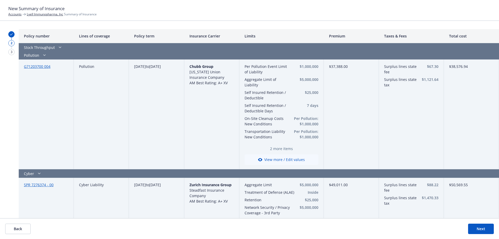
click at [274, 154] on button "View more / Edit values" at bounding box center [281, 159] width 74 height 10
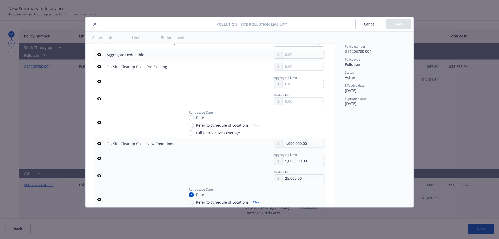
scroll to position [265, 0]
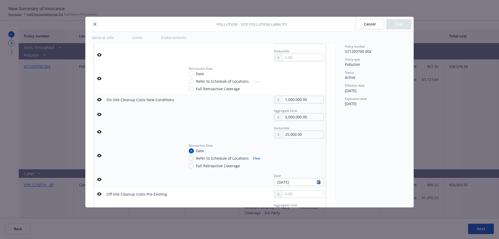
click at [102, 100] on button "button" at bounding box center [99, 99] width 6 height 6
click at [100, 115] on icon "button" at bounding box center [99, 114] width 4 height 4
click at [98, 132] on icon "button" at bounding box center [99, 131] width 4 height 3
click at [100, 155] on icon "button" at bounding box center [99, 155] width 4 height 4
click at [102, 179] on td at bounding box center [99, 178] width 10 height 17
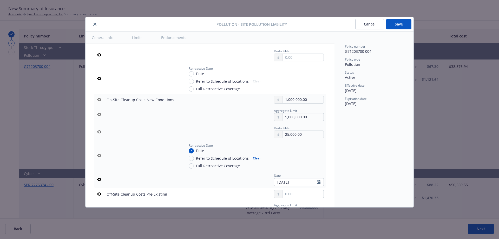
click at [100, 179] on icon "button" at bounding box center [99, 179] width 4 height 4
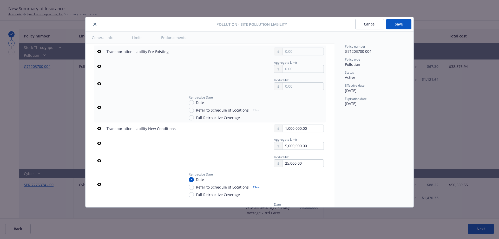
scroll to position [982, 0]
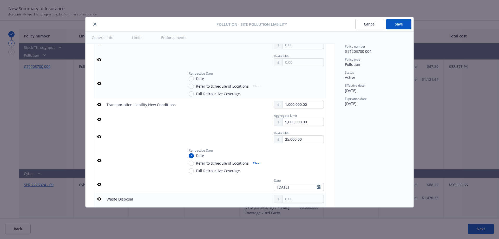
click at [101, 104] on icon "button" at bounding box center [99, 104] width 4 height 3
click at [98, 120] on icon "button" at bounding box center [99, 119] width 4 height 3
click at [101, 137] on icon "button" at bounding box center [99, 137] width 4 height 4
click at [101, 162] on icon "button" at bounding box center [99, 160] width 4 height 4
click at [102, 184] on button "button" at bounding box center [99, 184] width 6 height 6
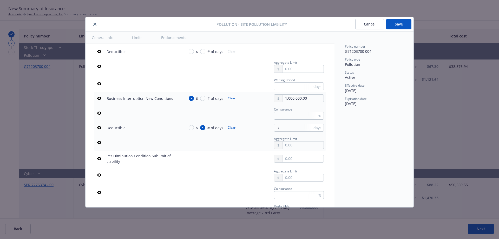
scroll to position [1420, 0]
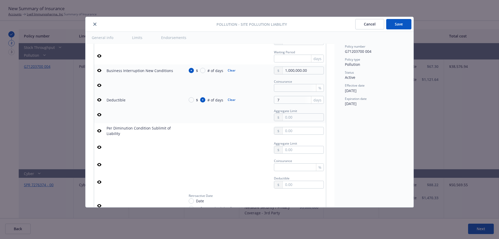
click at [98, 72] on icon "button" at bounding box center [99, 70] width 4 height 4
click at [99, 88] on button "button" at bounding box center [99, 85] width 6 height 6
click at [100, 100] on icon "button" at bounding box center [99, 100] width 4 height 4
click at [102, 117] on button at bounding box center [99, 114] width 6 height 6
click at [99, 117] on button "button" at bounding box center [99, 114] width 6 height 6
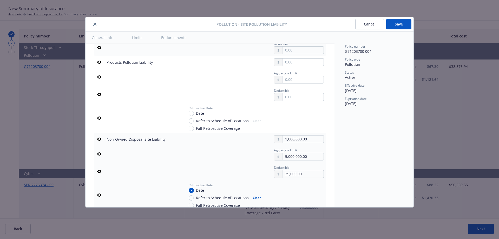
scroll to position [1635, 0]
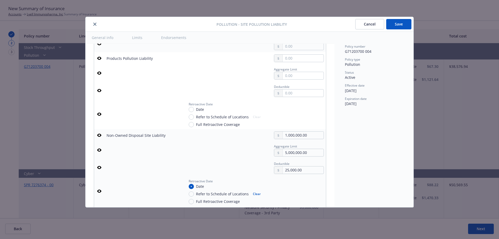
click at [100, 136] on icon "button" at bounding box center [99, 135] width 4 height 3
click at [98, 154] on td at bounding box center [99, 149] width 10 height 17
click at [99, 151] on icon "button" at bounding box center [99, 149] width 4 height 3
click at [99, 164] on button "button" at bounding box center [99, 167] width 6 height 6
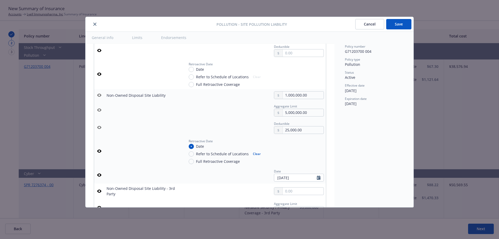
scroll to position [1723, 0]
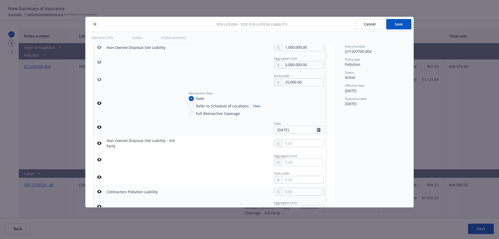
click at [98, 104] on icon "button" at bounding box center [99, 103] width 4 height 3
click at [98, 128] on icon "button" at bounding box center [99, 126] width 4 height 3
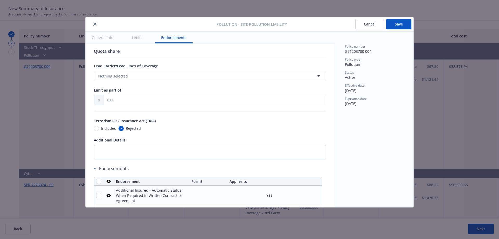
scroll to position [2199, 0]
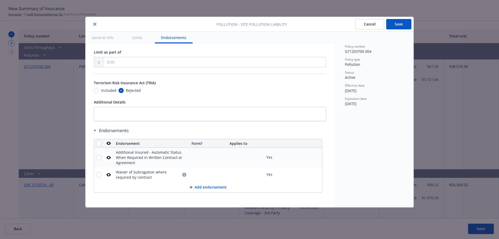
click at [397, 25] on button "Save" at bounding box center [398, 24] width 25 height 10
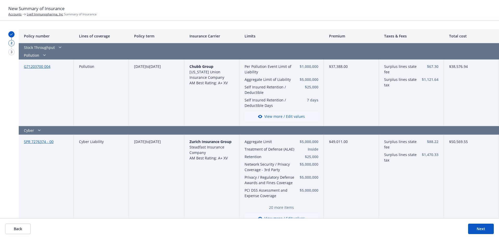
scroll to position [764, 0]
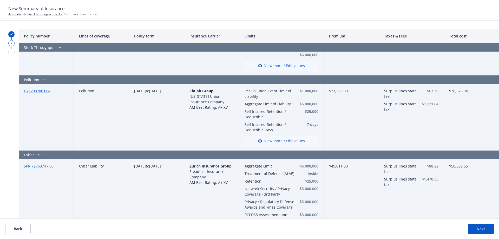
click at [279, 143] on button "View more / Edit values" at bounding box center [281, 141] width 74 height 10
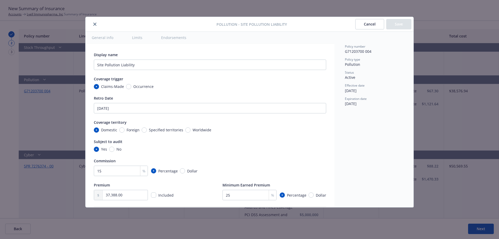
scroll to position [169, 0]
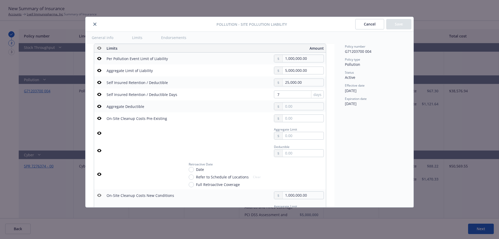
drag, startPoint x: 329, startPoint y: 62, endPoint x: 332, endPoint y: 69, distance: 7.3
click at [332, 69] on div "Display name Site Pollution Liability Coverage trigger Claims-Made Occurrence R…" at bounding box center [209, 125] width 249 height 163
click at [368, 24] on button "Cancel" at bounding box center [369, 24] width 29 height 10
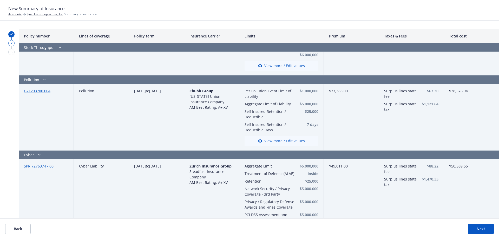
scroll to position [873, 0]
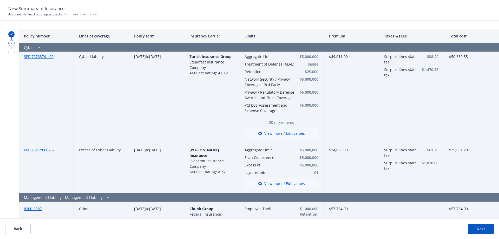
click at [298, 134] on button "View more / Edit values" at bounding box center [281, 133] width 74 height 10
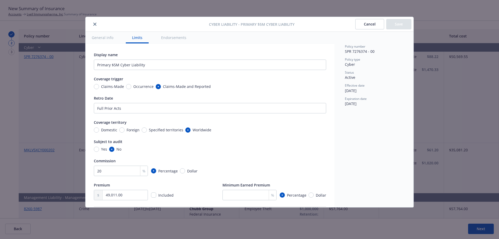
scroll to position [169, 0]
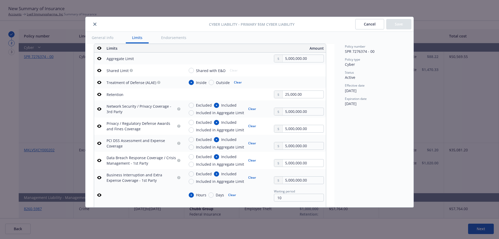
click at [100, 82] on icon "button" at bounding box center [99, 82] width 4 height 3
click at [99, 127] on icon "button" at bounding box center [99, 126] width 4 height 4
click at [99, 142] on icon "button" at bounding box center [99, 143] width 4 height 4
click at [97, 161] on icon "button" at bounding box center [99, 160] width 4 height 4
click at [100, 178] on icon "button" at bounding box center [99, 177] width 4 height 4
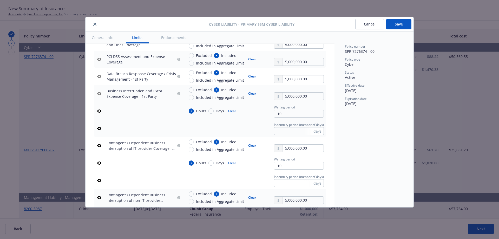
scroll to position [257, 0]
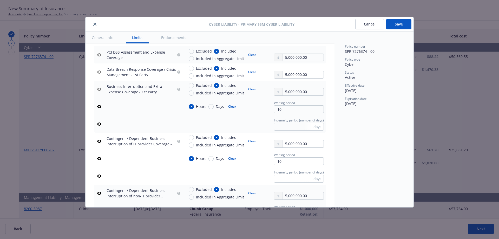
click at [98, 89] on icon "button" at bounding box center [99, 89] width 4 height 4
click at [99, 142] on icon "button" at bounding box center [99, 141] width 4 height 4
click at [99, 158] on icon "button" at bounding box center [99, 158] width 4 height 4
click at [101, 176] on icon "button" at bounding box center [99, 175] width 4 height 3
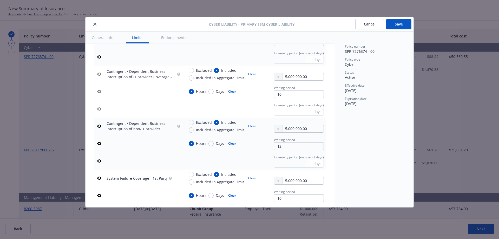
scroll to position [350, 0]
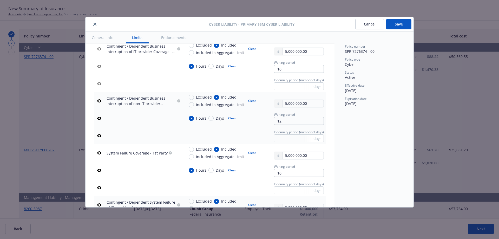
click at [98, 102] on icon "button" at bounding box center [99, 100] width 4 height 3
click at [99, 118] on icon "button" at bounding box center [99, 118] width 4 height 4
click at [99, 135] on icon "button" at bounding box center [99, 136] width 4 height 4
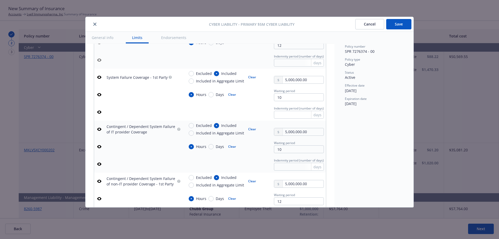
click at [97, 78] on icon "button" at bounding box center [99, 77] width 4 height 4
click at [101, 98] on td at bounding box center [99, 94] width 10 height 17
click at [99, 95] on icon "button" at bounding box center [99, 94] width 4 height 4
click at [100, 113] on icon "button" at bounding box center [99, 111] width 4 height 3
click at [96, 130] on button "button" at bounding box center [99, 129] width 6 height 6
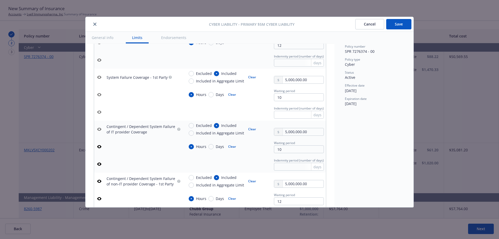
click at [99, 146] on icon "button" at bounding box center [99, 146] width 4 height 4
click at [98, 163] on icon "button" at bounding box center [99, 163] width 4 height 3
click at [100, 183] on button "button" at bounding box center [99, 181] width 6 height 6
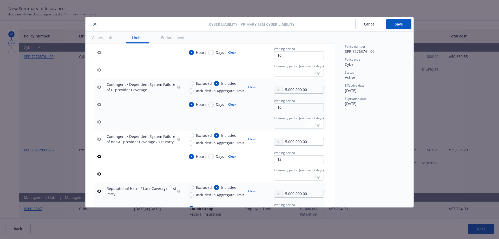
scroll to position [516, 0]
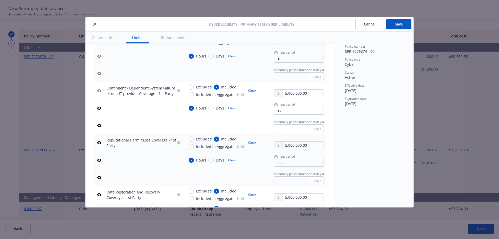
click at [101, 107] on icon "button" at bounding box center [99, 108] width 4 height 3
click at [100, 125] on icon "button" at bounding box center [99, 125] width 4 height 4
click at [99, 142] on icon "button" at bounding box center [99, 143] width 4 height 4
click at [99, 160] on icon "button" at bounding box center [99, 160] width 4 height 4
click at [99, 176] on icon "button" at bounding box center [99, 177] width 4 height 3
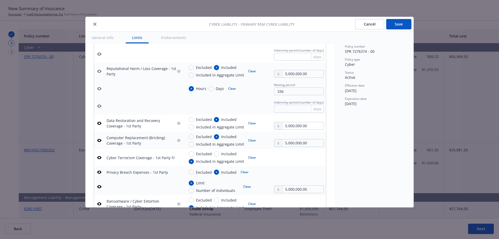
scroll to position [593, 0]
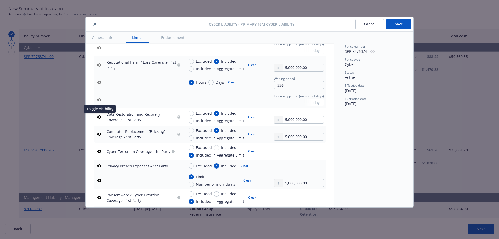
click at [97, 116] on button "button" at bounding box center [99, 117] width 6 height 6
click at [101, 131] on button "button" at bounding box center [99, 134] width 6 height 6
click at [101, 152] on icon "button" at bounding box center [99, 151] width 4 height 3
click at [101, 166] on icon "button" at bounding box center [99, 165] width 4 height 3
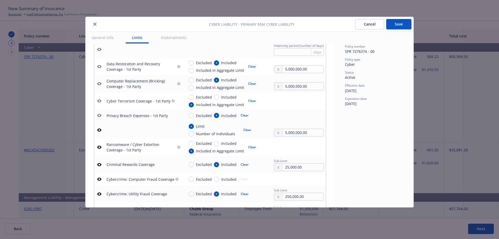
scroll to position [692, 0]
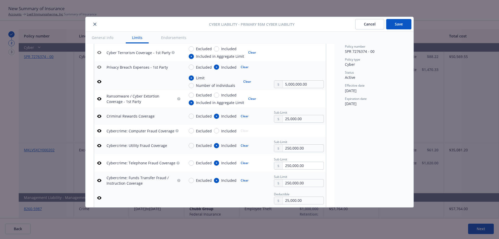
click at [101, 99] on button "button" at bounding box center [99, 99] width 6 height 6
click at [98, 81] on icon "button" at bounding box center [99, 81] width 4 height 3
click at [99, 115] on icon "button" at bounding box center [99, 116] width 4 height 4
click at [98, 131] on icon "button" at bounding box center [99, 130] width 4 height 3
click at [99, 144] on icon "button" at bounding box center [99, 145] width 4 height 4
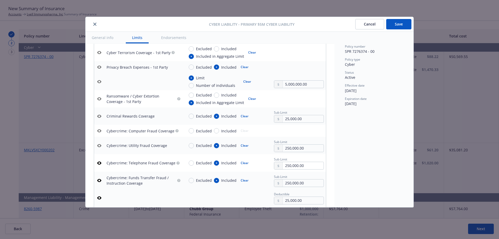
click at [100, 163] on icon "button" at bounding box center [99, 163] width 4 height 4
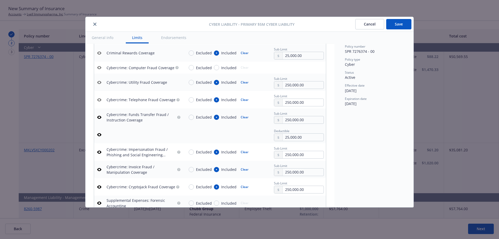
scroll to position [764, 0]
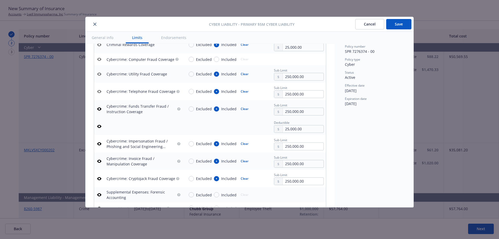
click at [98, 108] on icon "button" at bounding box center [99, 108] width 4 height 3
click at [97, 127] on button "button" at bounding box center [99, 126] width 6 height 6
click at [99, 159] on icon "button" at bounding box center [99, 161] width 4 height 4
click at [100, 178] on icon "button" at bounding box center [99, 178] width 4 height 4
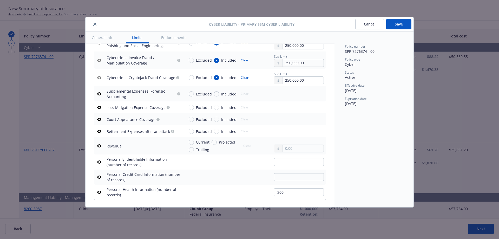
scroll to position [961, 0]
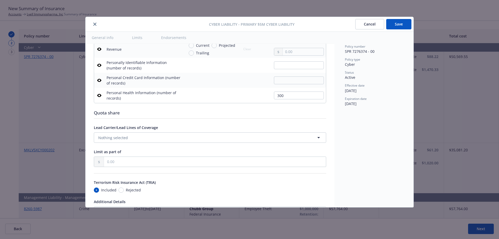
click at [98, 96] on icon "button" at bounding box center [99, 95] width 4 height 3
click at [399, 24] on button "Save" at bounding box center [398, 24] width 25 height 10
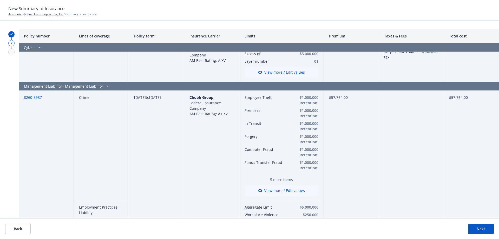
scroll to position [976, 0]
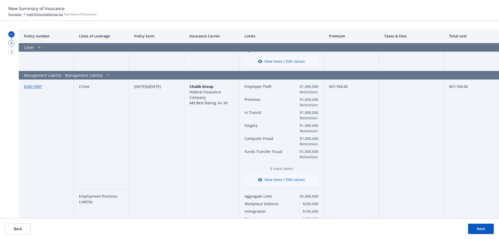
click at [291, 180] on button "View more / Edit values" at bounding box center [281, 179] width 74 height 10
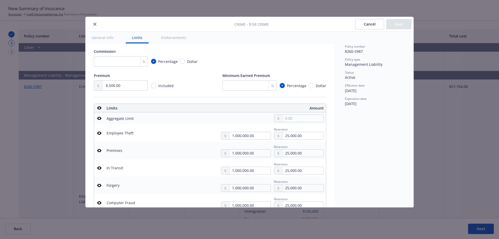
scroll to position [86, 0]
click at [99, 151] on icon "button" at bounding box center [99, 149] width 4 height 3
click at [99, 171] on td at bounding box center [99, 166] width 10 height 17
click at [100, 166] on icon "button" at bounding box center [99, 167] width 4 height 4
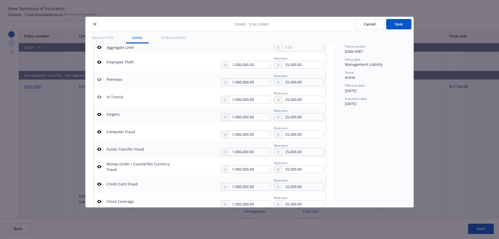
scroll to position [157, 0]
click at [98, 115] on icon "button" at bounding box center [99, 113] width 4 height 4
click at [101, 130] on icon "button" at bounding box center [99, 130] width 4 height 3
click at [101, 147] on icon "button" at bounding box center [99, 148] width 4 height 3
click at [100, 165] on icon "button" at bounding box center [99, 165] width 4 height 4
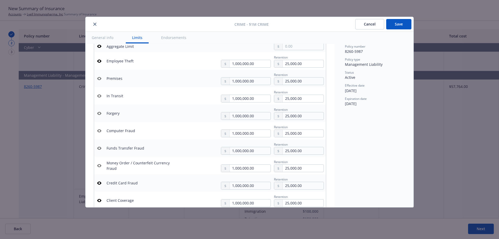
click at [100, 182] on icon "button" at bounding box center [99, 183] width 4 height 4
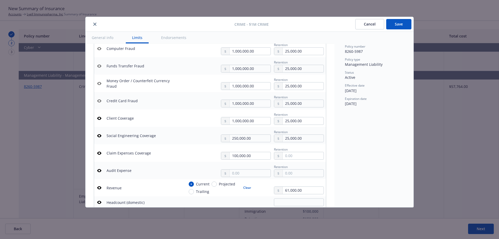
scroll to position [246, 0]
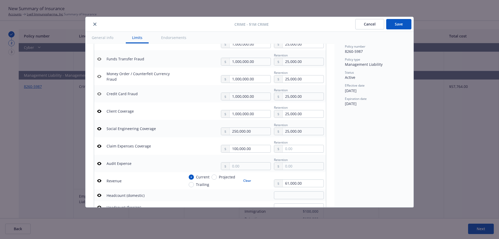
click at [101, 111] on icon "button" at bounding box center [99, 111] width 4 height 3
click at [102, 148] on button at bounding box center [99, 146] width 6 height 6
click at [99, 180] on icon "button" at bounding box center [99, 181] width 4 height 4
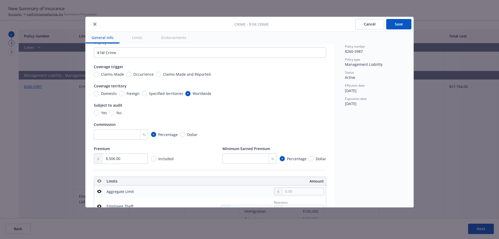
scroll to position [0, 0]
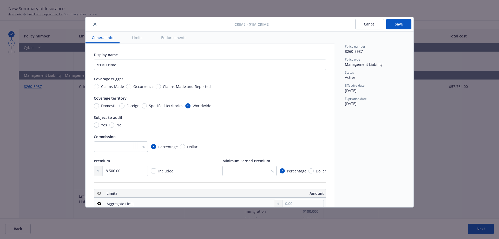
click at [392, 24] on button "Save" at bounding box center [398, 24] width 25 height 10
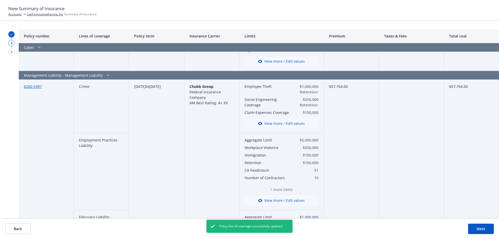
click at [281, 123] on button "View more / Edit values" at bounding box center [281, 123] width 74 height 10
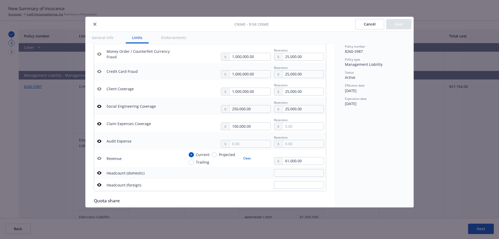
scroll to position [269, 0]
click at [100, 122] on icon "button" at bounding box center [99, 122] width 4 height 3
click at [394, 25] on button "Save" at bounding box center [398, 24] width 25 height 10
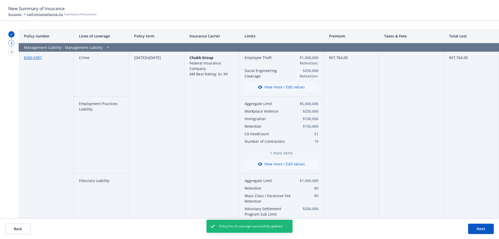
scroll to position [997, 0]
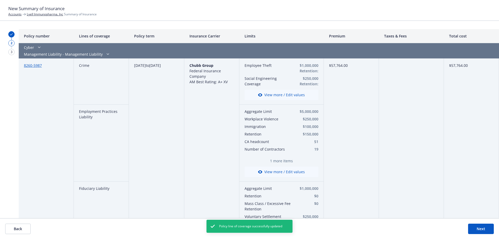
click at [275, 169] on button "View more / Edit values" at bounding box center [281, 172] width 74 height 10
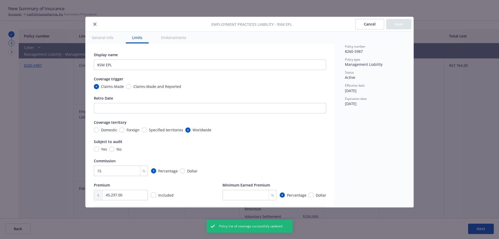
scroll to position [169, 0]
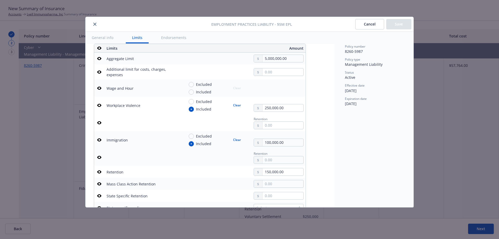
click at [97, 104] on icon "button" at bounding box center [99, 105] width 4 height 4
click at [102, 141] on button "button" at bounding box center [99, 140] width 6 height 6
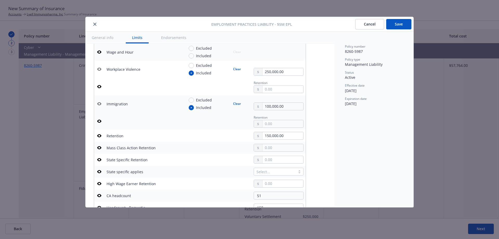
scroll to position [209, 0]
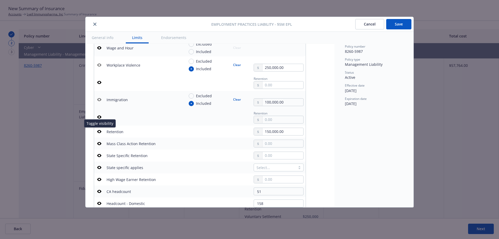
click at [101, 133] on icon "button" at bounding box center [99, 131] width 4 height 3
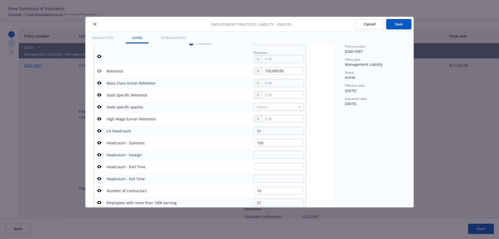
scroll to position [274, 0]
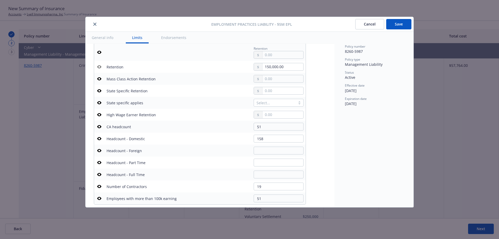
click at [98, 126] on icon "button" at bounding box center [99, 126] width 4 height 3
click at [100, 142] on td at bounding box center [99, 139] width 10 height 12
click at [100, 138] on icon "button" at bounding box center [99, 138] width 4 height 3
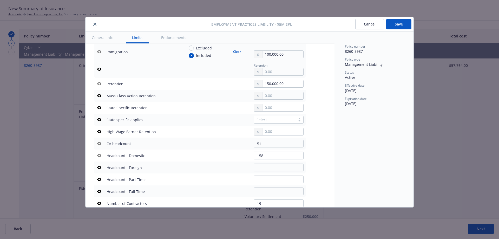
scroll to position [255, 0]
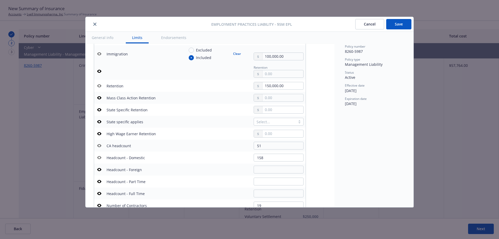
click at [99, 87] on icon "button" at bounding box center [99, 85] width 4 height 3
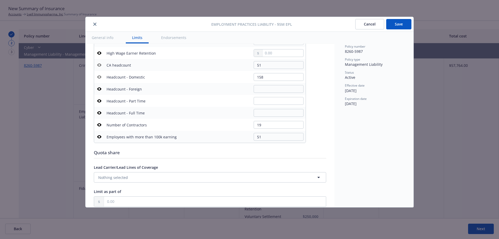
scroll to position [339, 0]
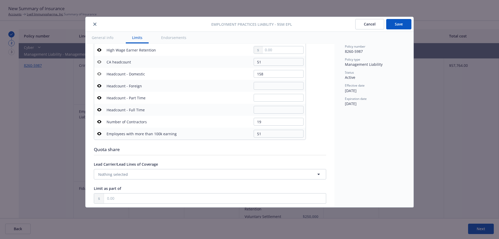
click at [100, 122] on icon "button" at bounding box center [99, 122] width 4 height 4
click at [98, 131] on button "button" at bounding box center [99, 133] width 6 height 6
click at [98, 134] on icon "button" at bounding box center [99, 133] width 4 height 4
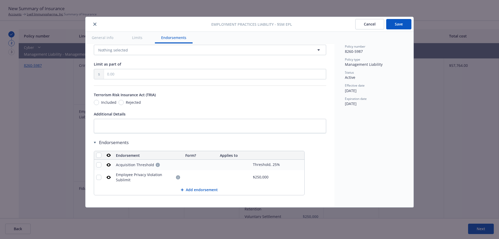
scroll to position [466, 0]
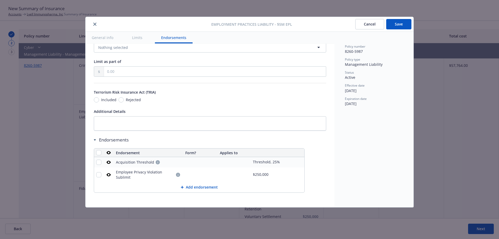
click at [394, 22] on button "Save" at bounding box center [398, 24] width 25 height 10
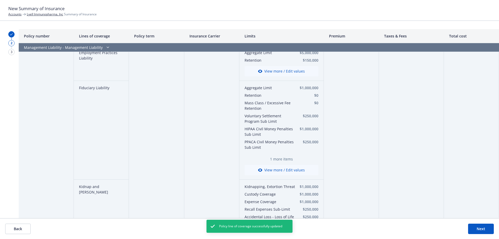
scroll to position [1081, 0]
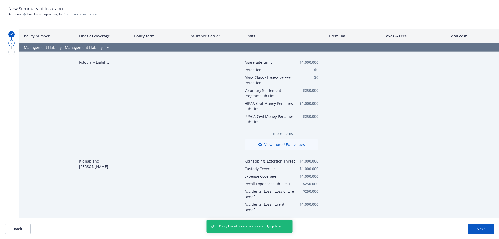
click at [288, 145] on button "View more / Edit values" at bounding box center [281, 144] width 74 height 10
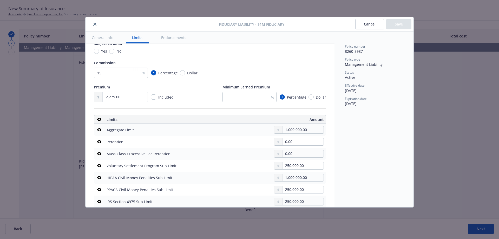
scroll to position [121, 0]
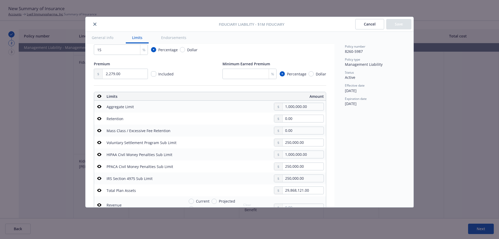
click at [102, 144] on button at bounding box center [99, 142] width 6 height 6
click at [102, 155] on button "button" at bounding box center [99, 154] width 6 height 6
click at [100, 141] on icon "button" at bounding box center [99, 142] width 4 height 4
click at [98, 168] on icon "button" at bounding box center [99, 166] width 4 height 4
click at [98, 179] on icon "button" at bounding box center [99, 178] width 4 height 3
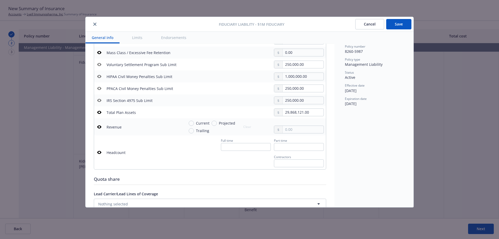
scroll to position [0, 0]
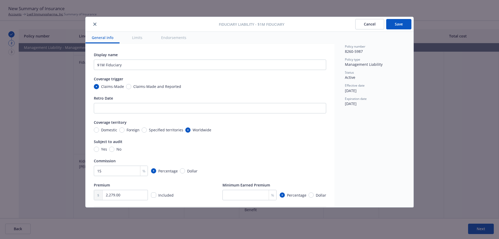
click at [398, 24] on button "Save" at bounding box center [398, 24] width 25 height 10
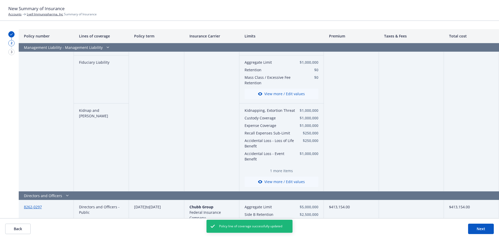
click at [276, 176] on button "View more / Edit values" at bounding box center [281, 181] width 74 height 10
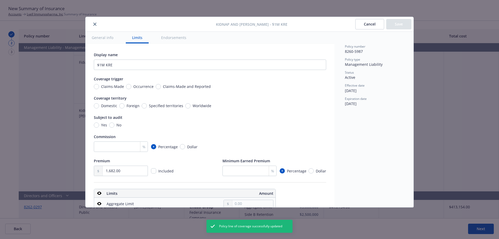
scroll to position [145, 0]
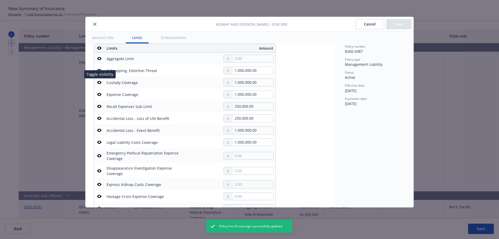
click at [99, 82] on icon "button" at bounding box center [99, 82] width 4 height 4
click at [100, 94] on icon "button" at bounding box center [99, 94] width 4 height 4
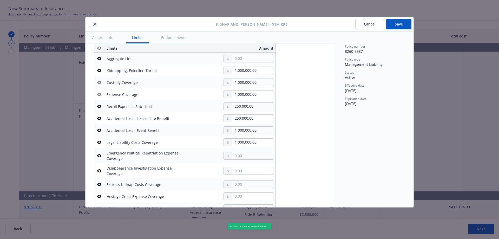
click at [100, 105] on icon "button" at bounding box center [99, 106] width 4 height 3
click at [100, 118] on icon "button" at bounding box center [99, 118] width 4 height 4
click at [97, 133] on button at bounding box center [99, 130] width 6 height 6
click at [99, 144] on icon "button" at bounding box center [99, 142] width 4 height 4
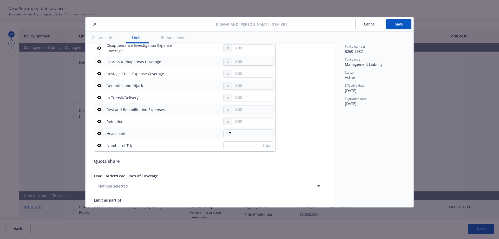
scroll to position [269, 0]
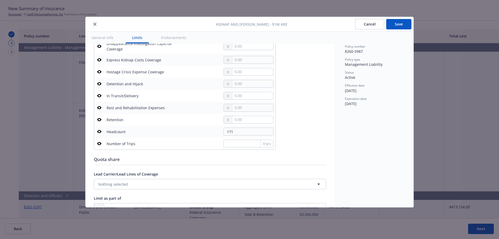
click at [101, 132] on button "button" at bounding box center [99, 131] width 6 height 6
click at [401, 23] on button "Save" at bounding box center [398, 24] width 25 height 10
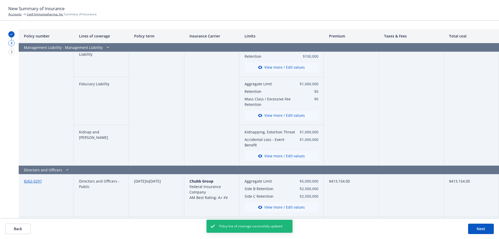
scroll to position [1048, 0]
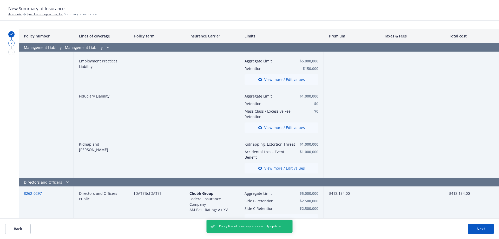
click at [294, 163] on button "View more / Edit values" at bounding box center [281, 168] width 74 height 10
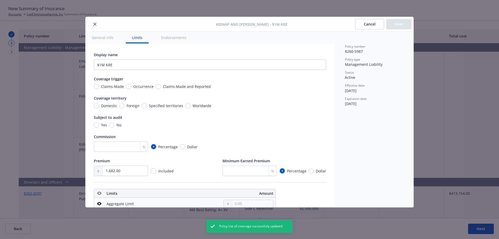
scroll to position [145, 0]
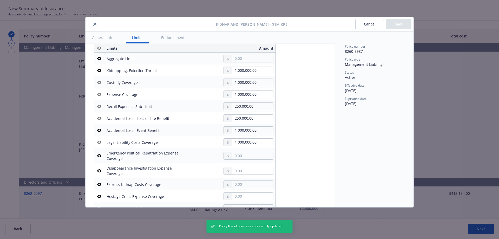
click at [100, 131] on icon "button" at bounding box center [99, 130] width 4 height 3
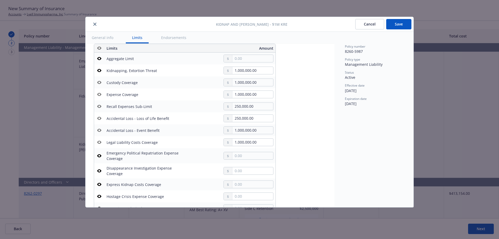
click at [398, 22] on button "Save" at bounding box center [398, 24] width 25 height 10
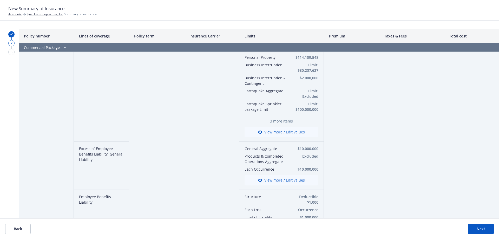
scroll to position [0, 0]
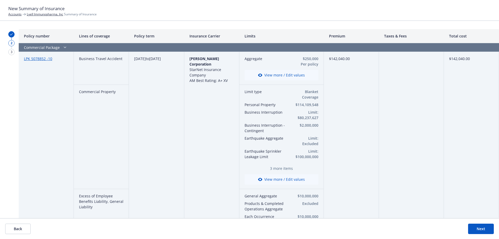
click at [477, 229] on button "Next" at bounding box center [481, 228] width 26 height 10
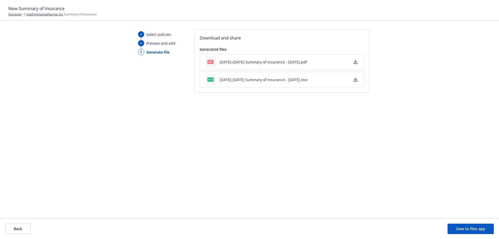
click at [355, 63] on icon "button" at bounding box center [355, 62] width 4 height 4
click at [353, 80] on icon "button" at bounding box center [355, 79] width 4 height 4
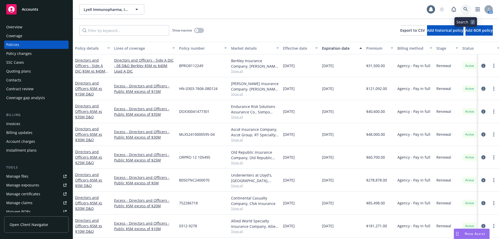
scroll to position [100, 0]
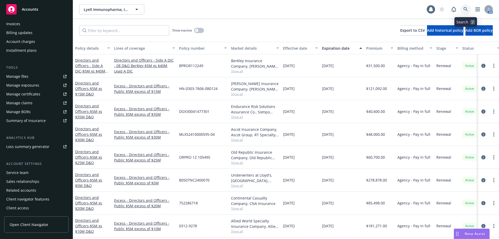
click at [466, 9] on icon at bounding box center [465, 9] width 5 height 5
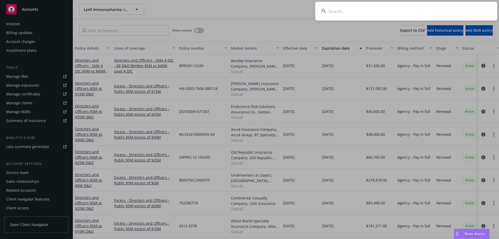
type input "h"
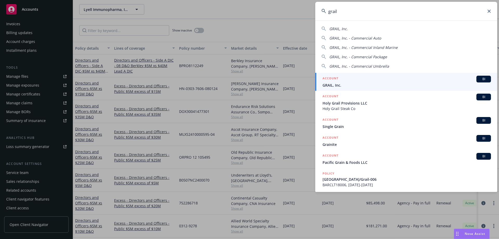
type input "grail"
click at [358, 81] on div "ACCOUNT BI" at bounding box center [406, 79] width 168 height 7
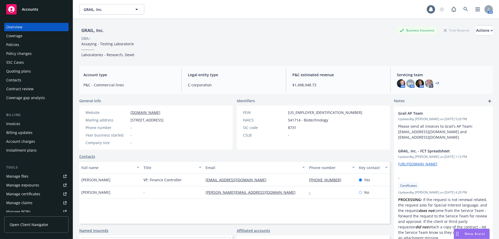
click at [26, 44] on div "Policies" at bounding box center [36, 45] width 60 height 8
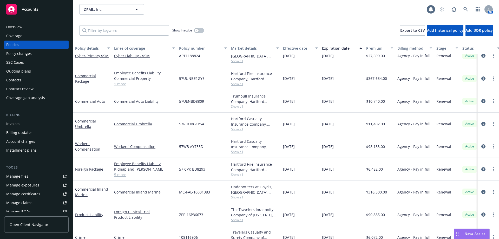
scroll to position [106, 0]
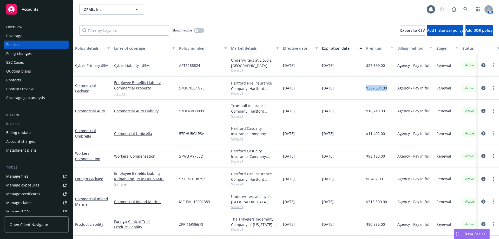
drag, startPoint x: 386, startPoint y: 88, endPoint x: 366, endPoint y: 88, distance: 19.7
click at [366, 88] on span "$367,634.00" at bounding box center [376, 87] width 21 height 5
click at [369, 89] on span "$367,634.00" at bounding box center [376, 87] width 21 height 5
